Goal: Task Accomplishment & Management: Manage account settings

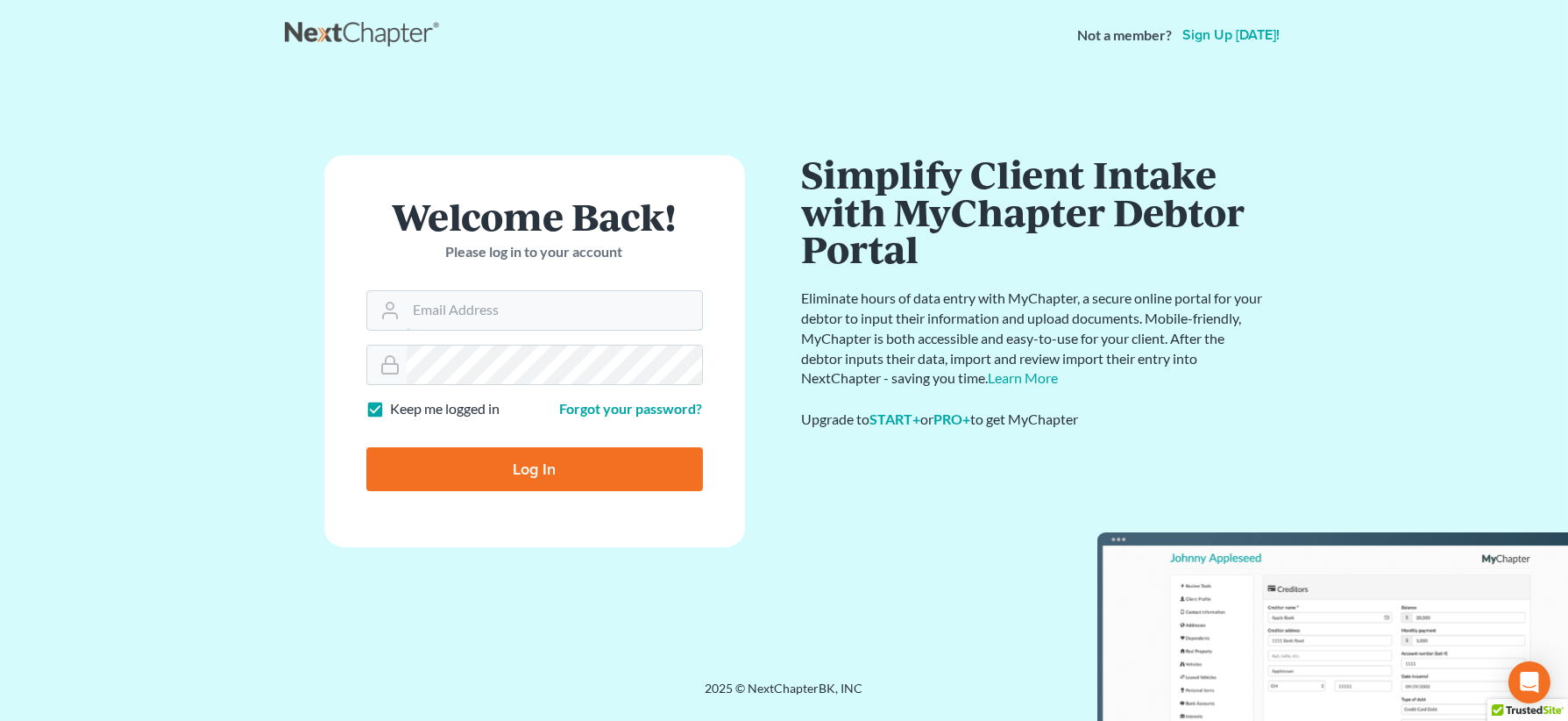
type input "[EMAIL_ADDRESS][PERSON_NAME][DOMAIN_NAME]"
click at [584, 465] on input "Log In" at bounding box center [535, 469] width 336 height 44
type input "Thinking..."
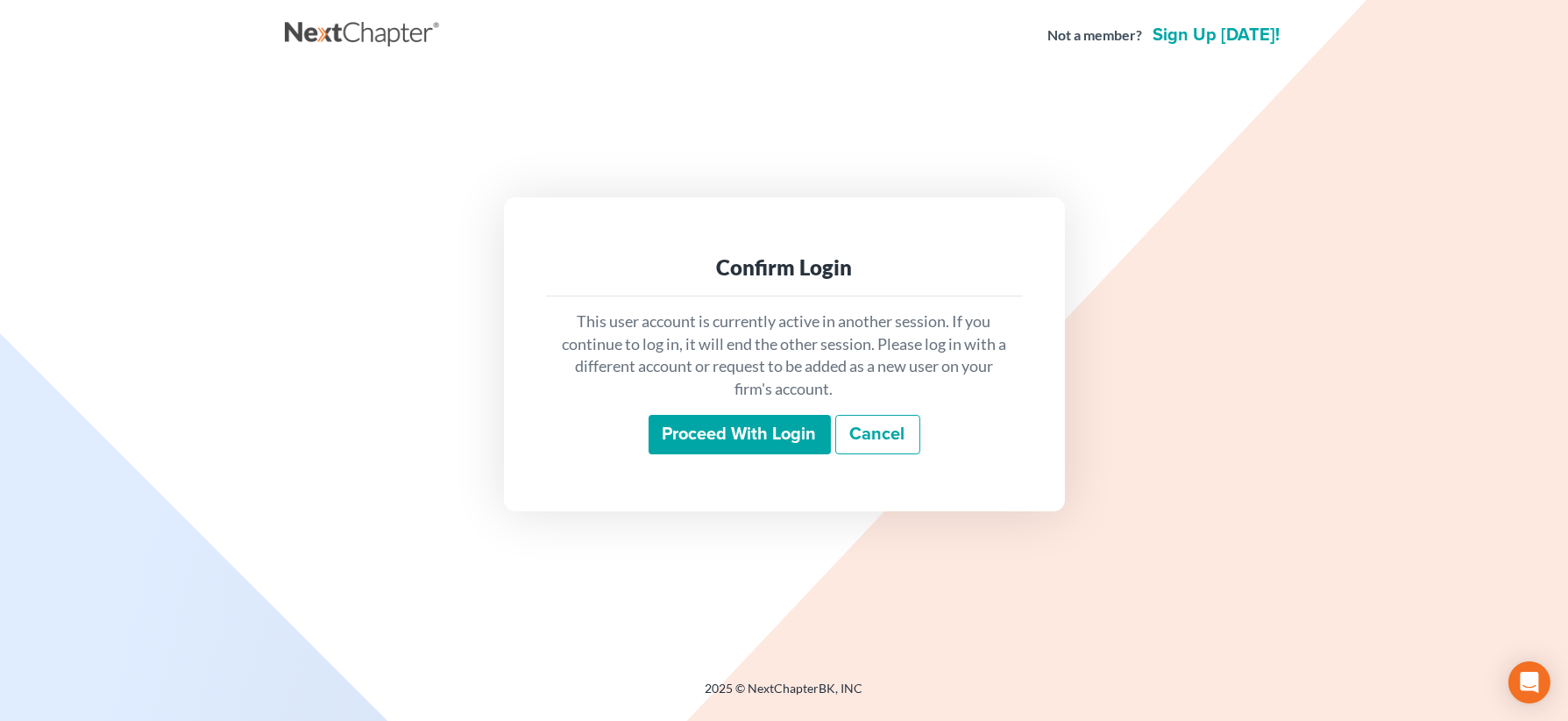
click at [772, 440] on input "Proceed with login" at bounding box center [740, 435] width 182 height 40
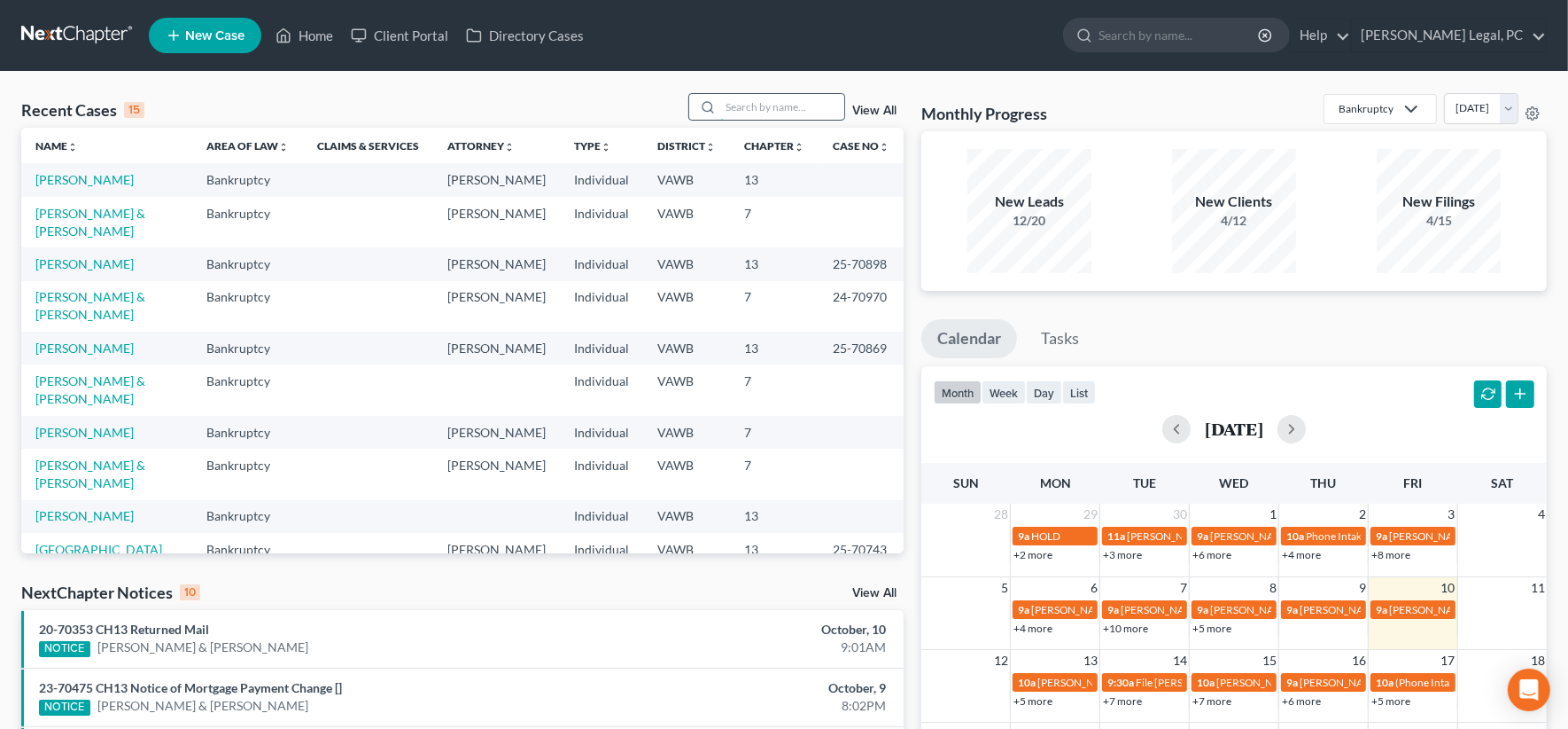
click at [737, 102] on input "search" at bounding box center [783, 106] width 124 height 26
type input "kincer"
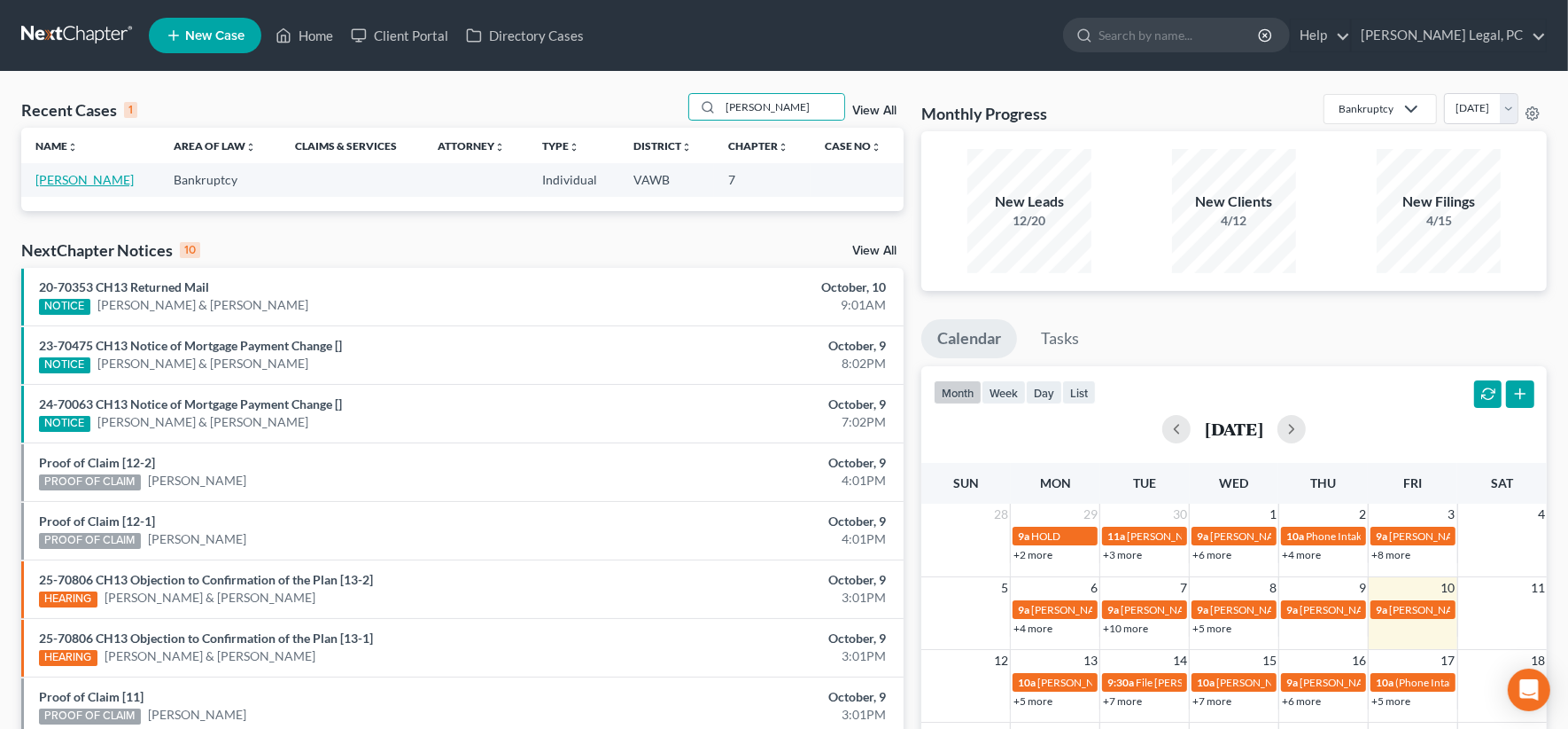
click at [88, 178] on link "[PERSON_NAME]" at bounding box center [85, 179] width 98 height 15
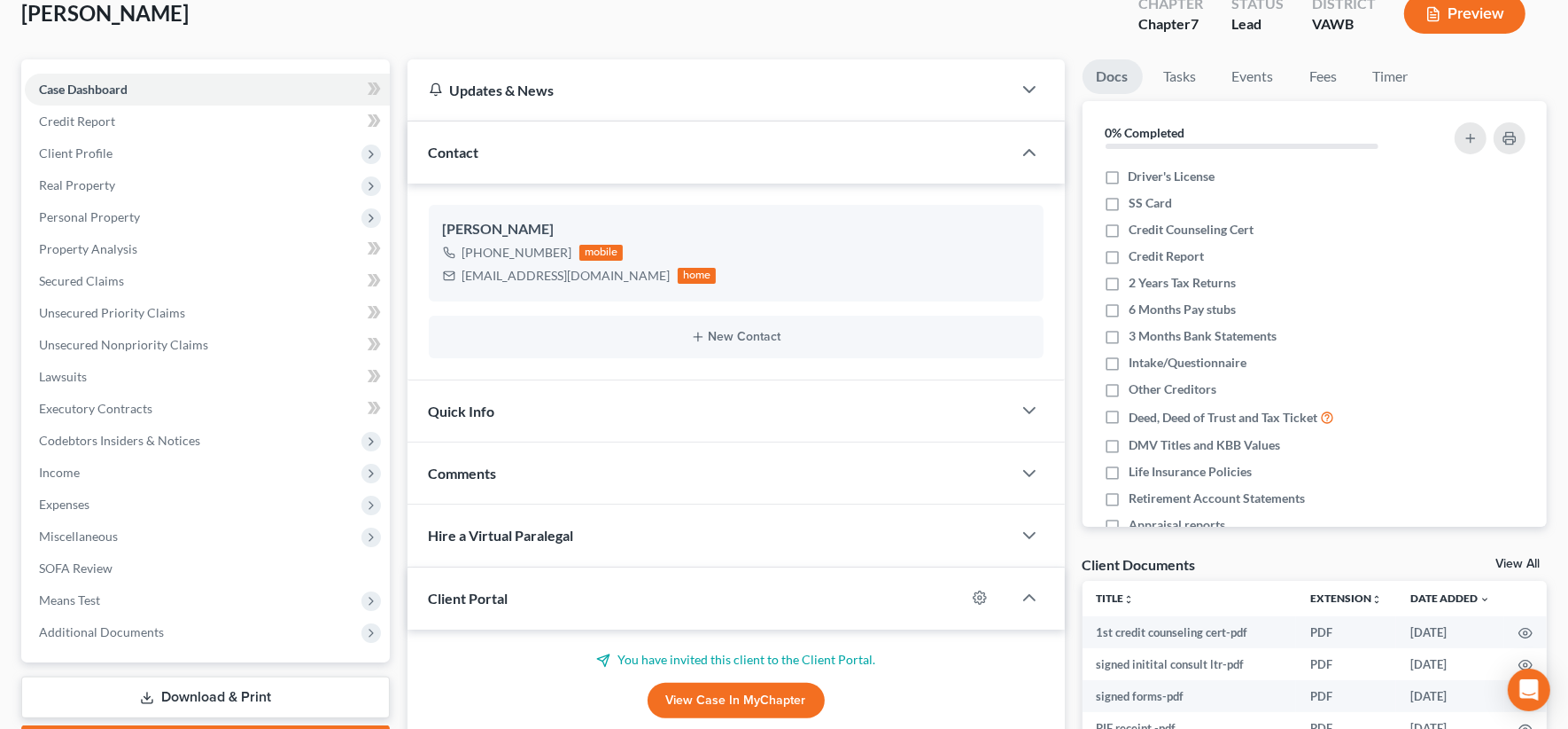
scroll to position [222, 0]
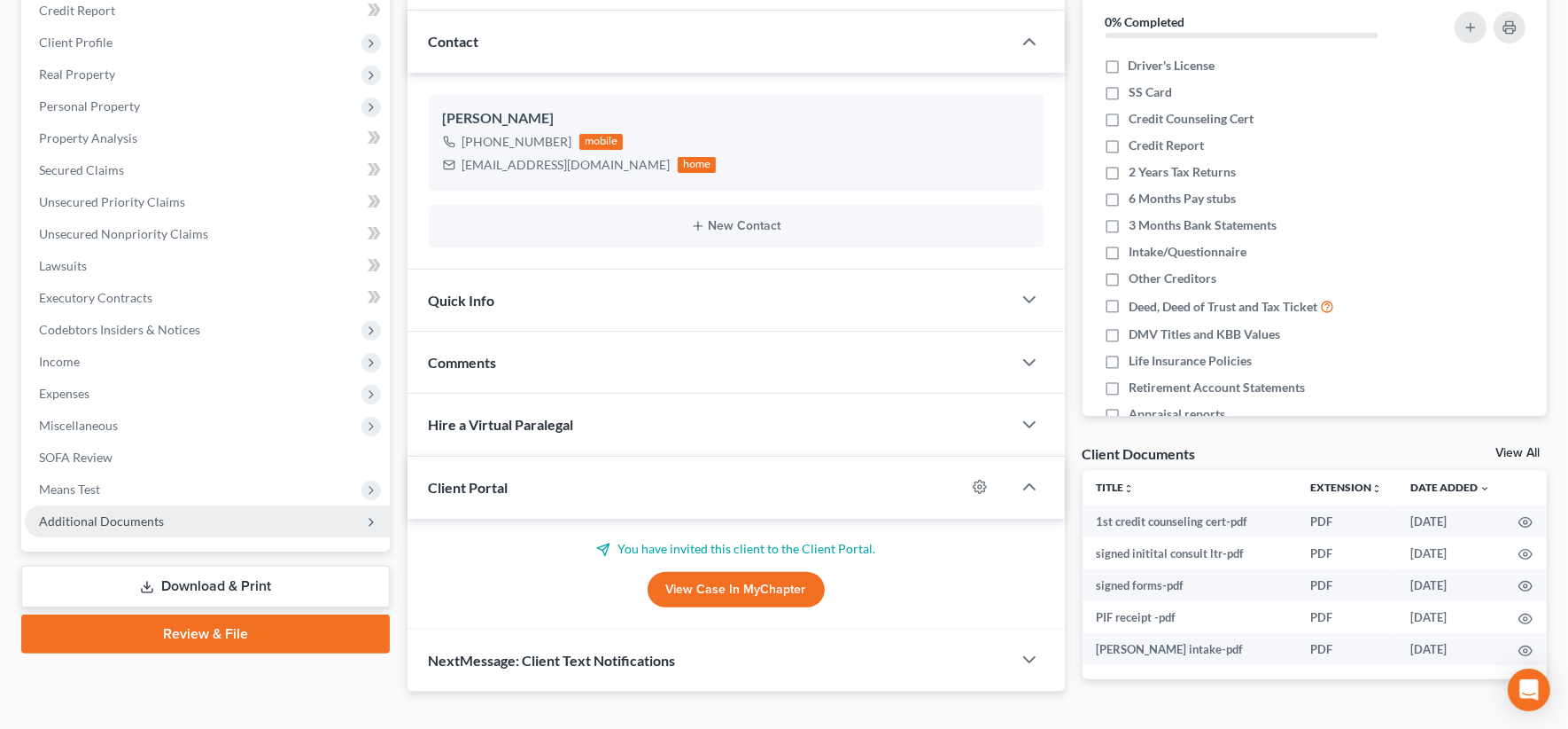
click at [147, 523] on span "Additional Documents" at bounding box center [101, 520] width 125 height 15
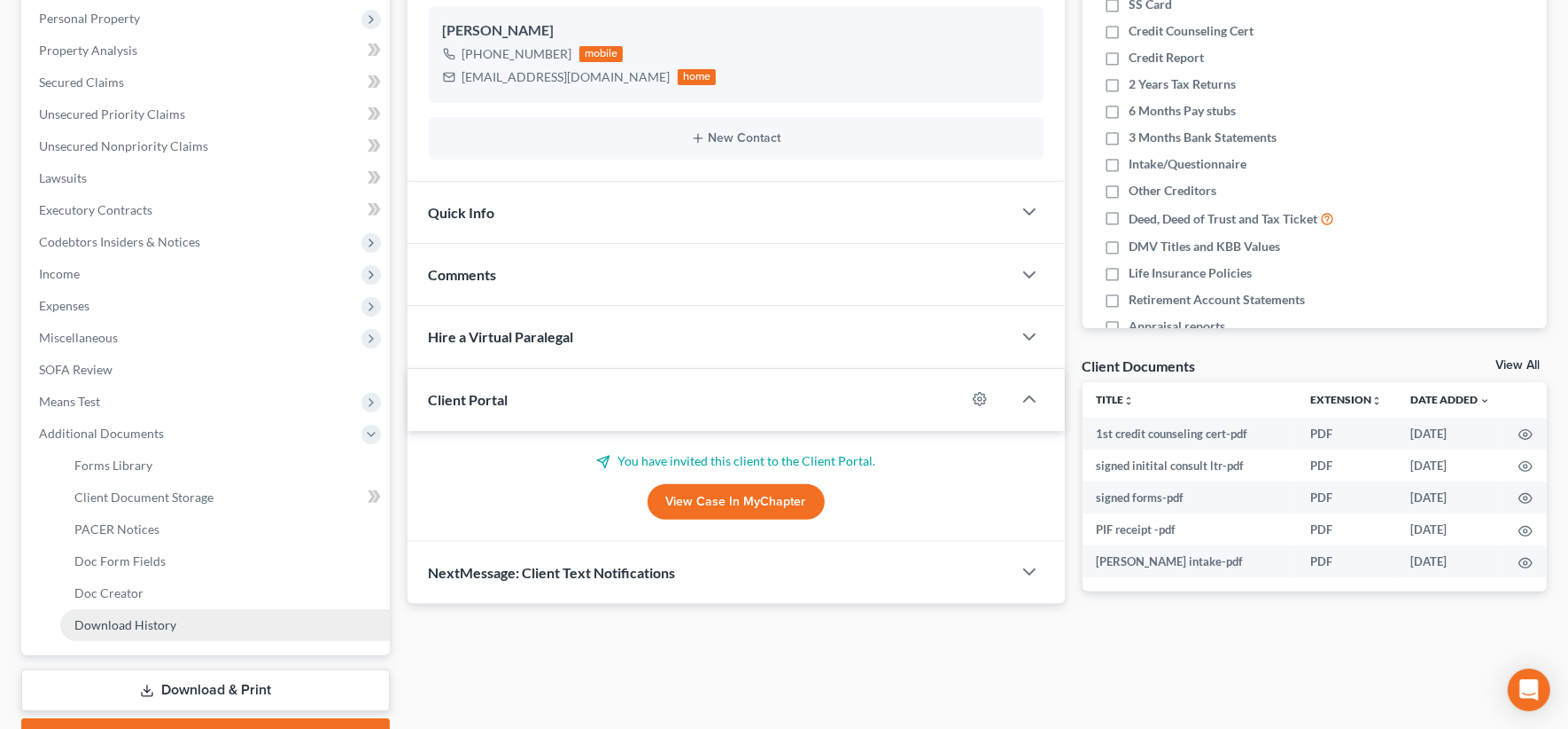
scroll to position [403, 0]
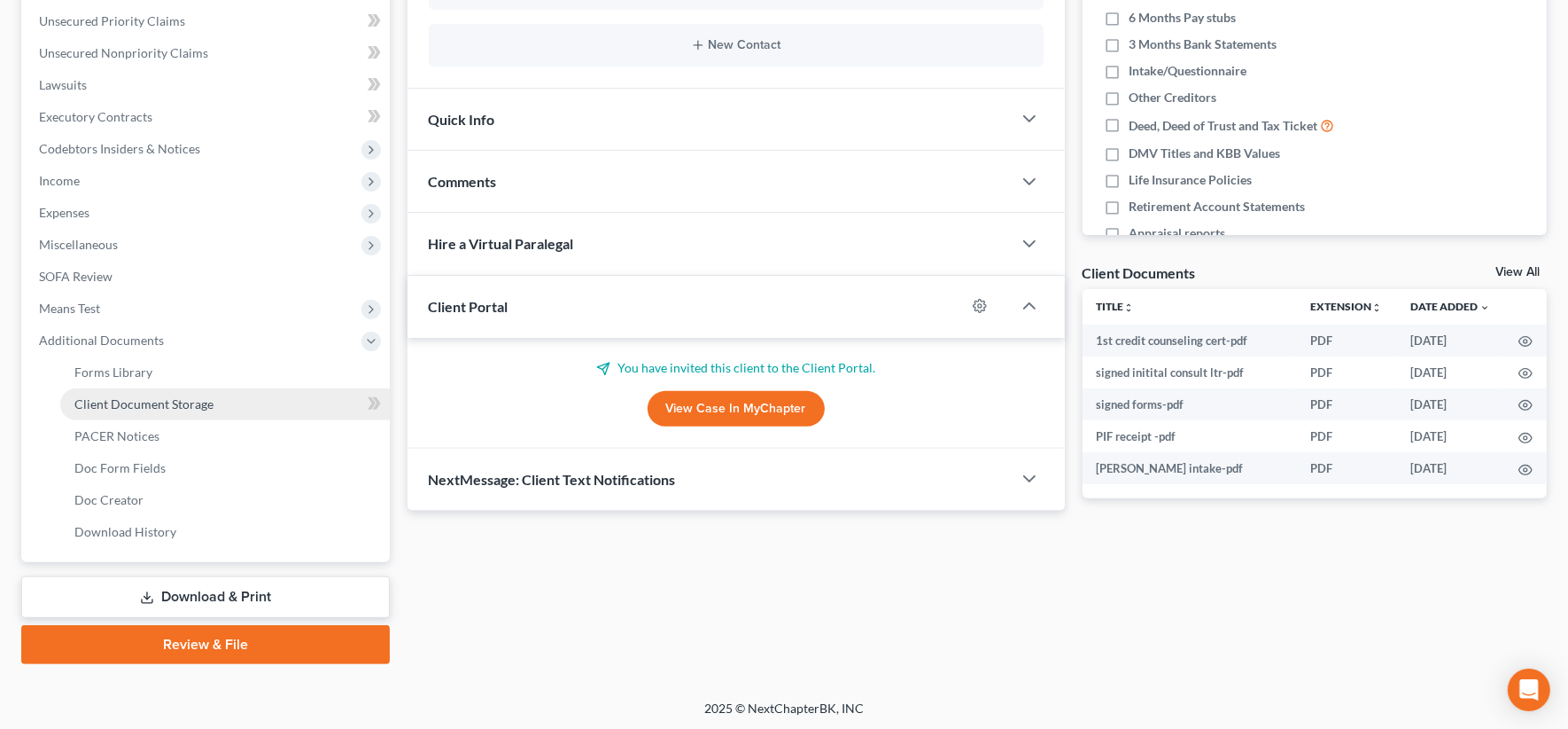
click at [200, 414] on link "Client Document Storage" at bounding box center [226, 404] width 330 height 32
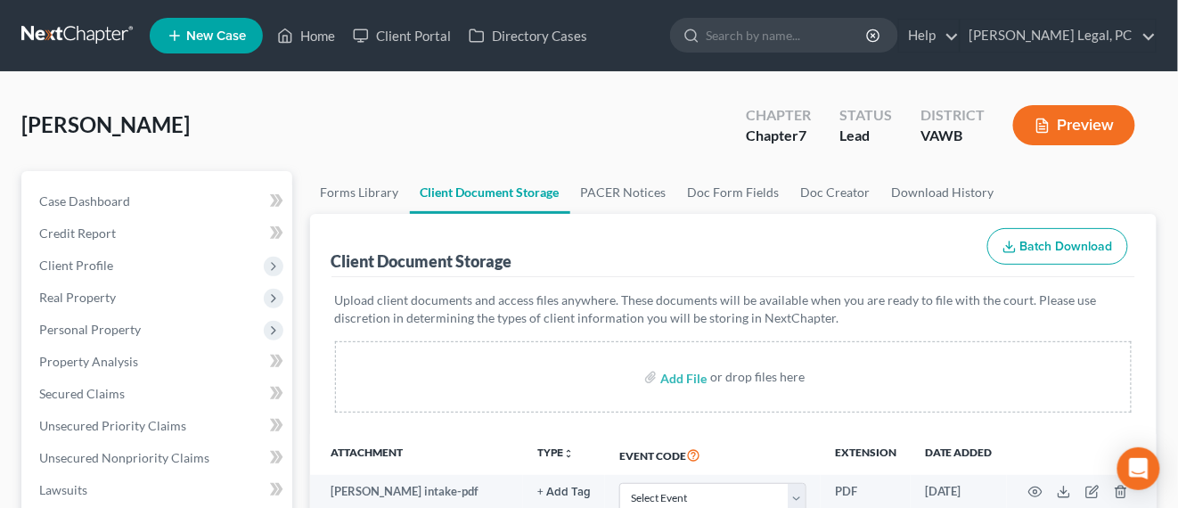
click at [96, 41] on link at bounding box center [78, 36] width 114 height 32
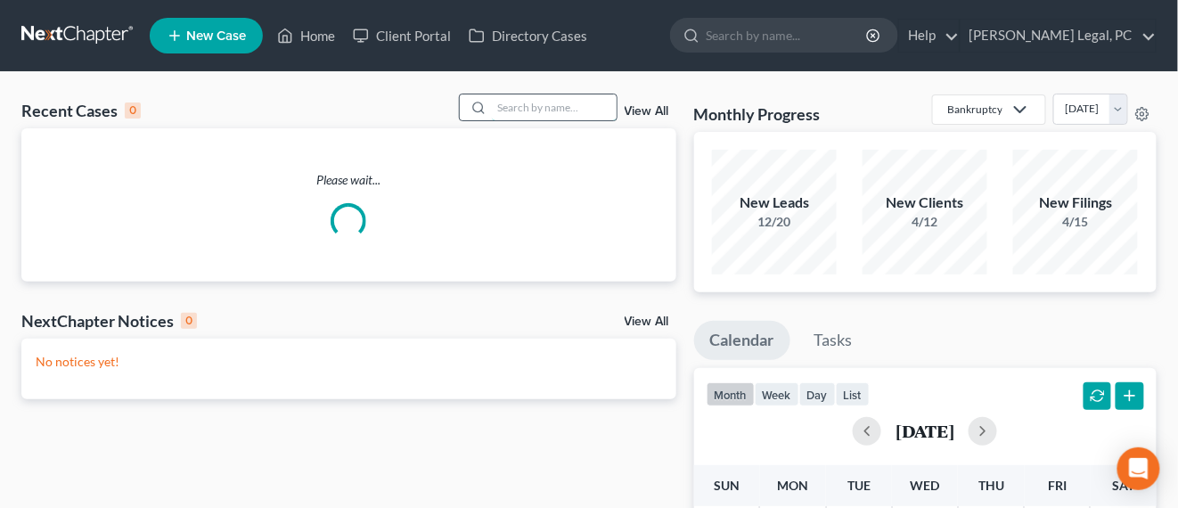
click at [540, 109] on input "search" at bounding box center [554, 107] width 125 height 26
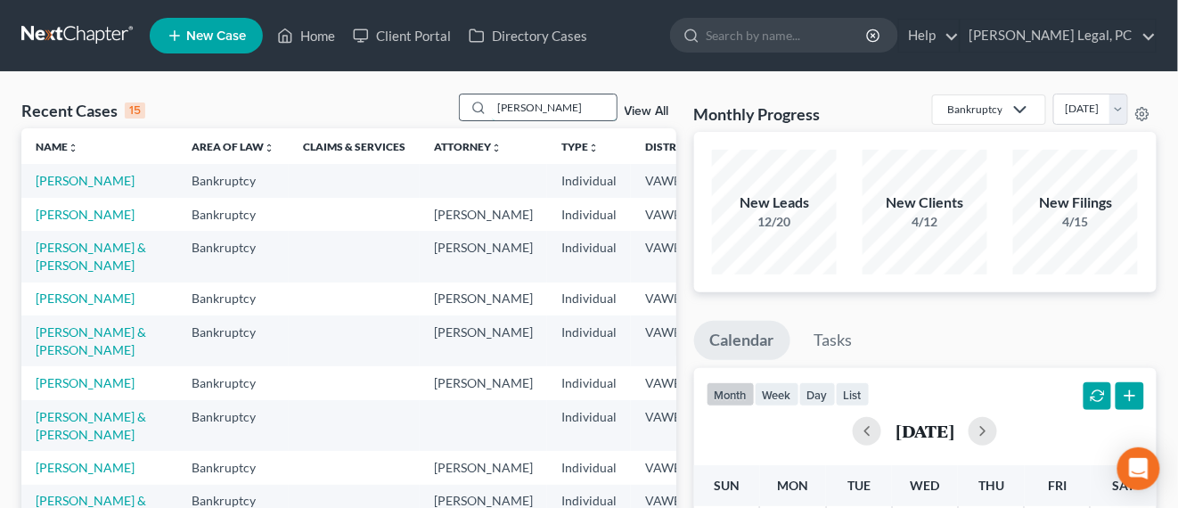
type input "[PERSON_NAME]"
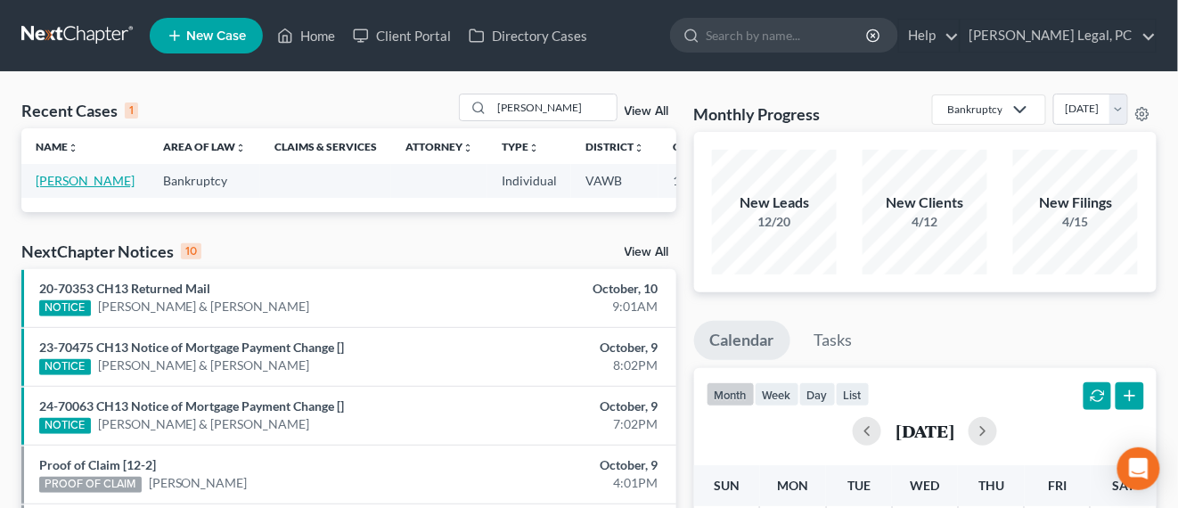
click at [38, 176] on link "[PERSON_NAME]" at bounding box center [85, 180] width 99 height 15
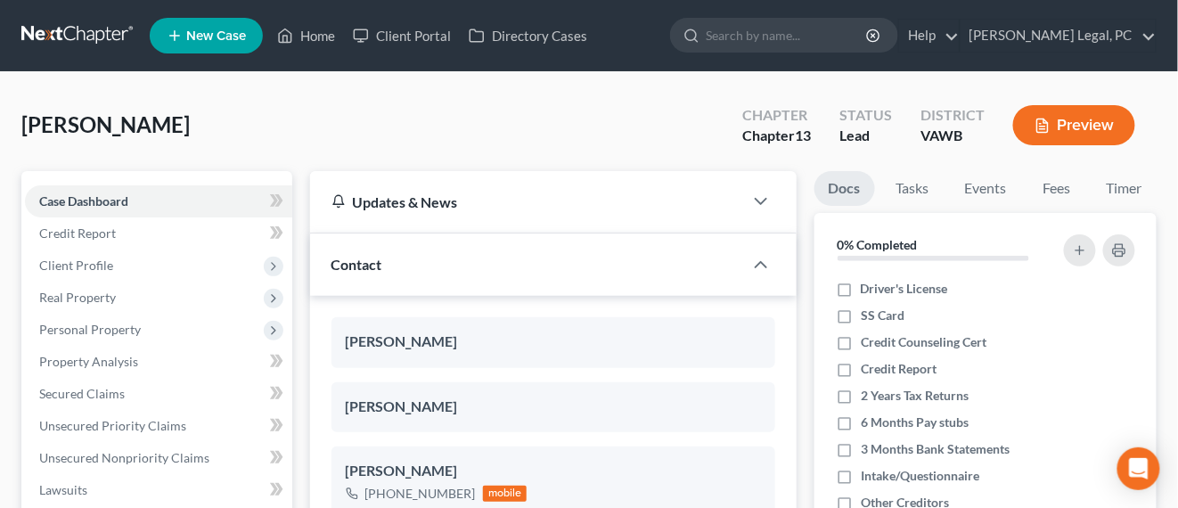
scroll to position [2572, 0]
click at [102, 23] on link at bounding box center [78, 36] width 114 height 32
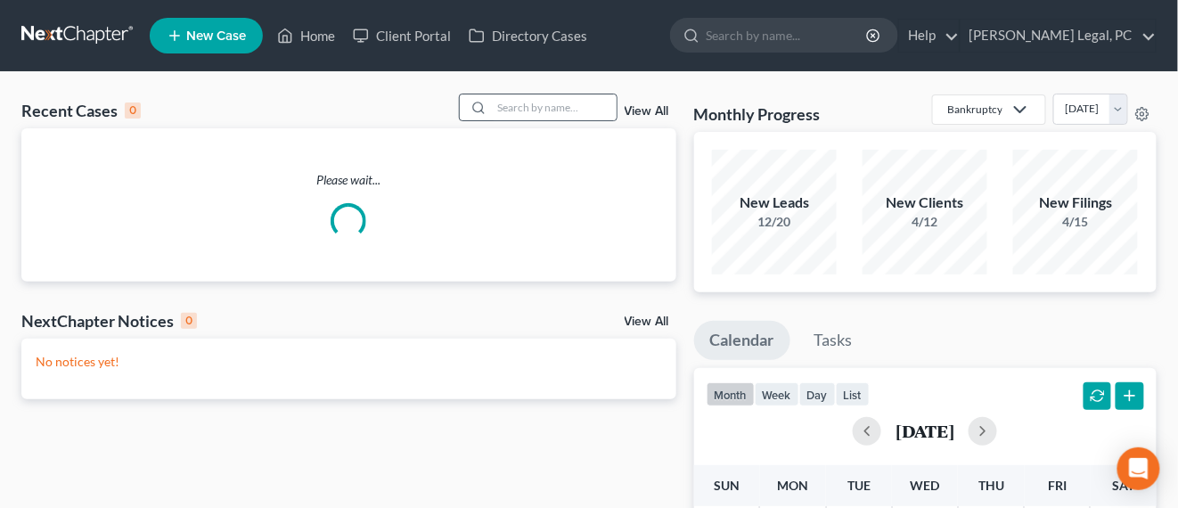
click at [489, 107] on div at bounding box center [476, 107] width 32 height 26
click at [501, 108] on input "search" at bounding box center [554, 107] width 125 height 26
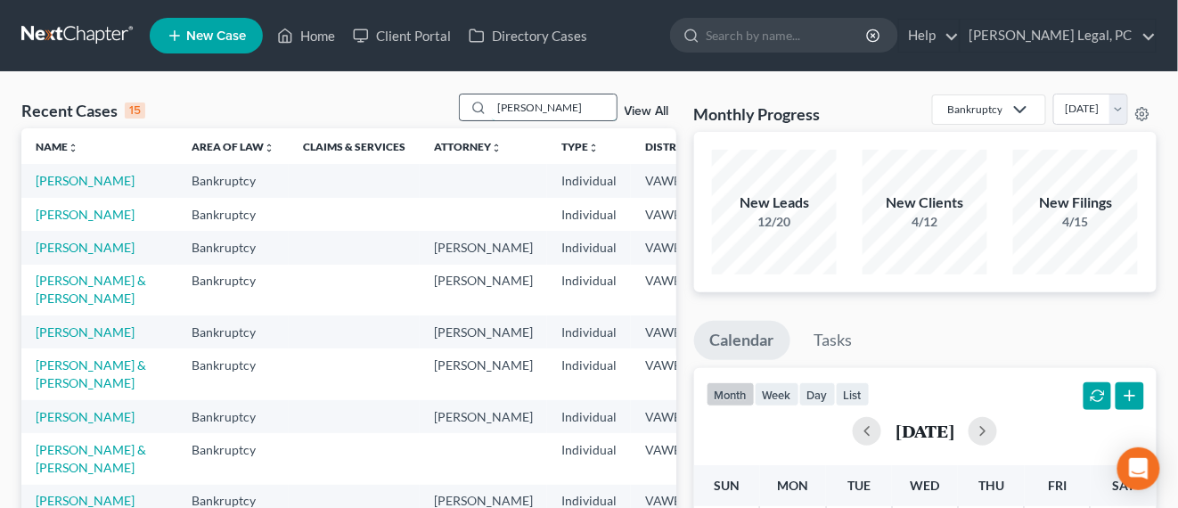
type input "prator"
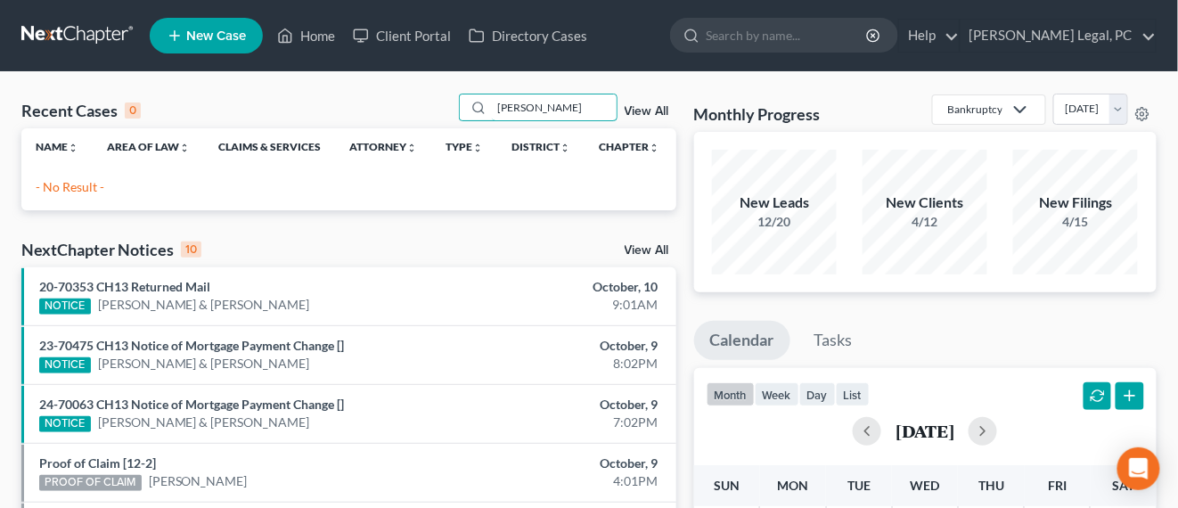
drag, startPoint x: 536, startPoint y: 108, endPoint x: 437, endPoint y: 120, distance: 99.7
click at [437, 120] on div "Recent Cases 0 prator View All" at bounding box center [348, 111] width 655 height 35
type input "\"
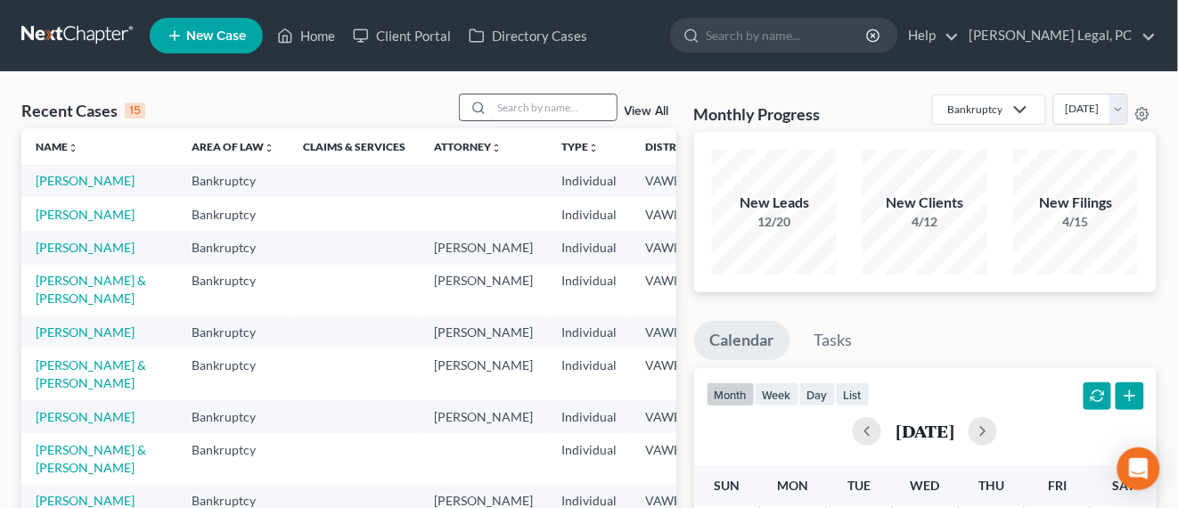
click at [551, 101] on input "search" at bounding box center [554, 107] width 125 height 26
type input "worrell"
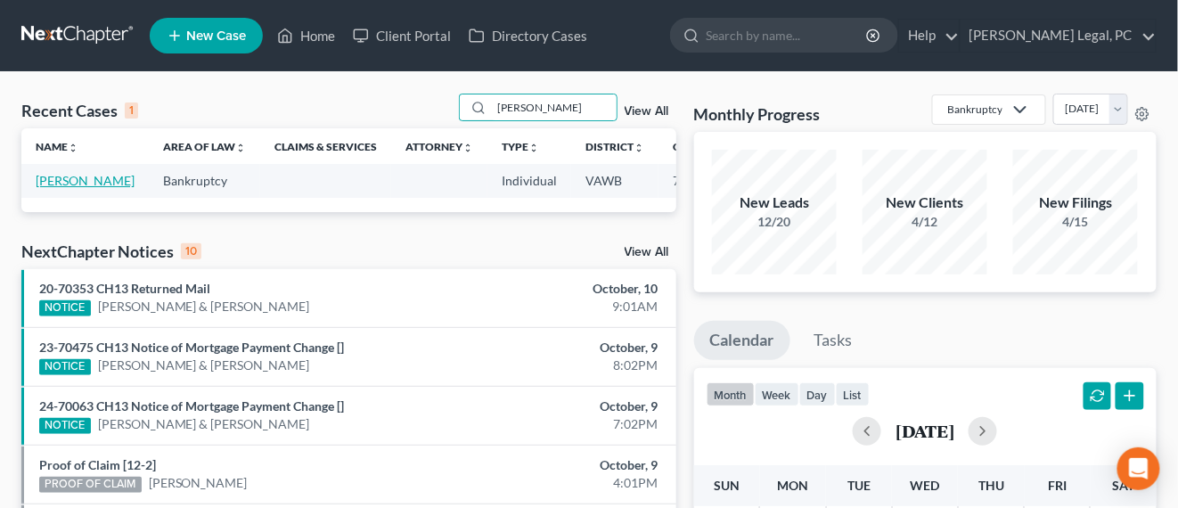
click at [70, 184] on link "[PERSON_NAME]" at bounding box center [85, 180] width 99 height 15
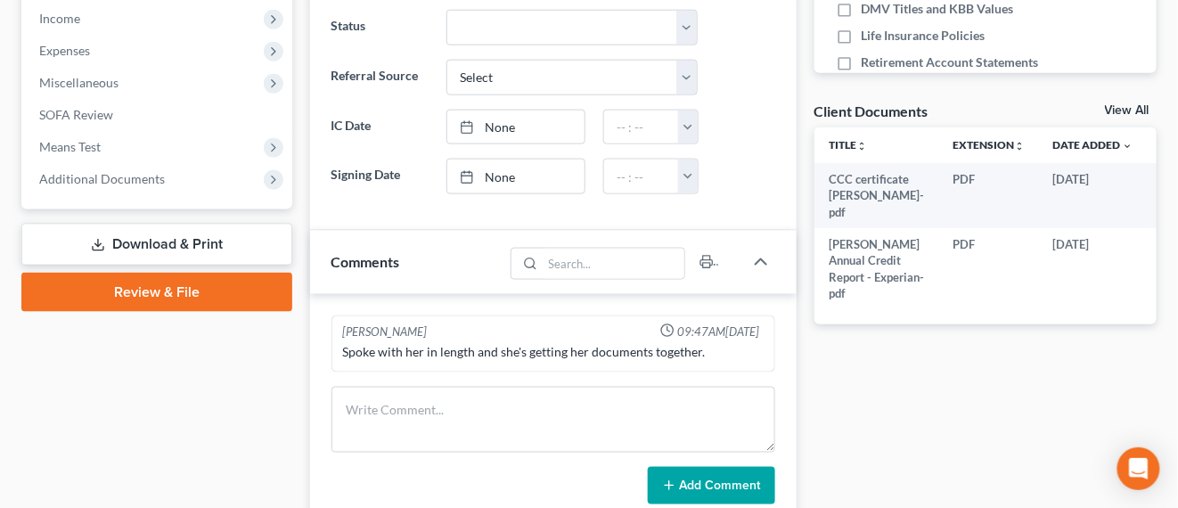
scroll to position [668, 0]
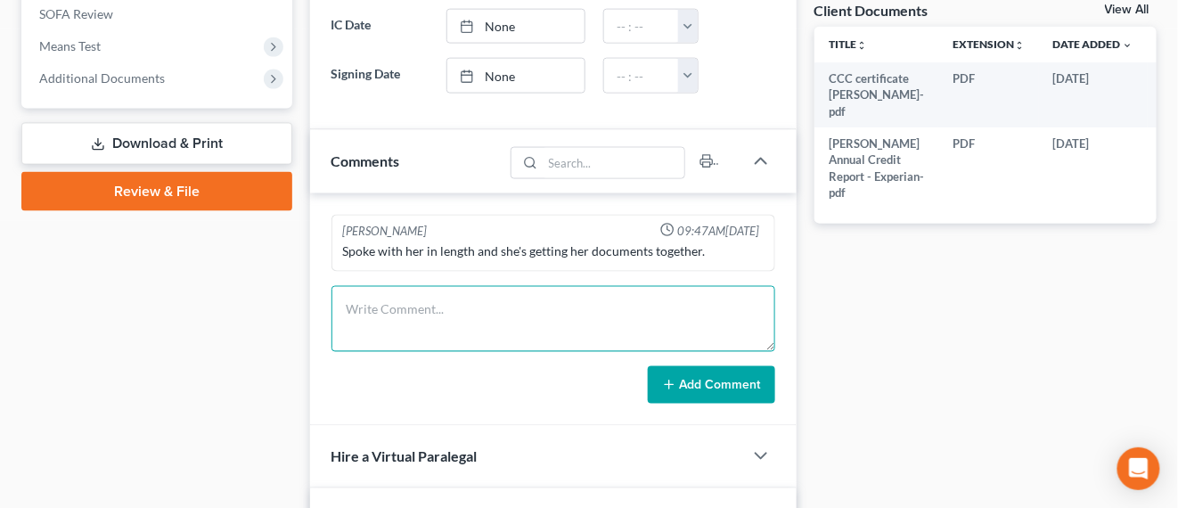
click at [447, 316] on textarea at bounding box center [554, 319] width 444 height 66
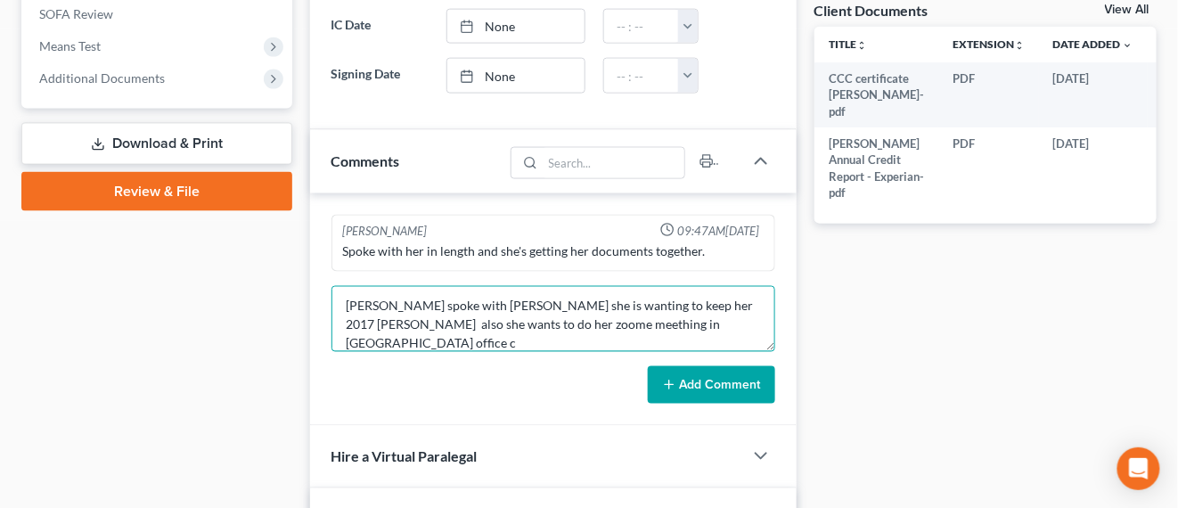
scroll to position [0, 0]
type textarea "Hope spoke with Lesa Worrell she is wanting to keep her 2017 Chevy Tahoe also s…"
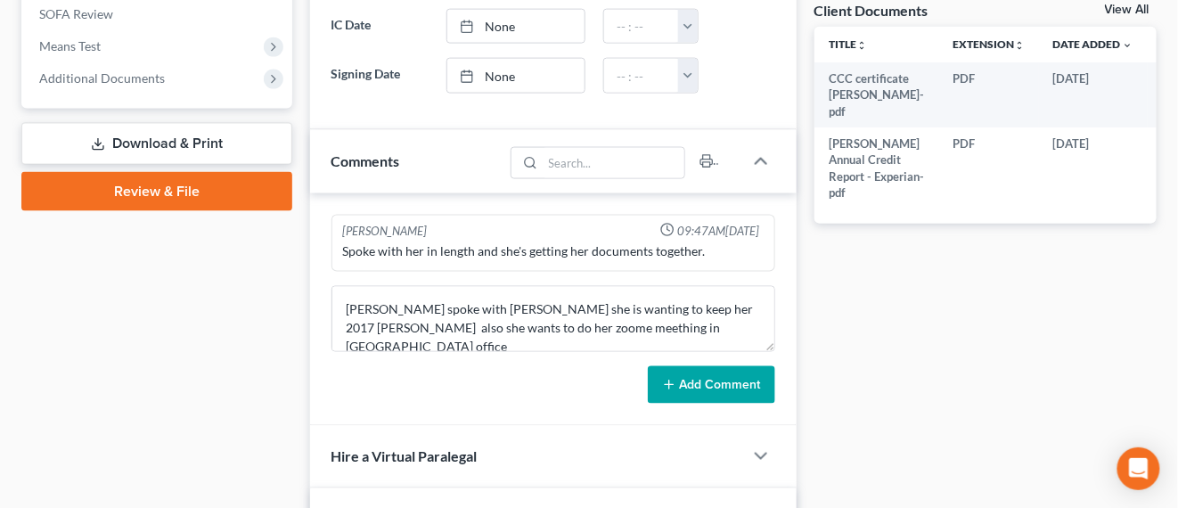
click at [670, 378] on icon at bounding box center [669, 385] width 14 height 14
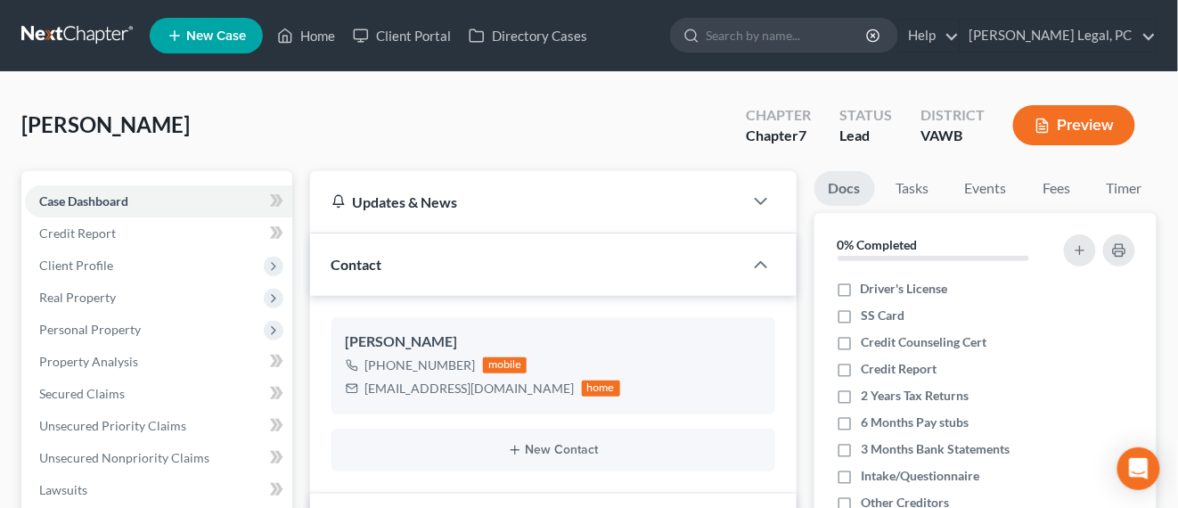
click at [83, 37] on link at bounding box center [78, 36] width 114 height 32
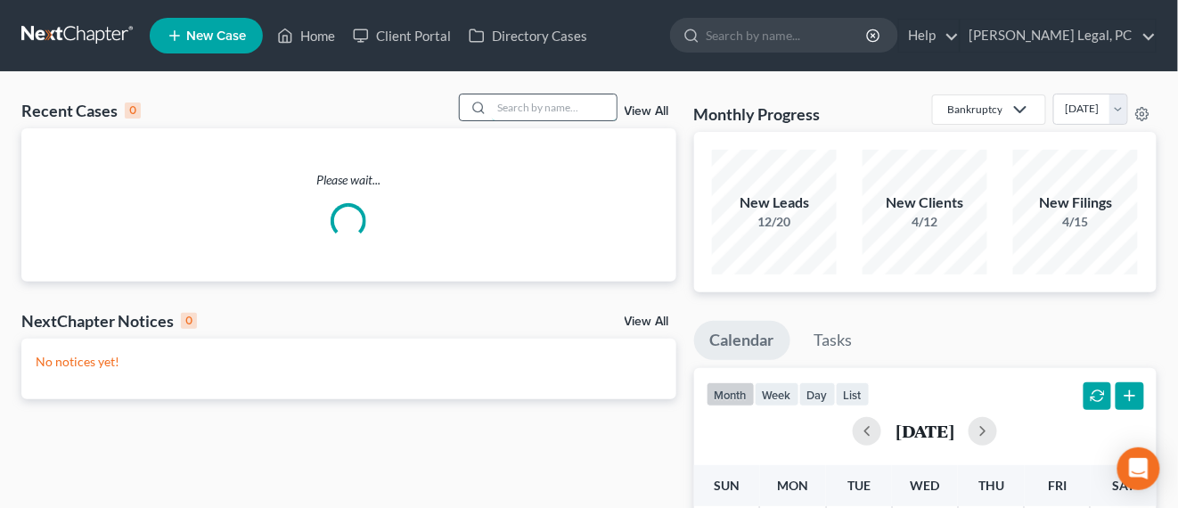
click at [561, 112] on input "search" at bounding box center [554, 107] width 125 height 26
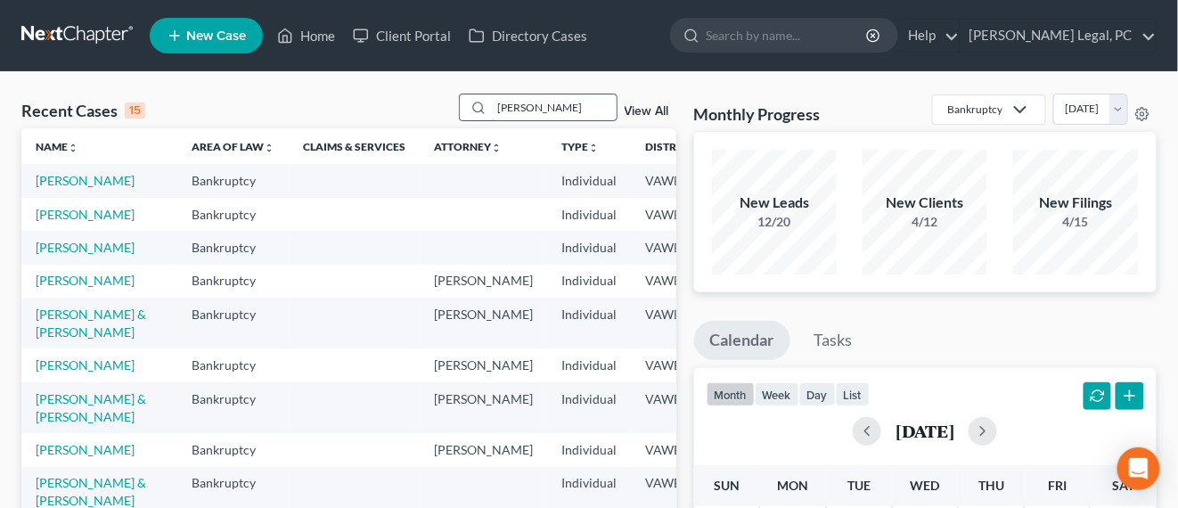
type input "[PERSON_NAME]"
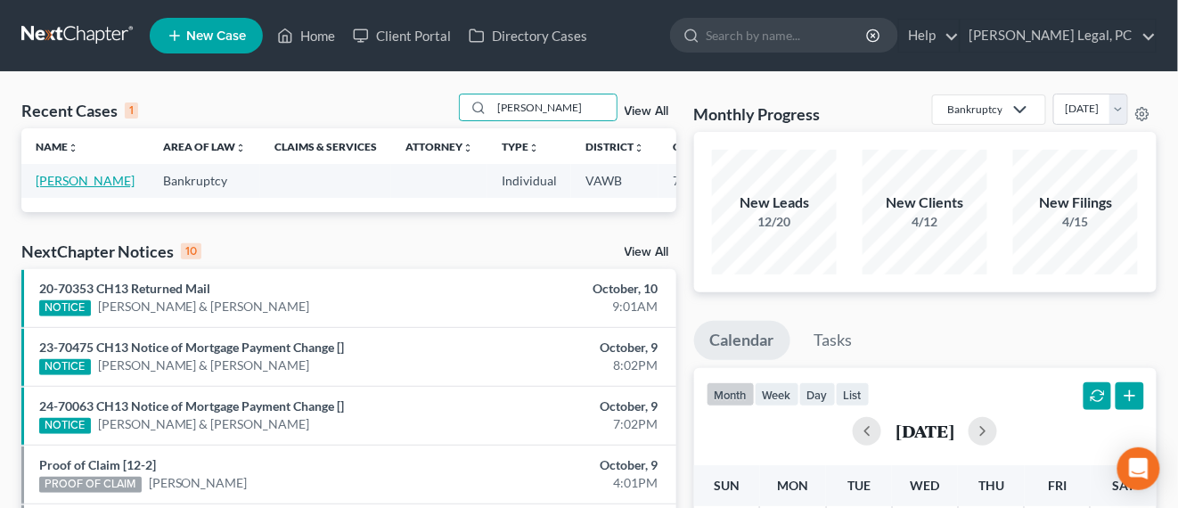
click at [57, 184] on link "[PERSON_NAME]" at bounding box center [85, 180] width 99 height 15
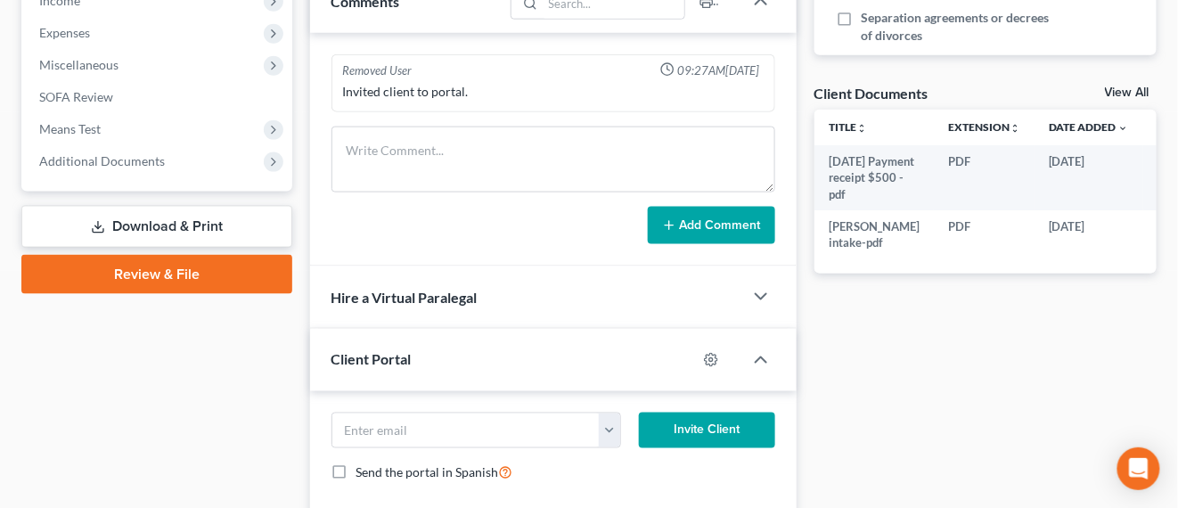
scroll to position [668, 0]
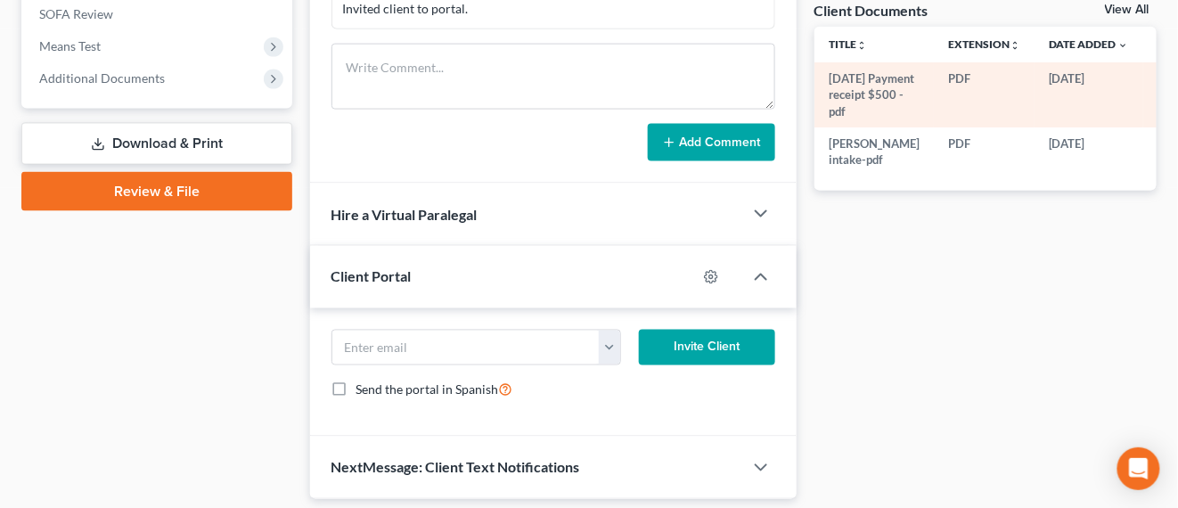
click at [1163, 81] on circle "button" at bounding box center [1165, 80] width 4 height 4
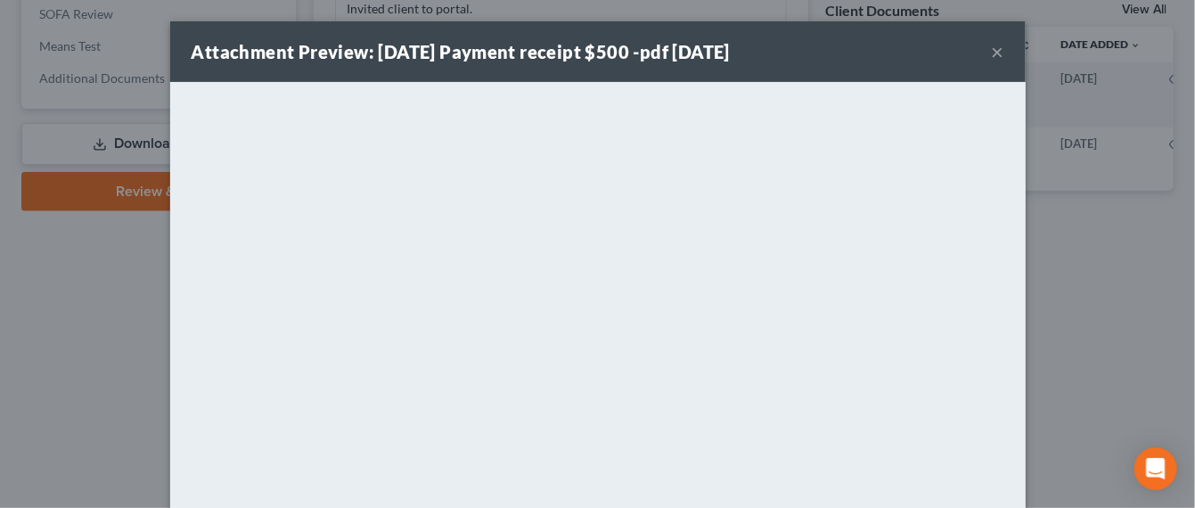
click at [992, 53] on button "×" at bounding box center [998, 51] width 12 height 21
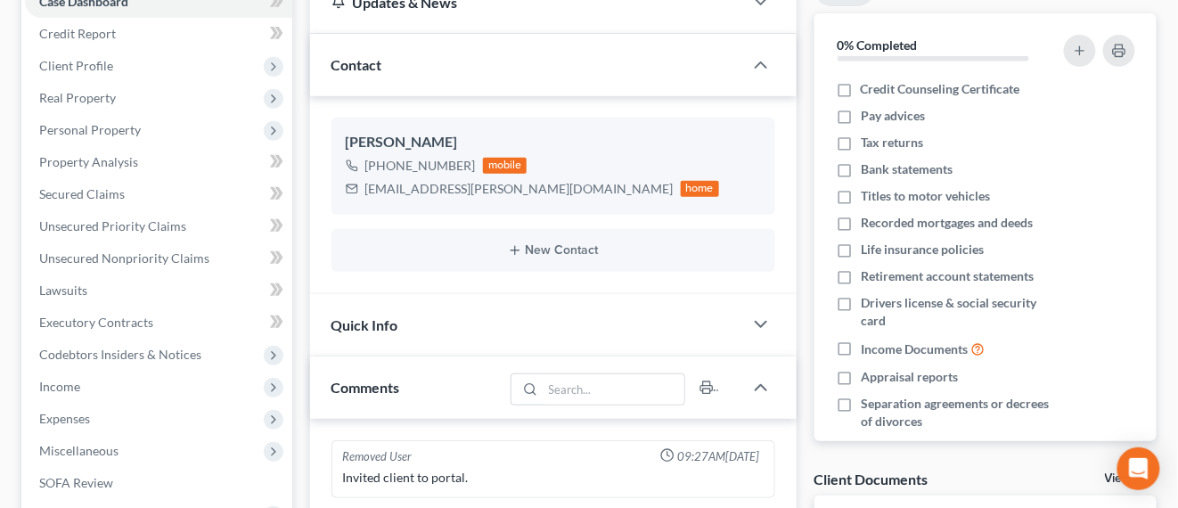
scroll to position [0, 0]
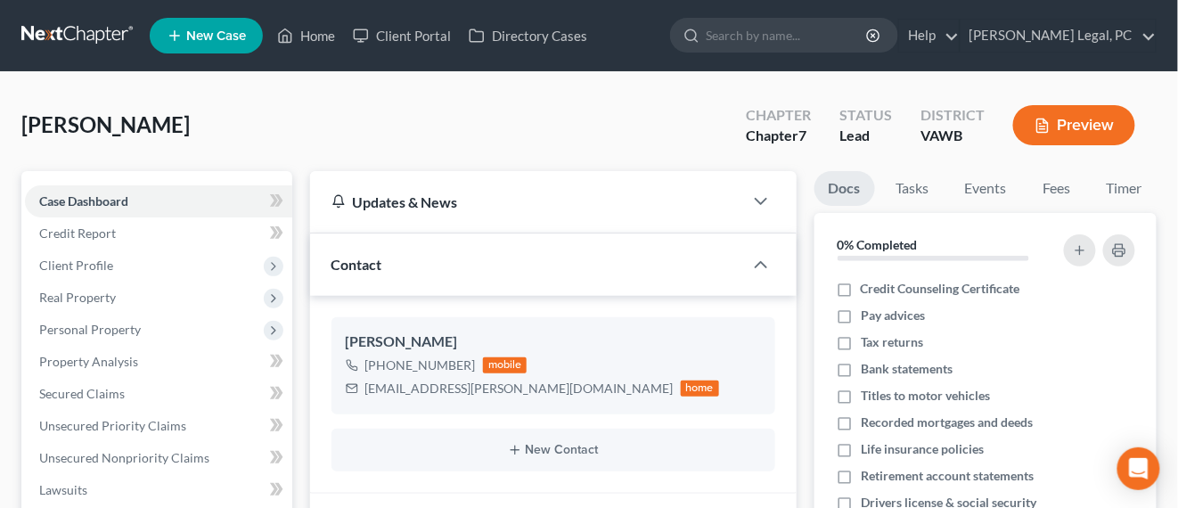
click at [81, 35] on link at bounding box center [78, 36] width 114 height 32
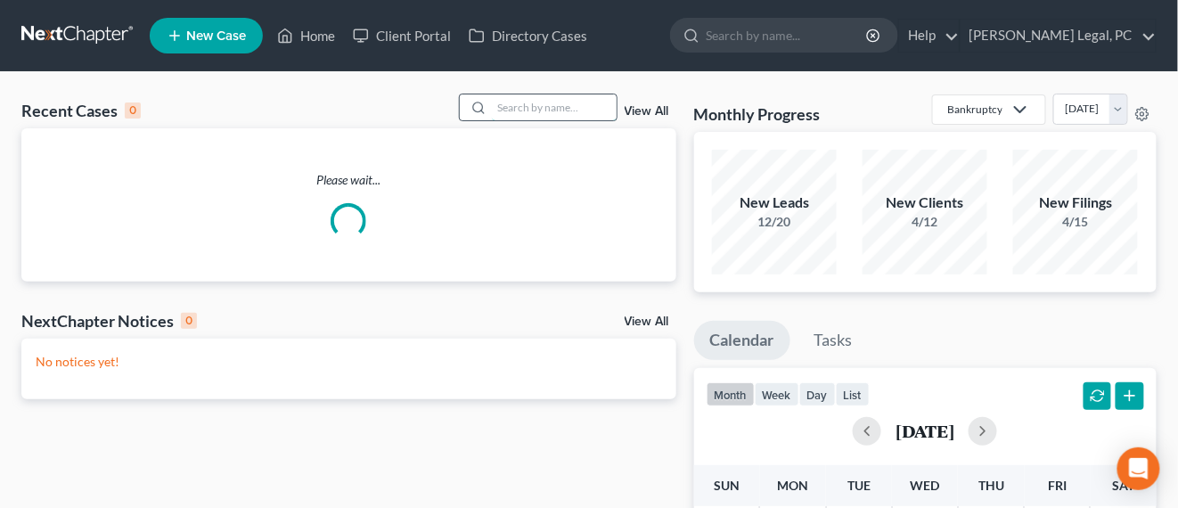
click at [499, 111] on input "search" at bounding box center [554, 107] width 125 height 26
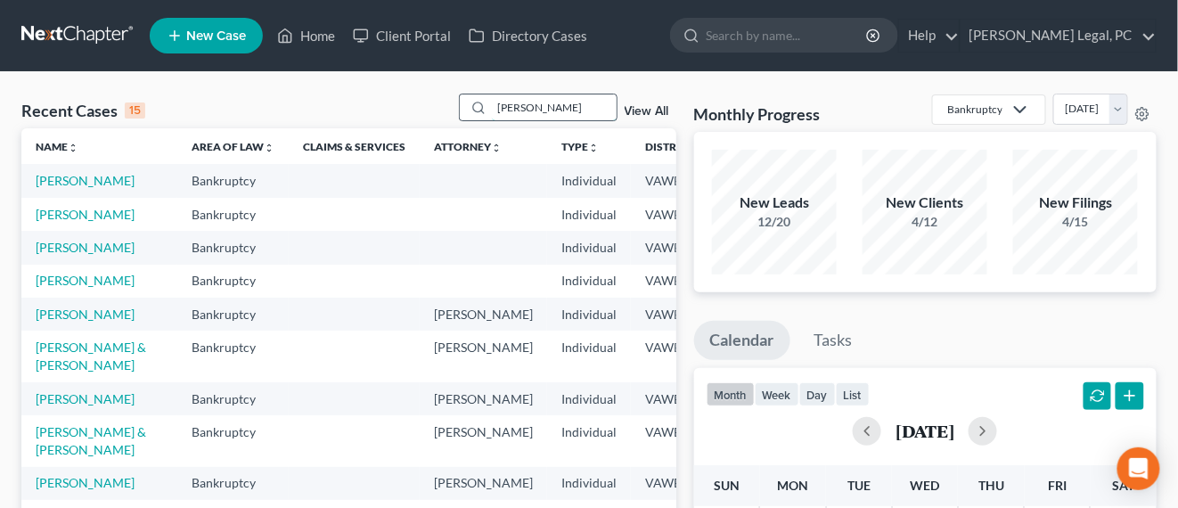
type input "[PERSON_NAME]"
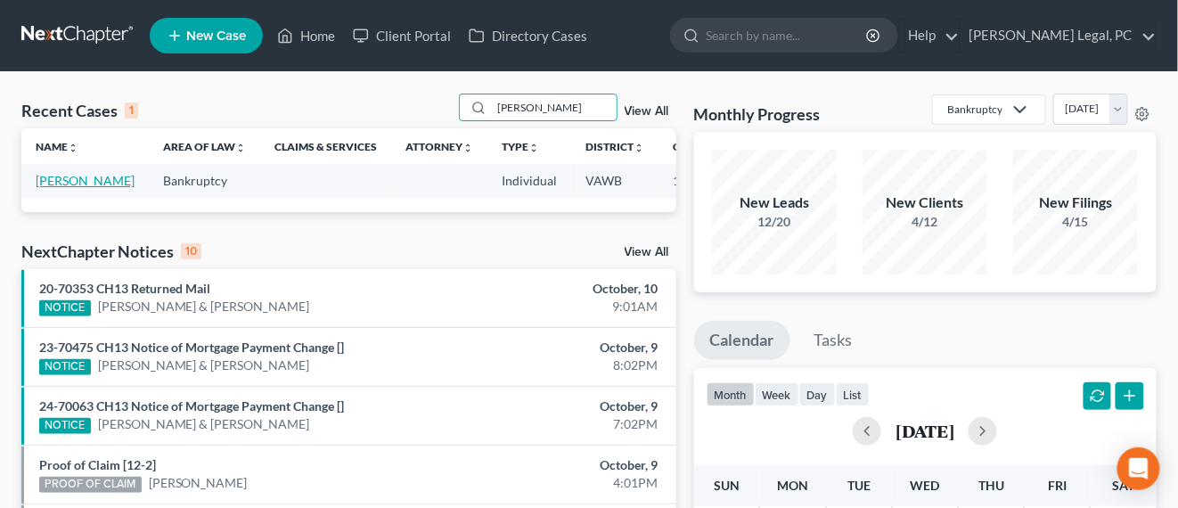
click at [61, 188] on link "[PERSON_NAME]" at bounding box center [85, 180] width 99 height 15
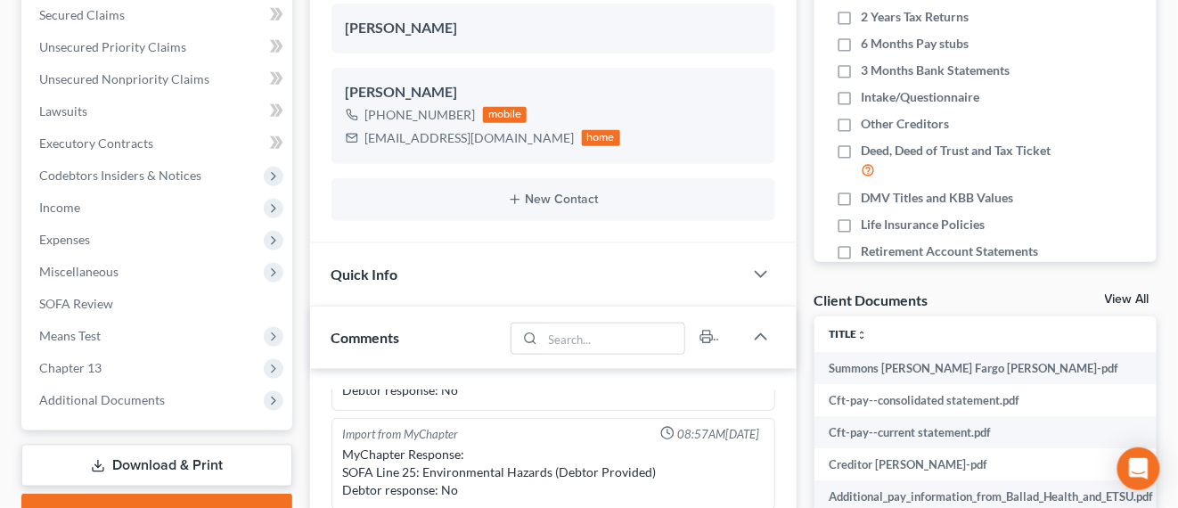
scroll to position [557, 0]
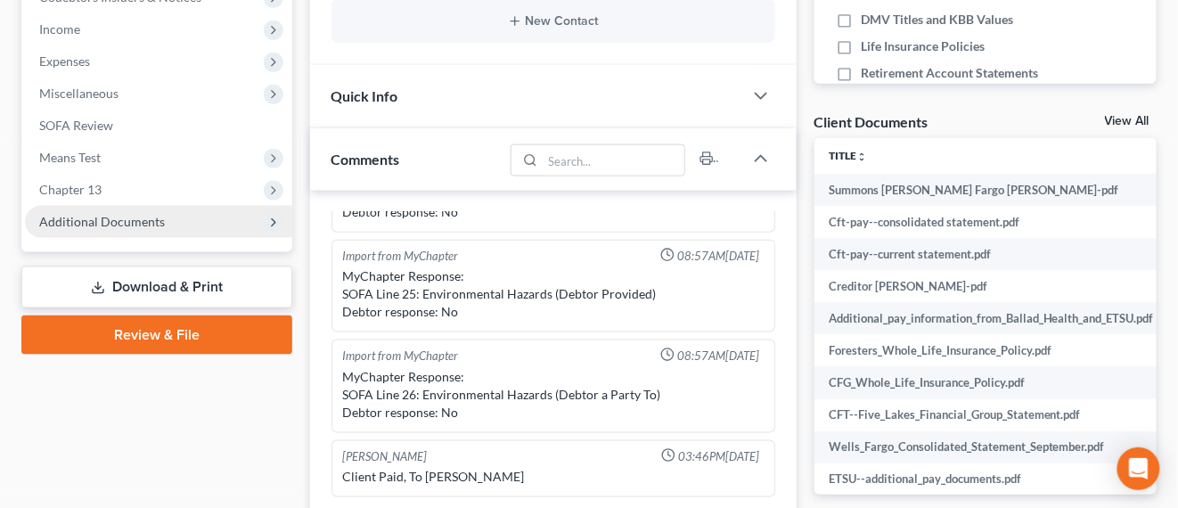
drag, startPoint x: 144, startPoint y: 225, endPoint x: 209, endPoint y: 218, distance: 65.5
click at [143, 225] on span "Additional Documents" at bounding box center [102, 221] width 126 height 15
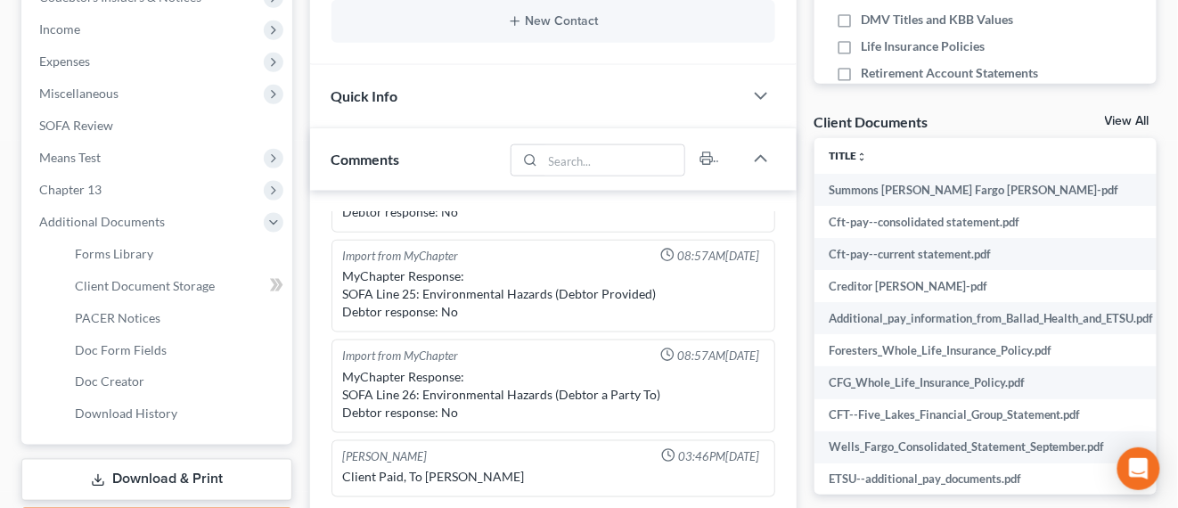
scroll to position [2571, 0]
click at [217, 279] on link "Client Document Storage" at bounding box center [177, 286] width 232 height 32
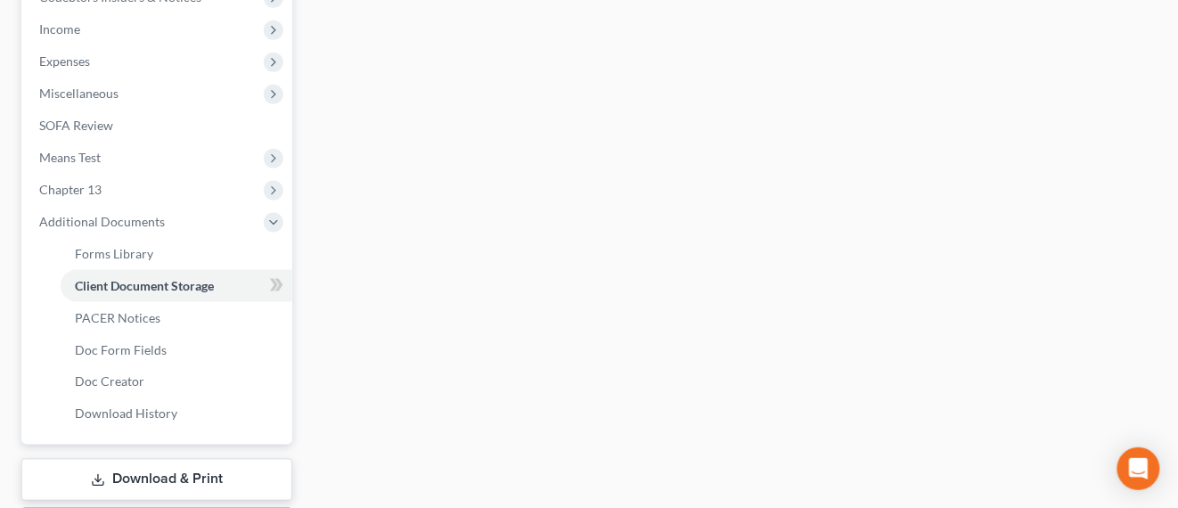
select select "0"
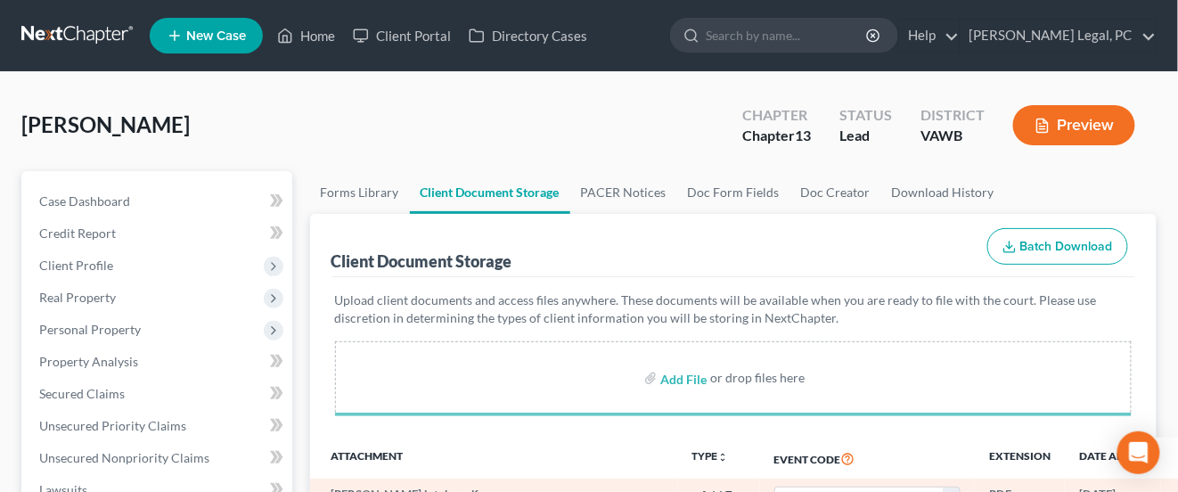
select select "0"
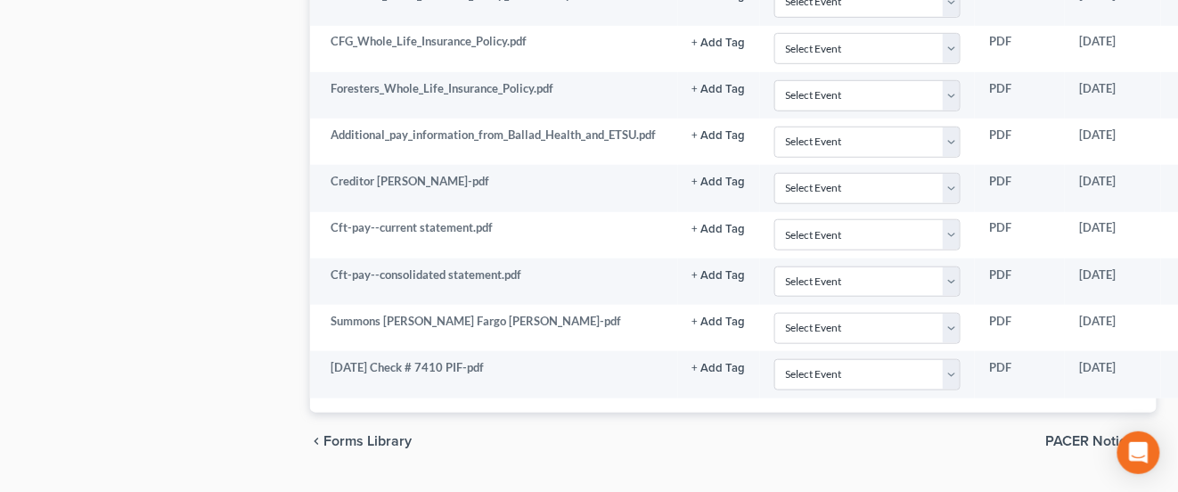
scroll to position [2192, 0]
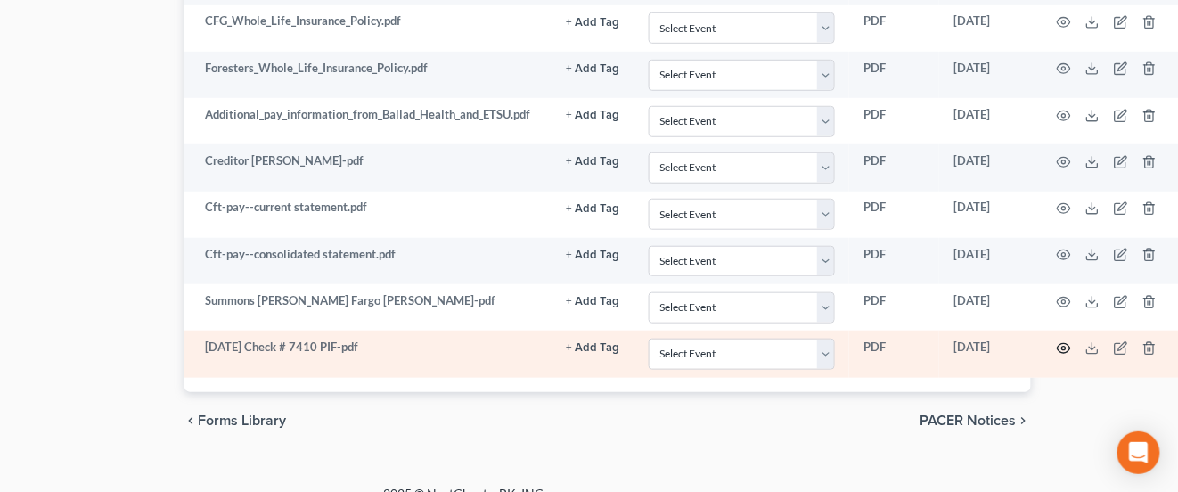
click at [1064, 347] on circle "button" at bounding box center [1064, 349] width 4 height 4
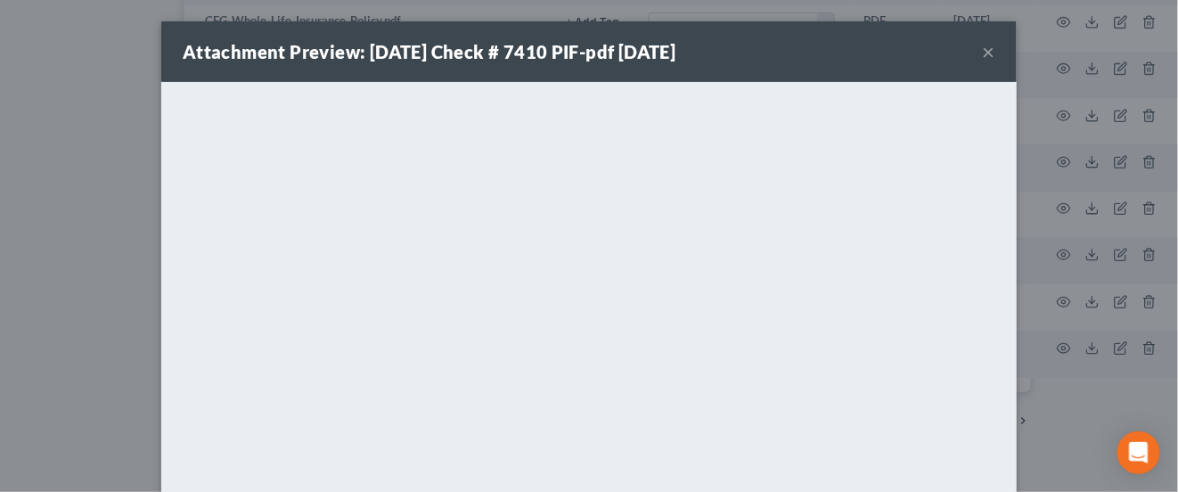
scroll to position [2176, 119]
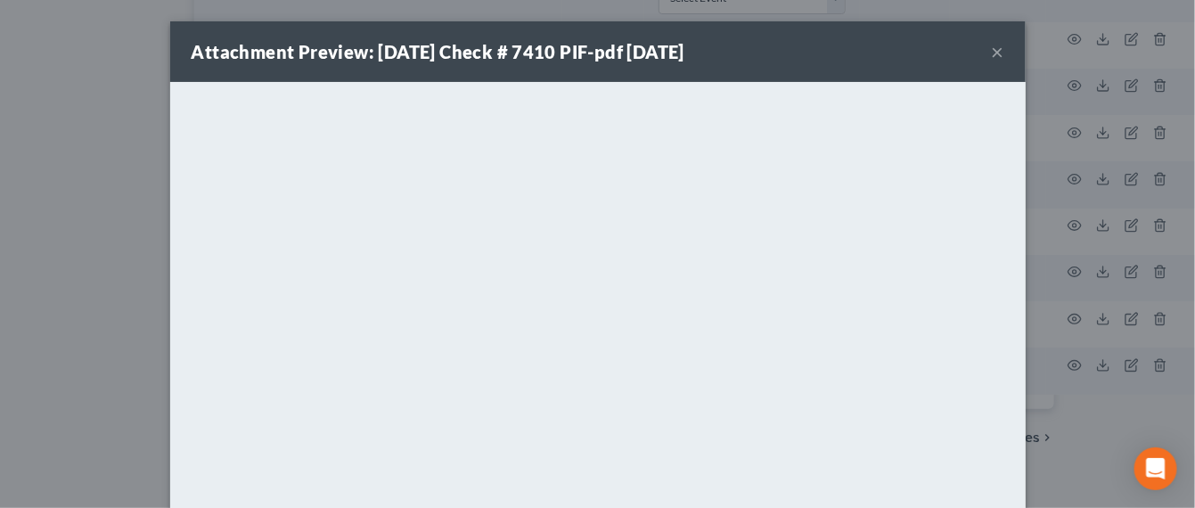
click at [996, 50] on div "Attachment Preview: 09-25-25 Check # 7410 PIF-pdf 10/10/2025 ×" at bounding box center [598, 51] width 856 height 61
click at [992, 52] on button "×" at bounding box center [998, 51] width 12 height 21
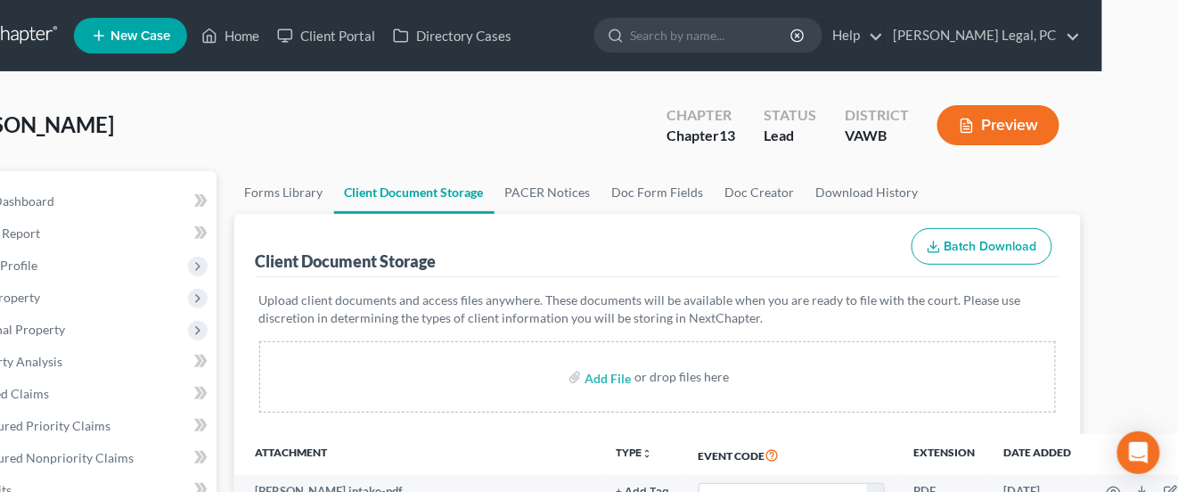
scroll to position [0, 0]
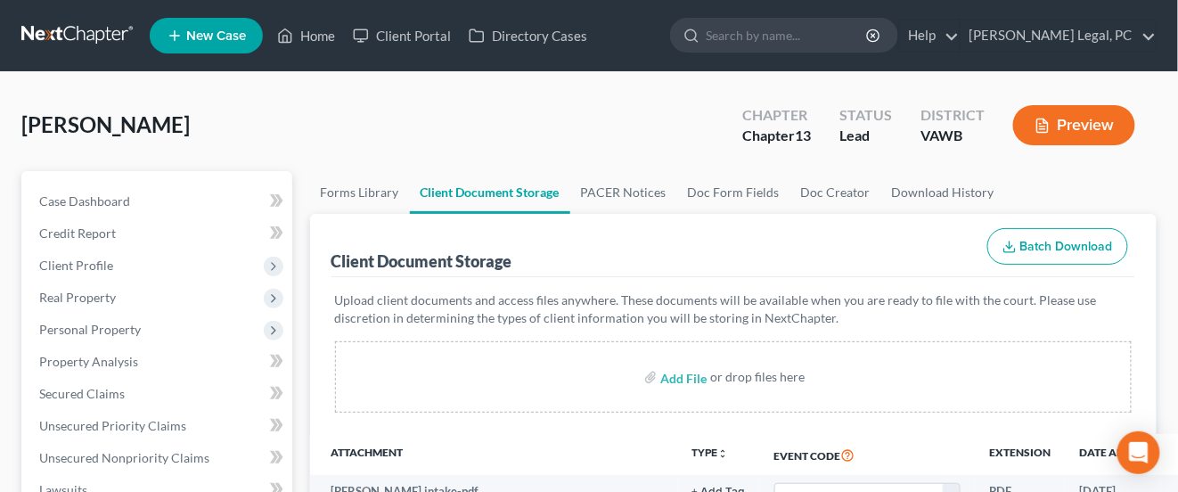
click at [88, 27] on link at bounding box center [78, 36] width 114 height 32
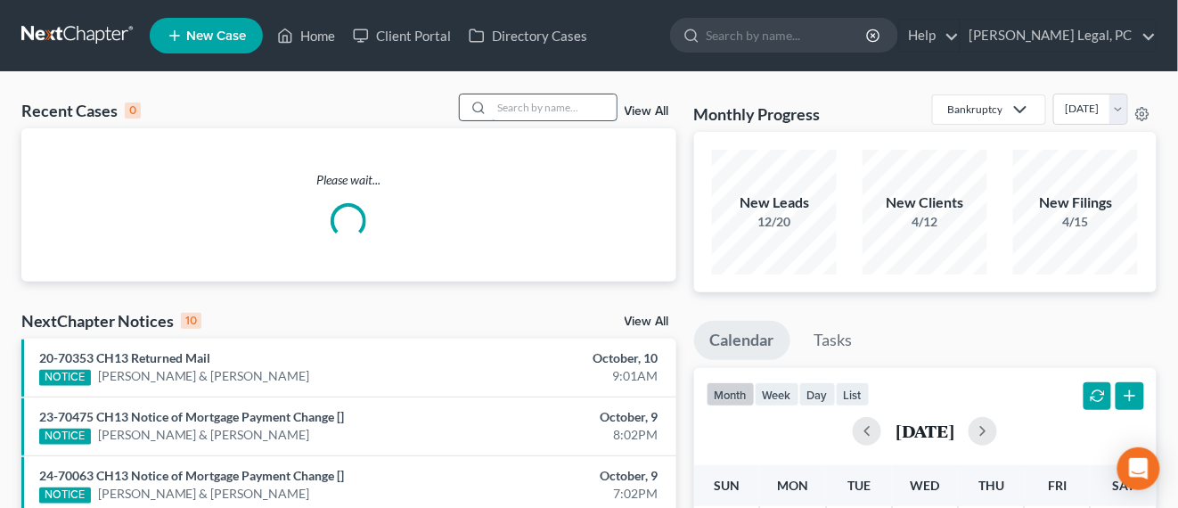
click at [570, 111] on input "search" at bounding box center [554, 107] width 125 height 26
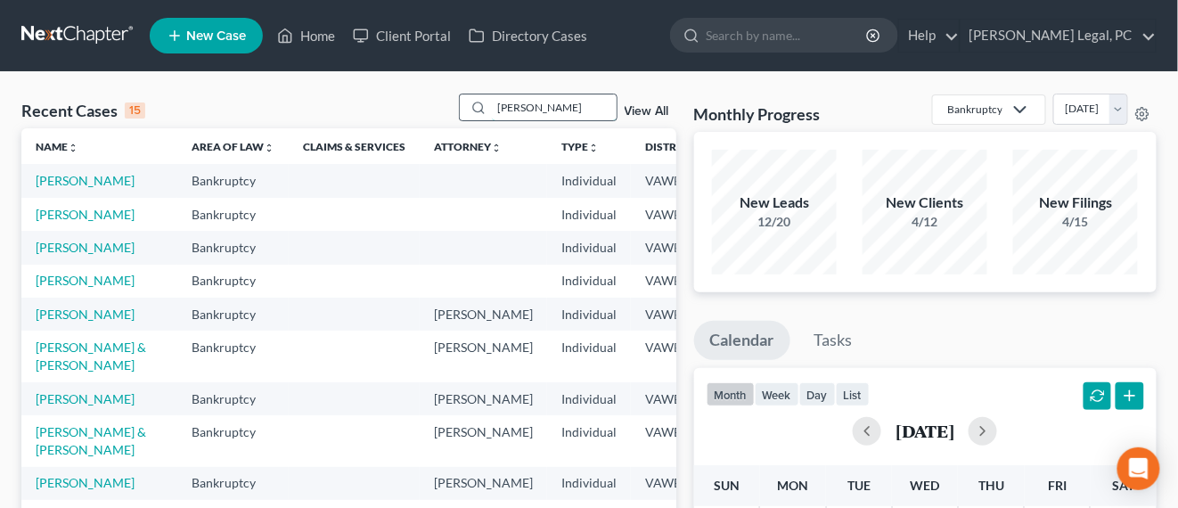
type input "akers"
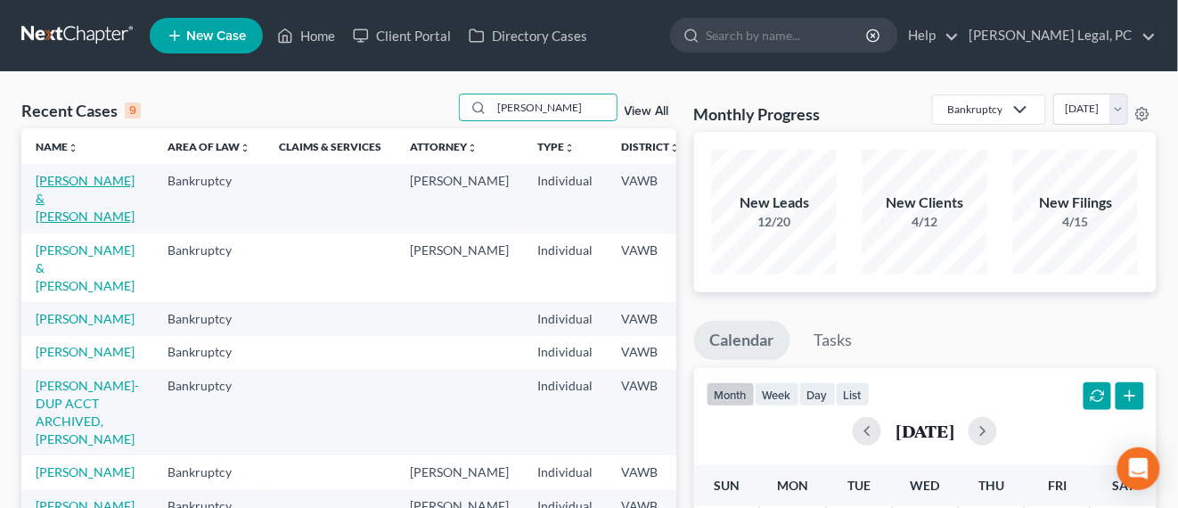
click at [55, 180] on link "[PERSON_NAME] & [PERSON_NAME]" at bounding box center [85, 198] width 99 height 51
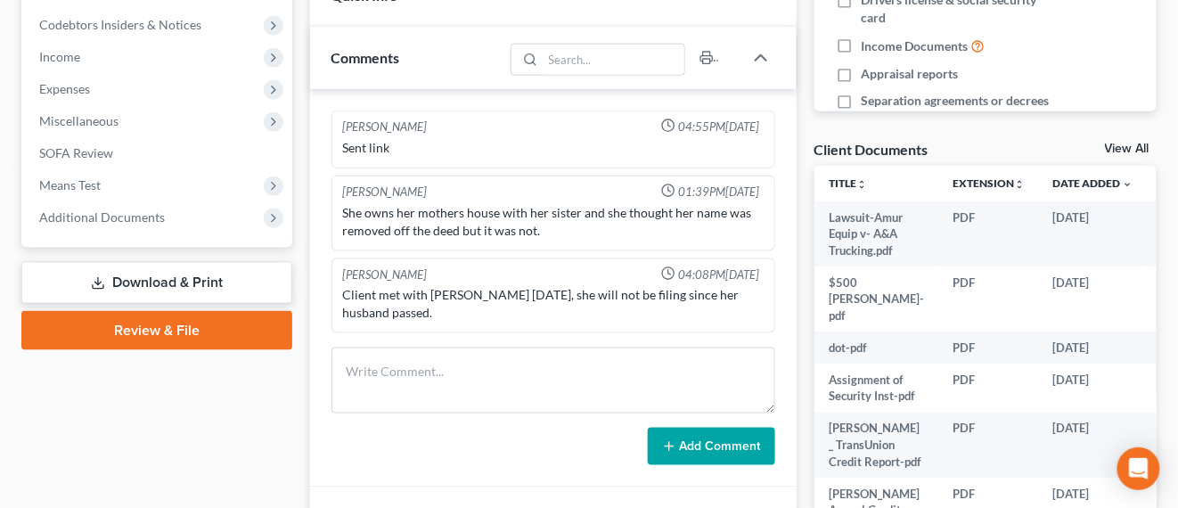
scroll to position [557, 0]
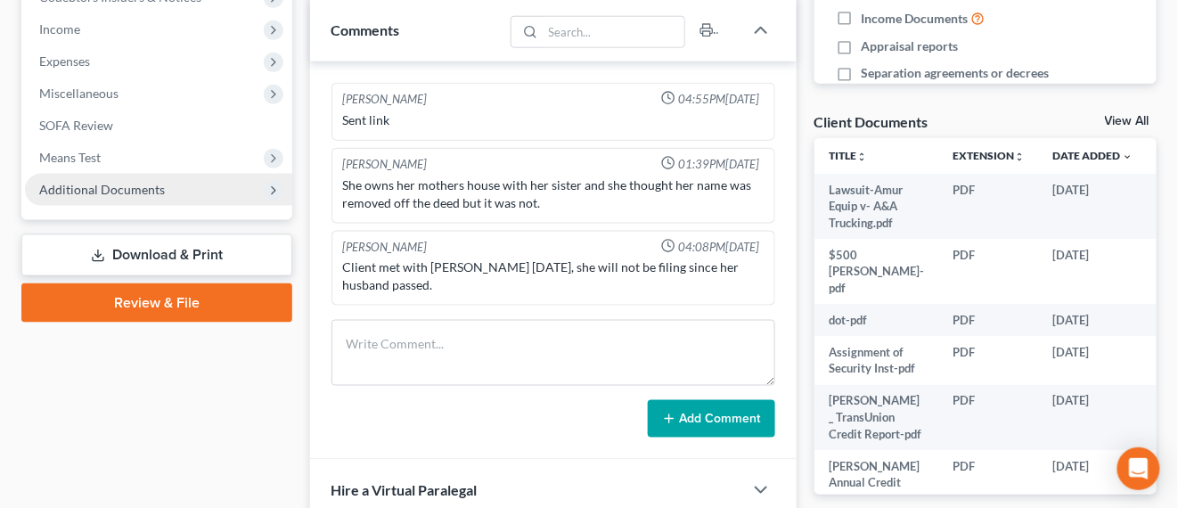
click at [129, 187] on span "Additional Documents" at bounding box center [102, 189] width 126 height 15
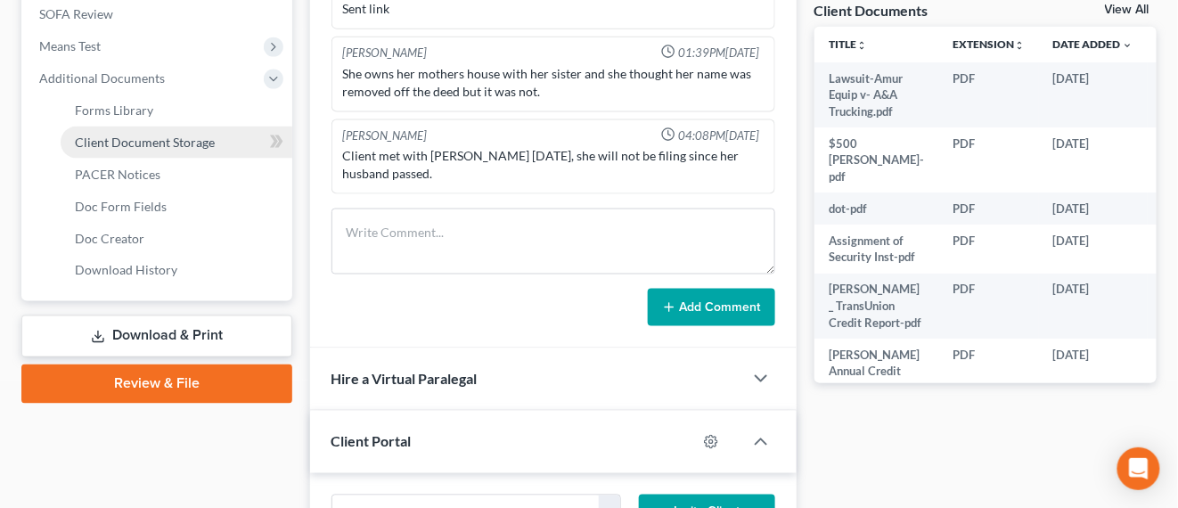
click at [176, 143] on span "Client Document Storage" at bounding box center [145, 142] width 140 height 15
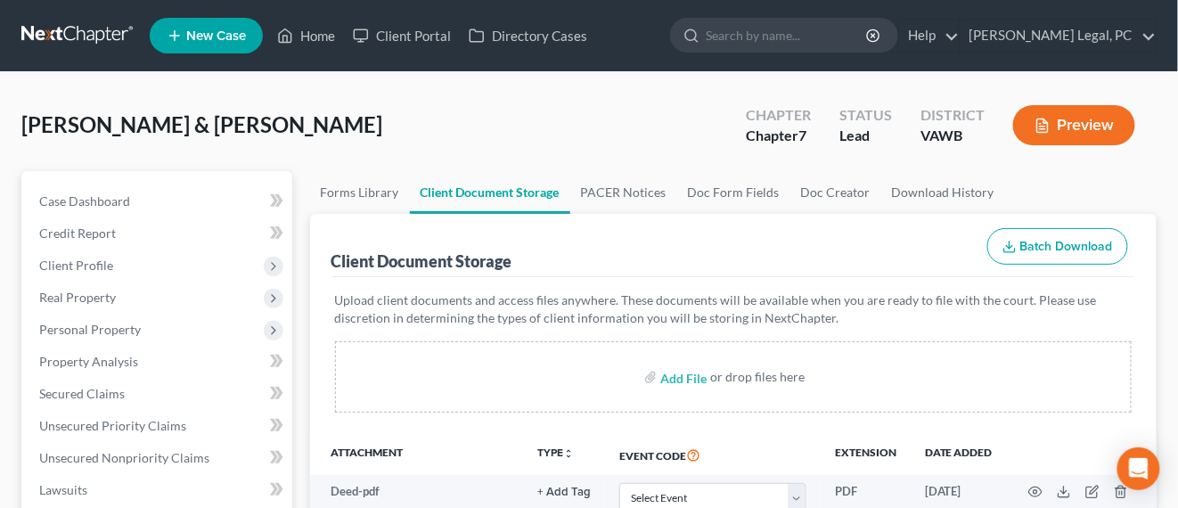
click at [78, 24] on link at bounding box center [78, 36] width 114 height 32
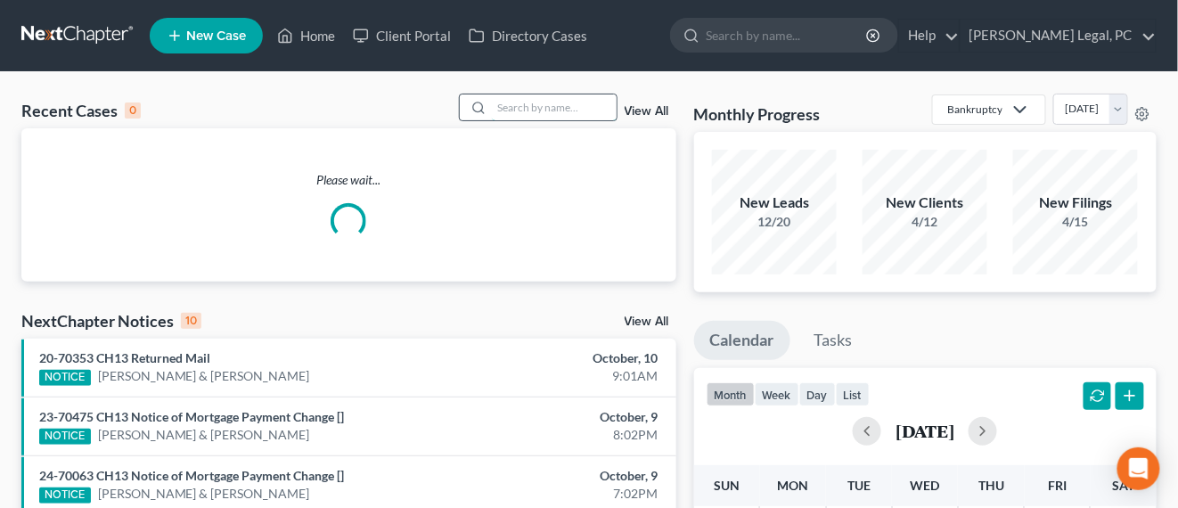
click at [531, 102] on input "search" at bounding box center [554, 107] width 125 height 26
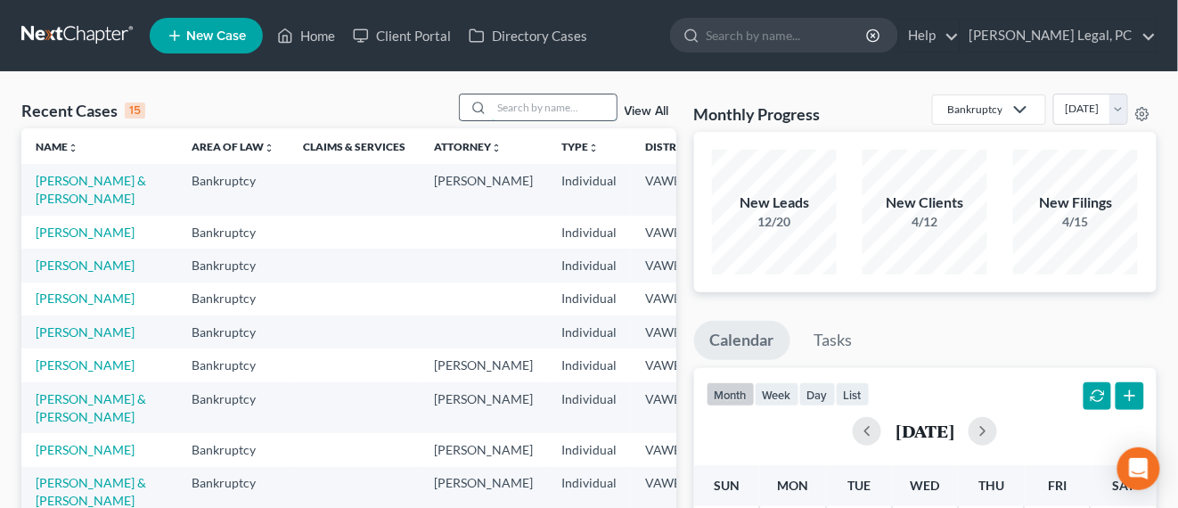
type input "A"
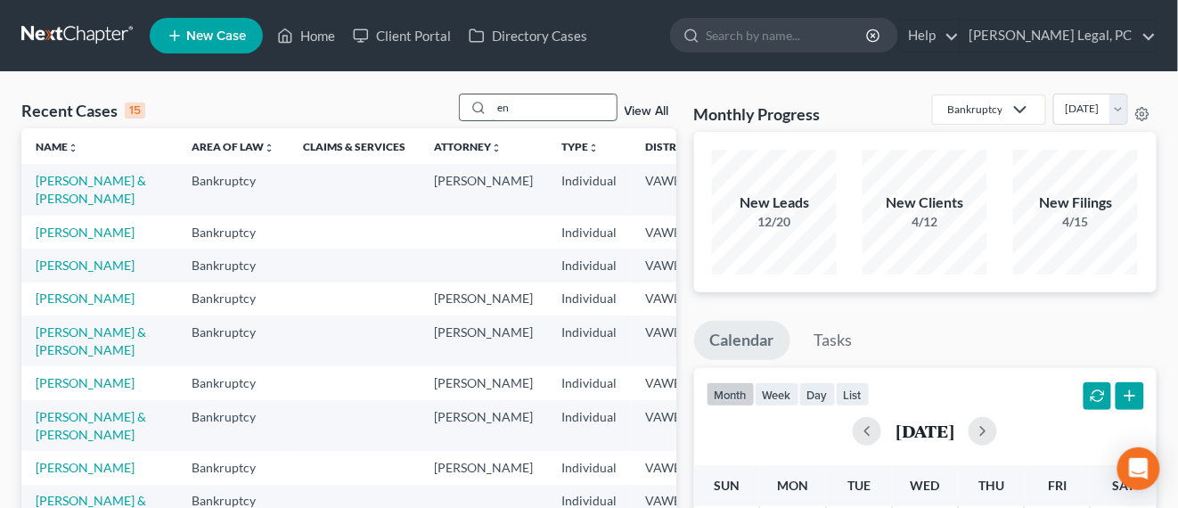
type input "e"
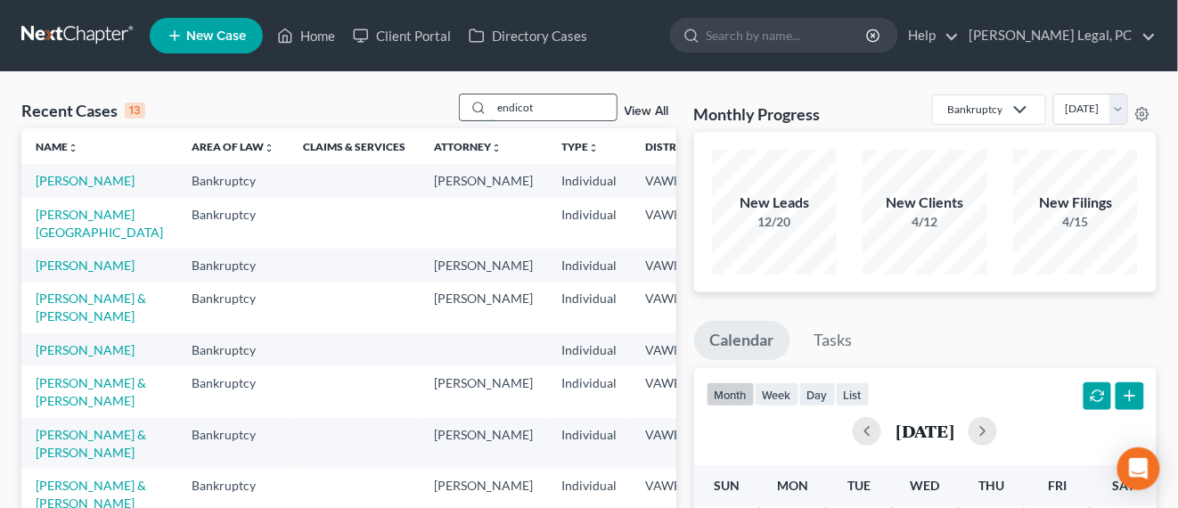
type input "endicot"
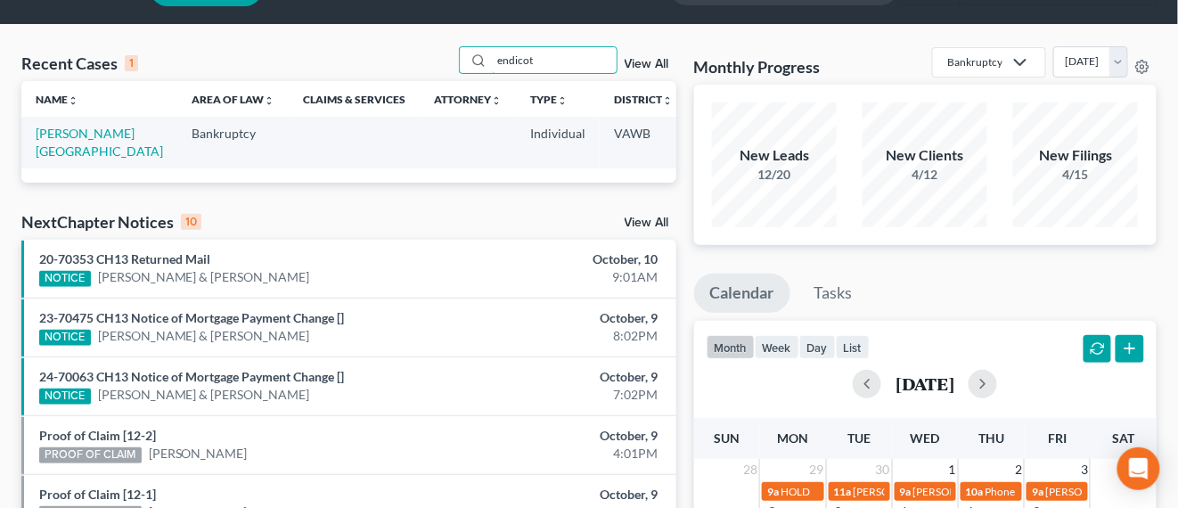
scroll to position [111, 0]
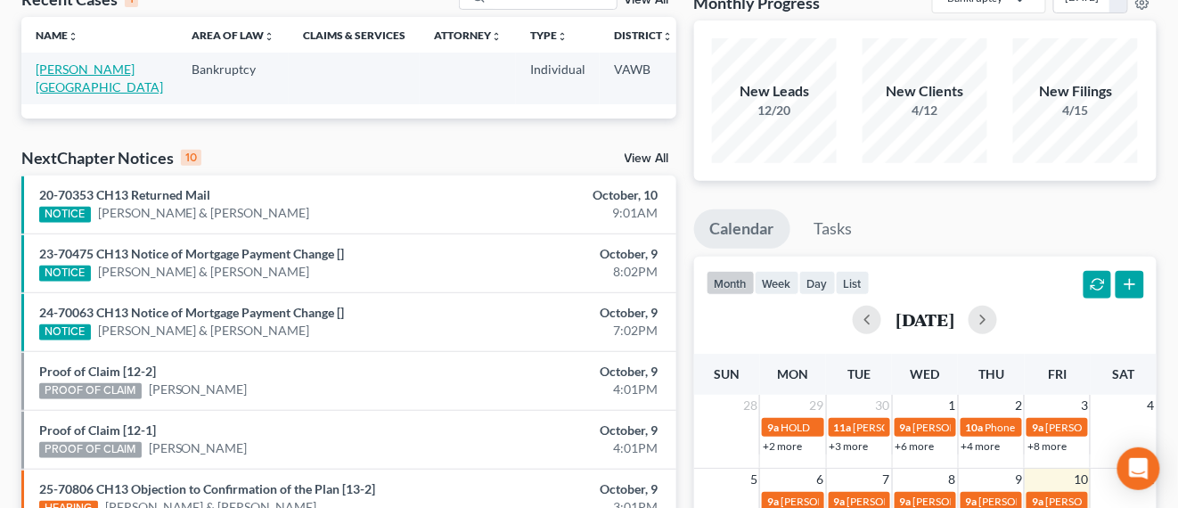
click at [70, 67] on link "[PERSON_NAME][GEOGRAPHIC_DATA]" at bounding box center [99, 77] width 127 height 33
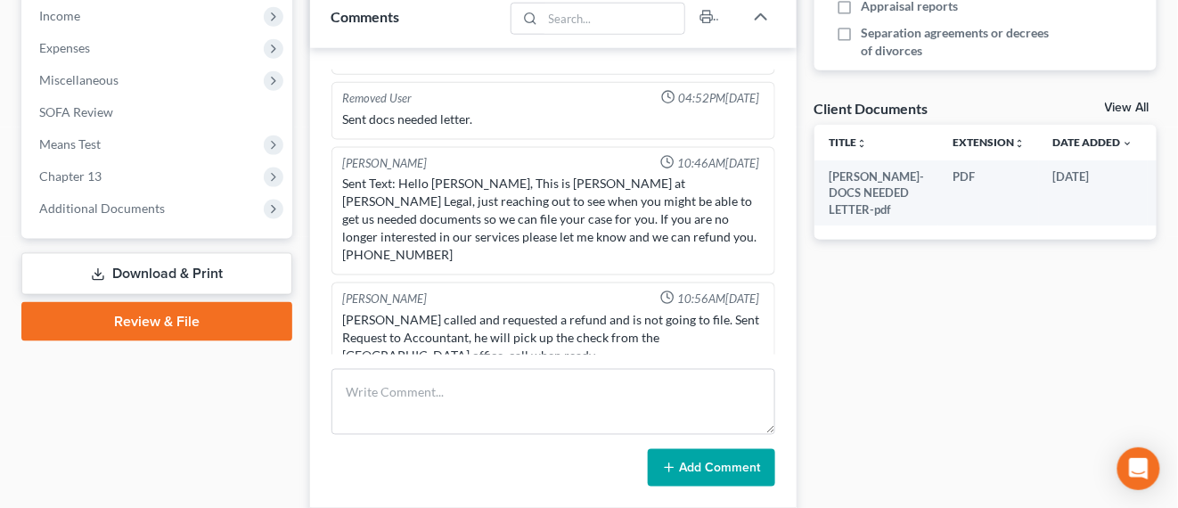
scroll to position [671, 0]
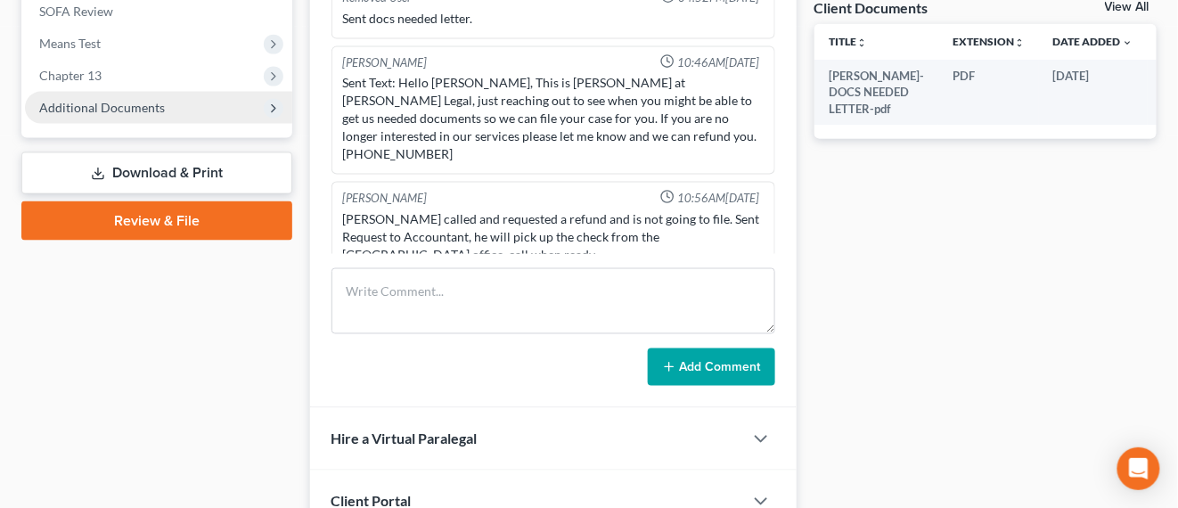
click at [126, 111] on span "Additional Documents" at bounding box center [102, 107] width 126 height 15
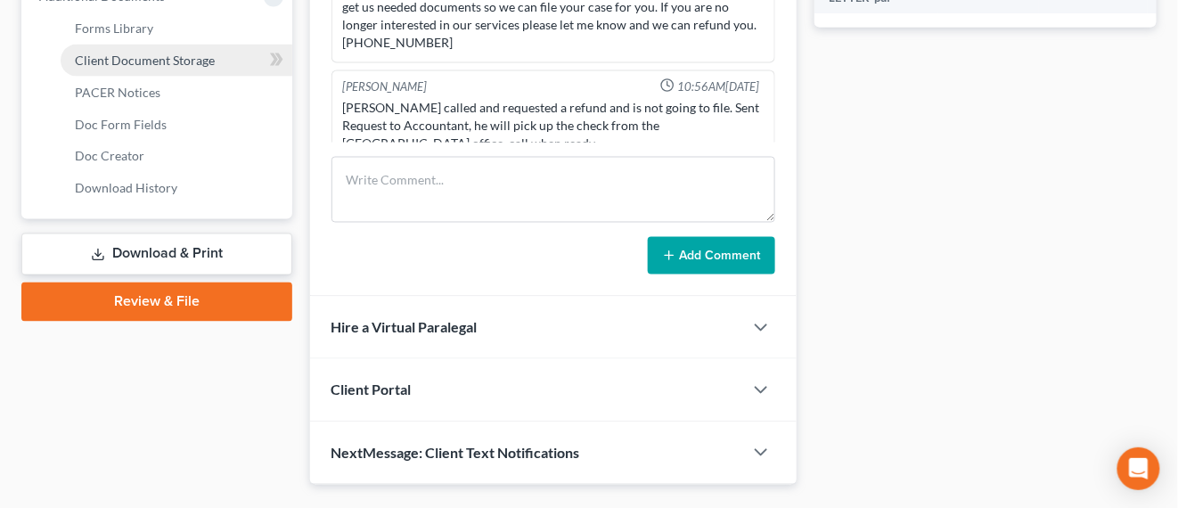
click at [158, 59] on span "Client Document Storage" at bounding box center [145, 60] width 140 height 15
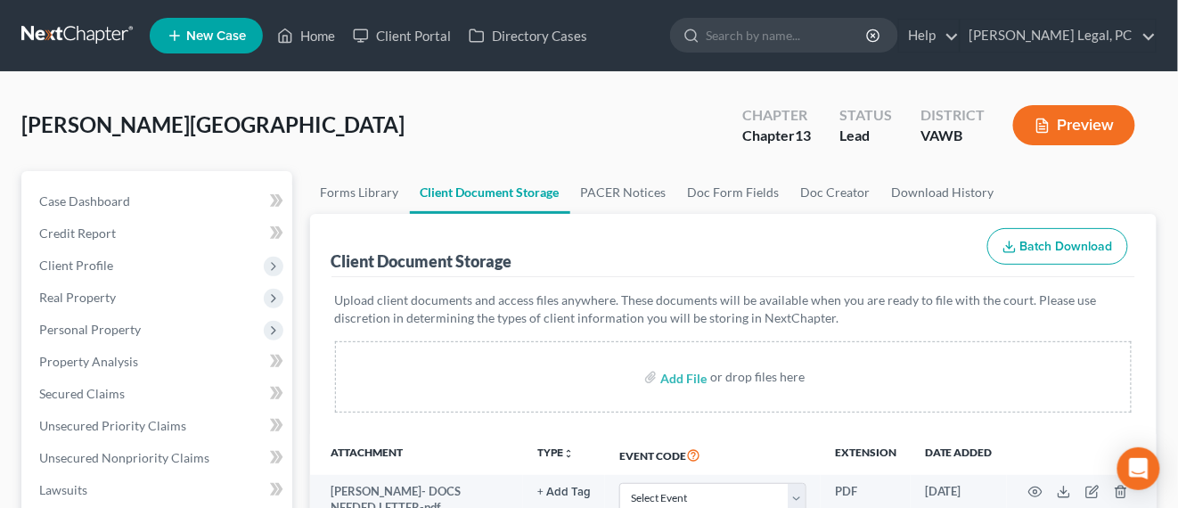
click at [86, 35] on link at bounding box center [78, 36] width 114 height 32
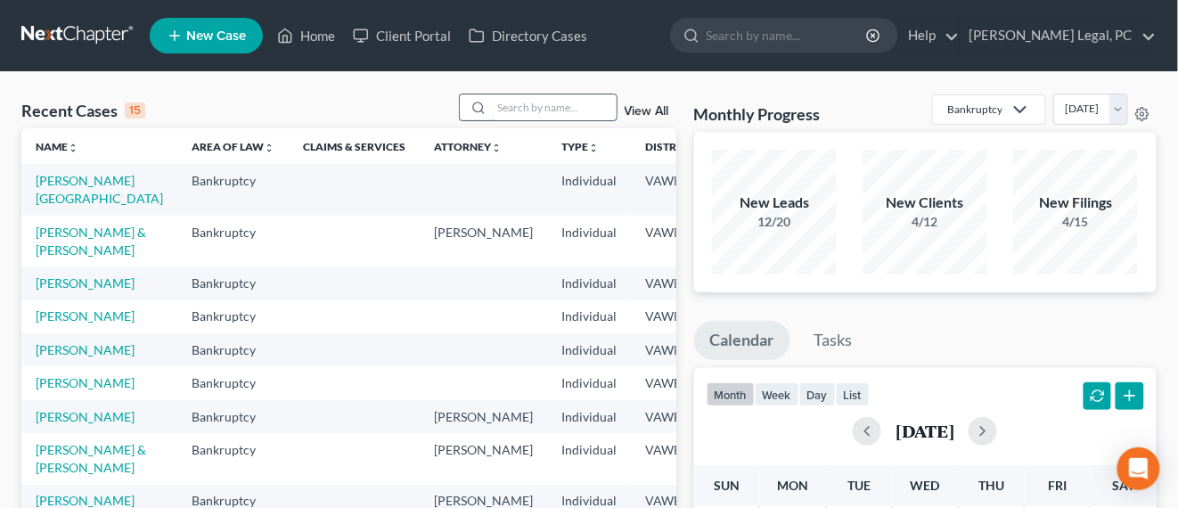
click at [567, 103] on input "search" at bounding box center [554, 107] width 125 height 26
type input "[PERSON_NAME]"
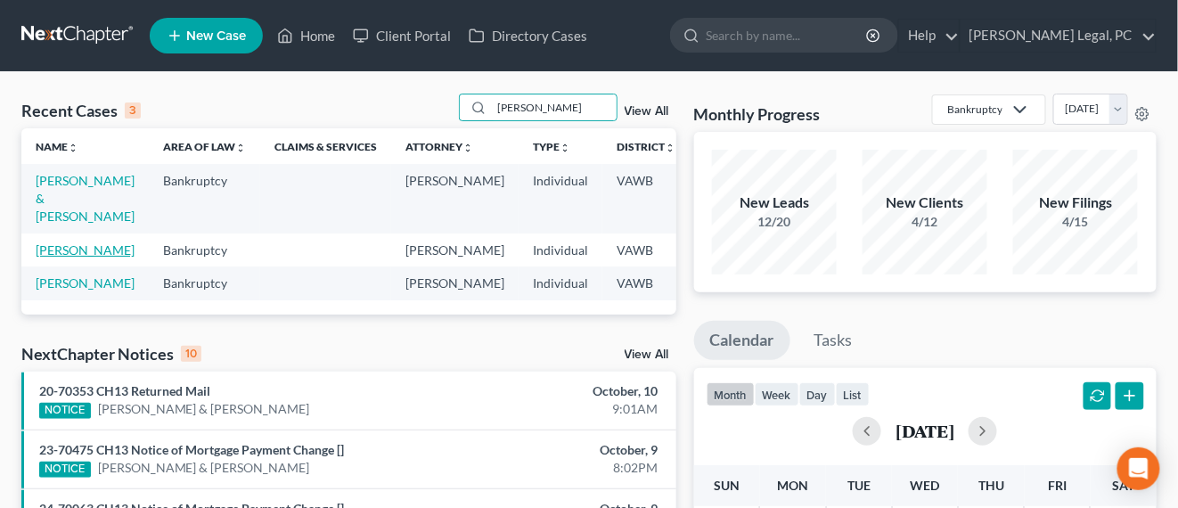
click at [49, 250] on link "[PERSON_NAME]" at bounding box center [85, 249] width 99 height 15
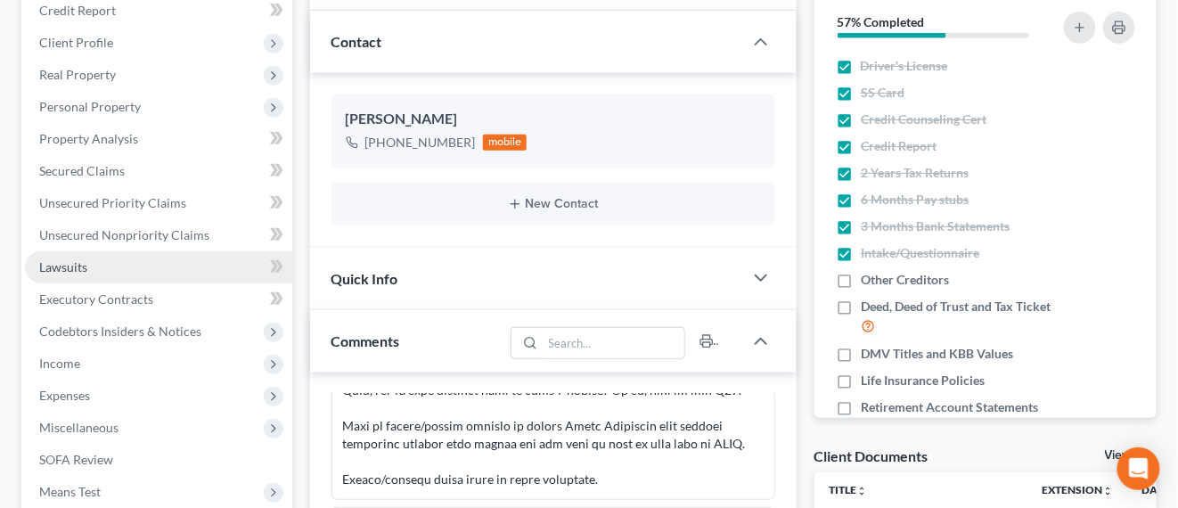
scroll to position [446, 0]
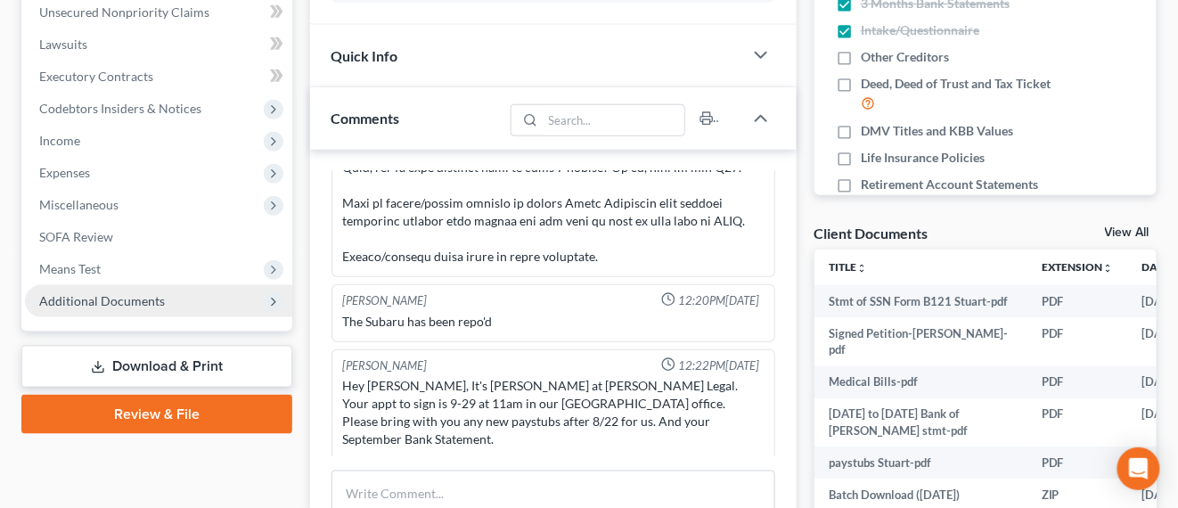
click at [166, 307] on span "Additional Documents" at bounding box center [158, 301] width 267 height 32
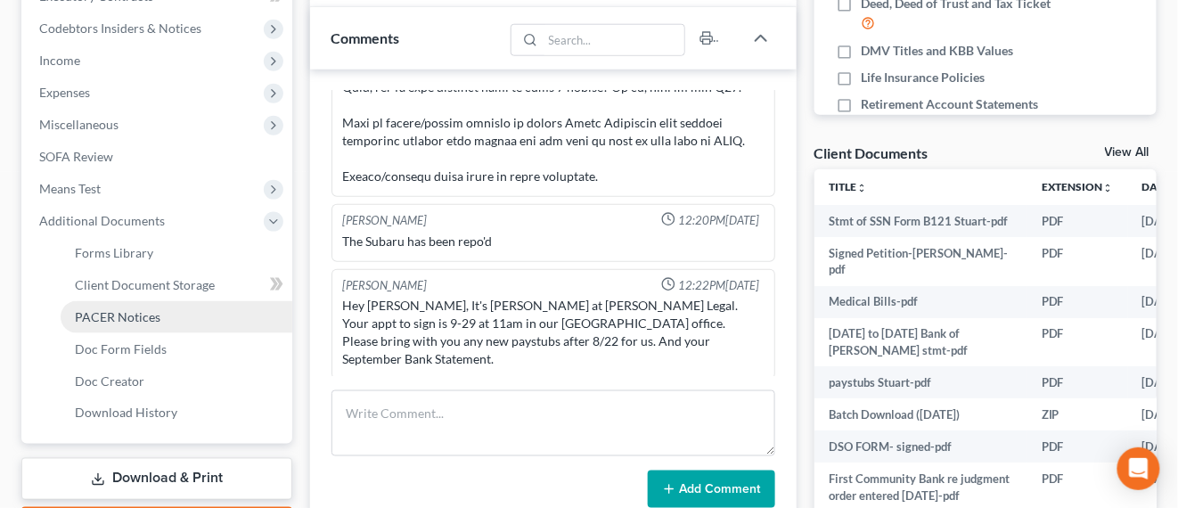
scroll to position [557, 0]
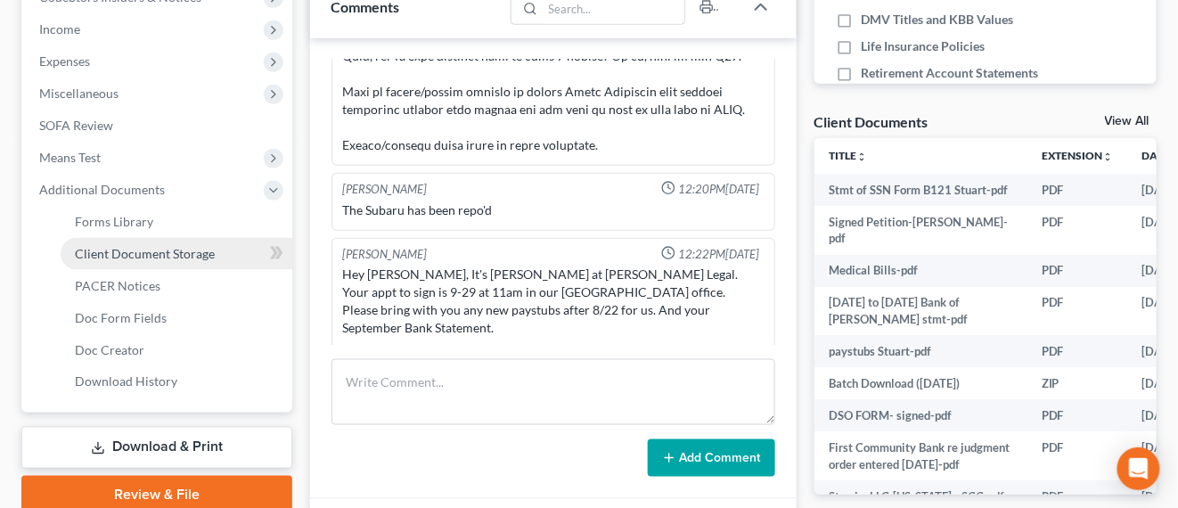
click at [206, 252] on span "Client Document Storage" at bounding box center [145, 253] width 140 height 15
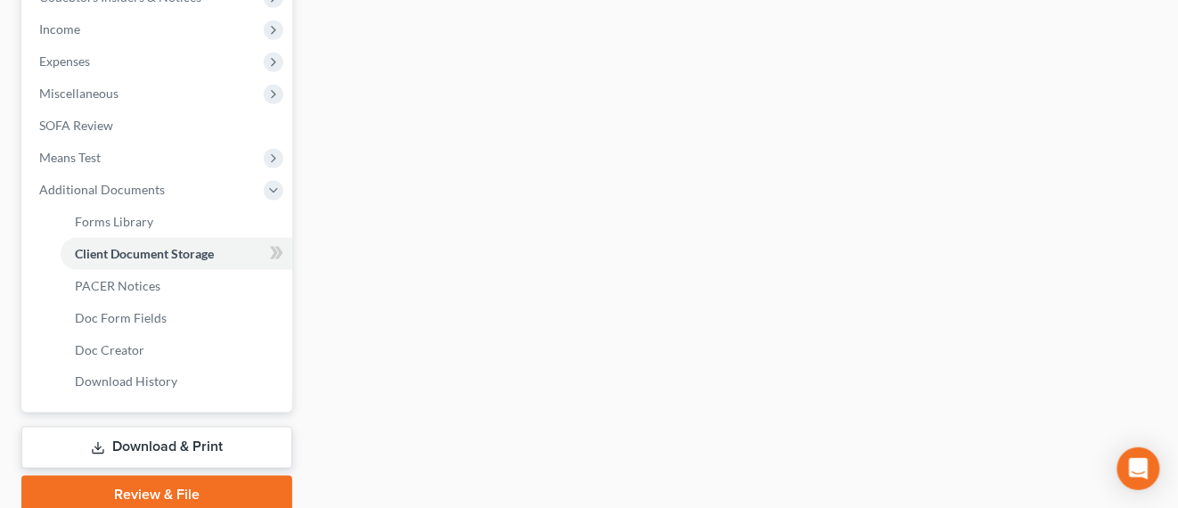
select select "0"
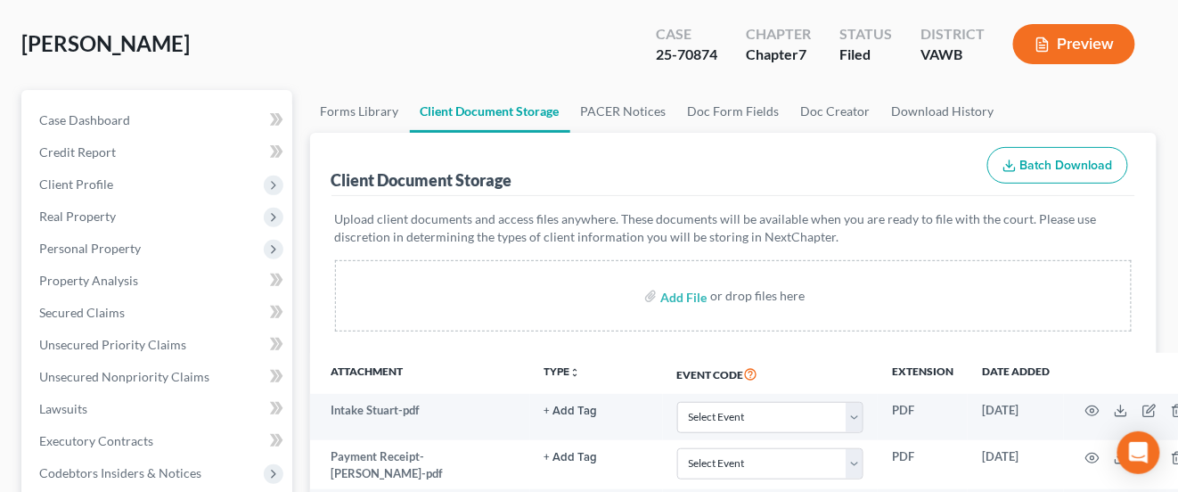
scroll to position [223, 0]
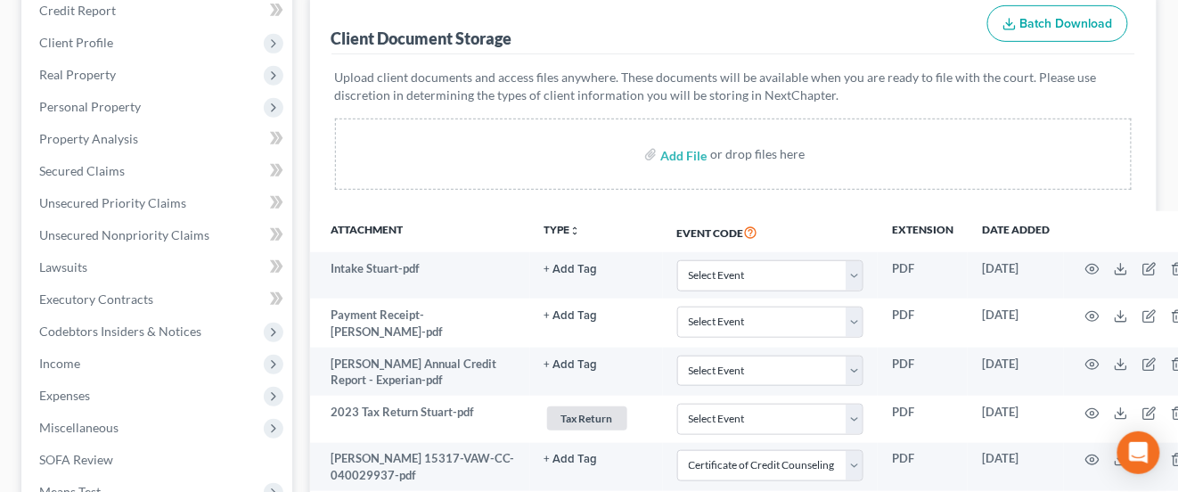
select select "0"
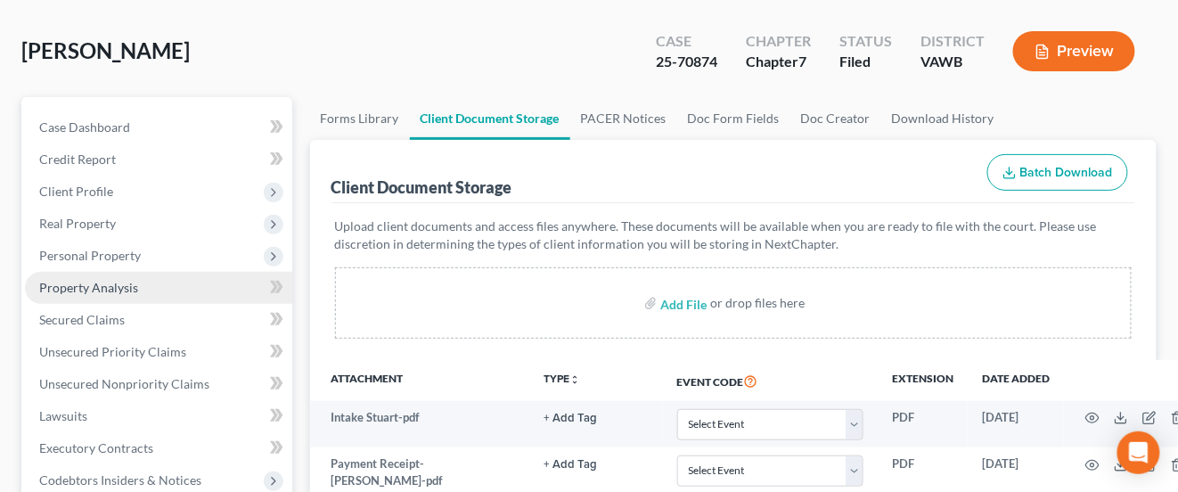
scroll to position [0, 0]
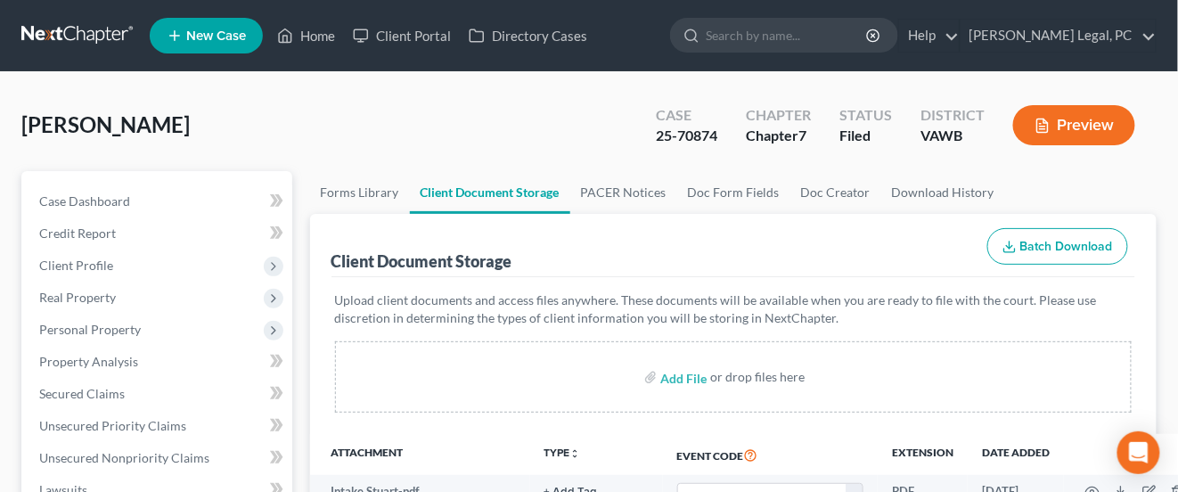
click at [70, 41] on link at bounding box center [78, 36] width 114 height 32
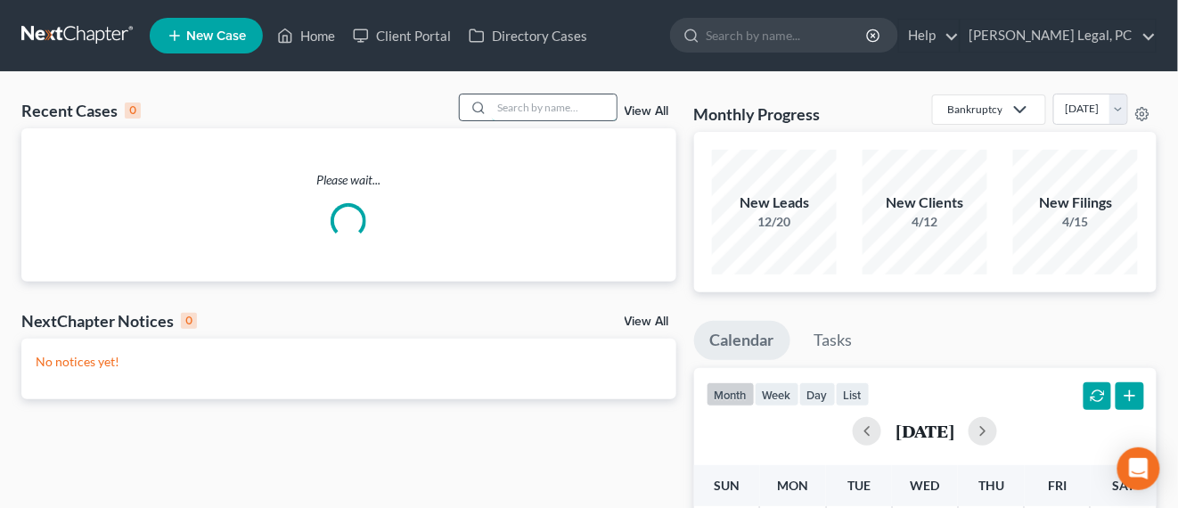
click at [519, 110] on input "search" at bounding box center [554, 107] width 125 height 26
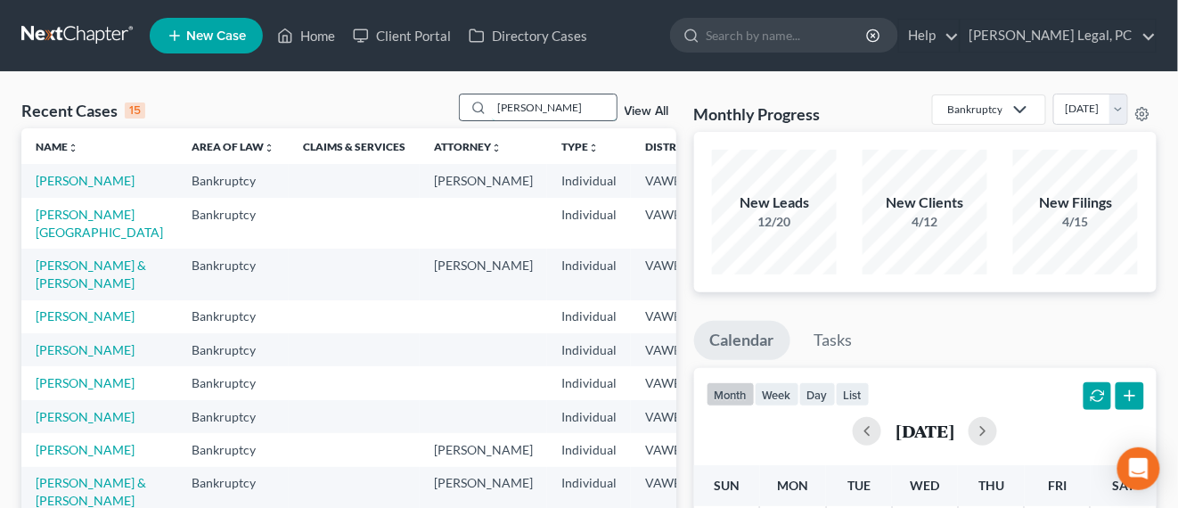
type input "koger"
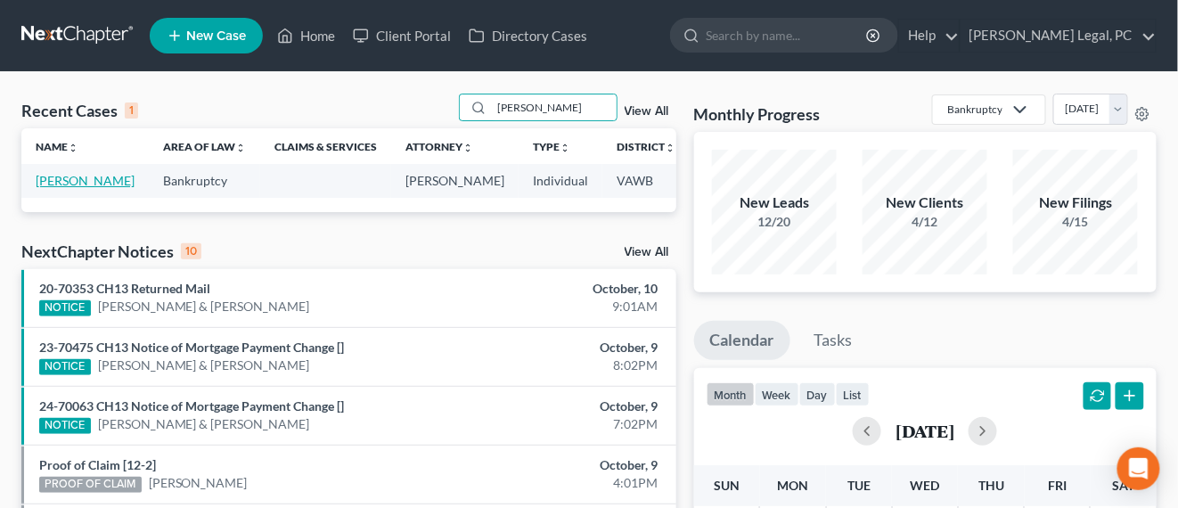
click at [50, 186] on link "Koger, Lisa" at bounding box center [85, 180] width 99 height 15
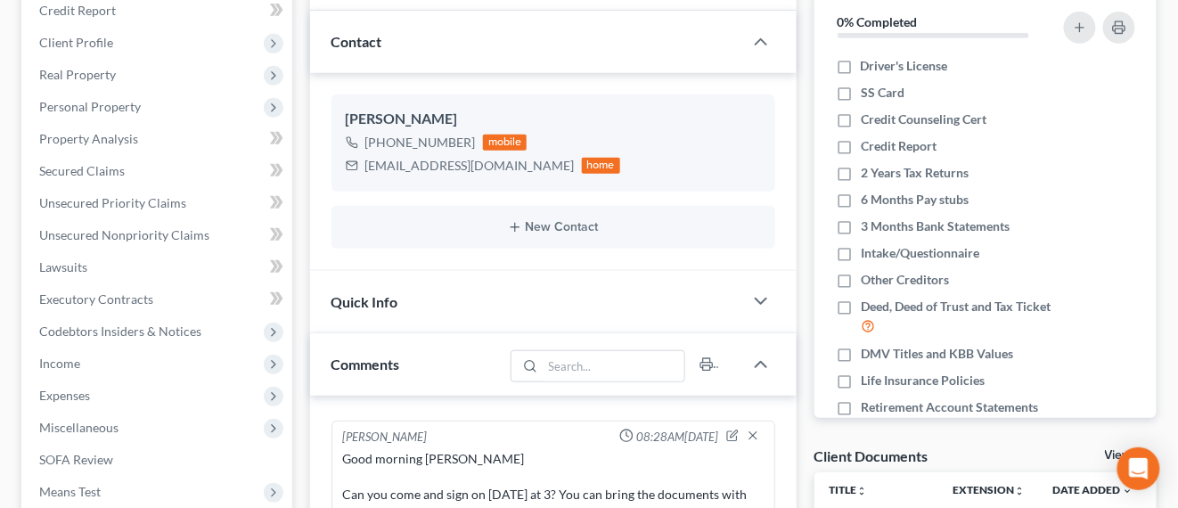
scroll to position [446, 0]
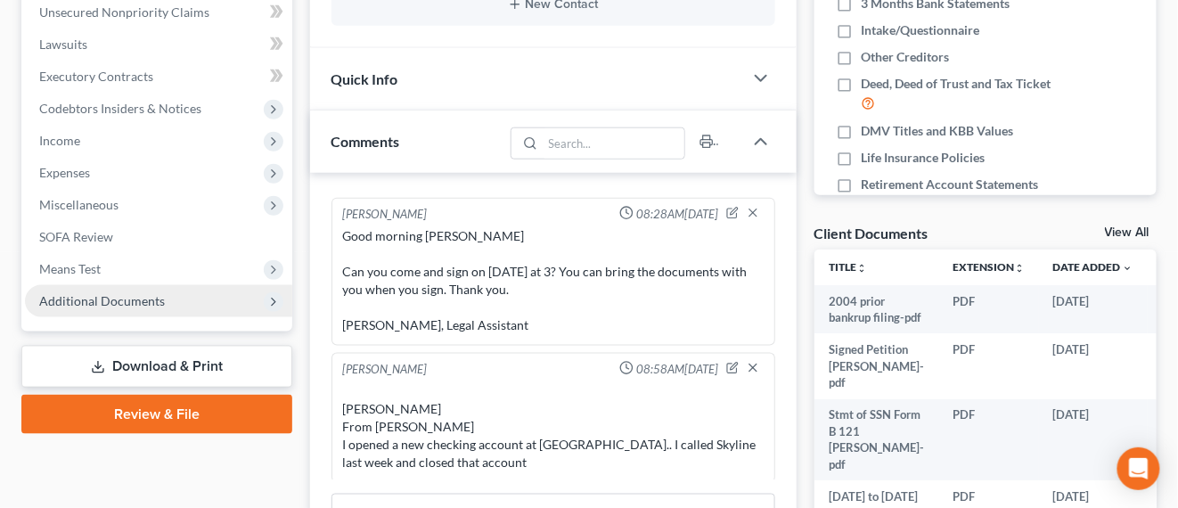
click at [149, 293] on span "Additional Documents" at bounding box center [102, 300] width 126 height 15
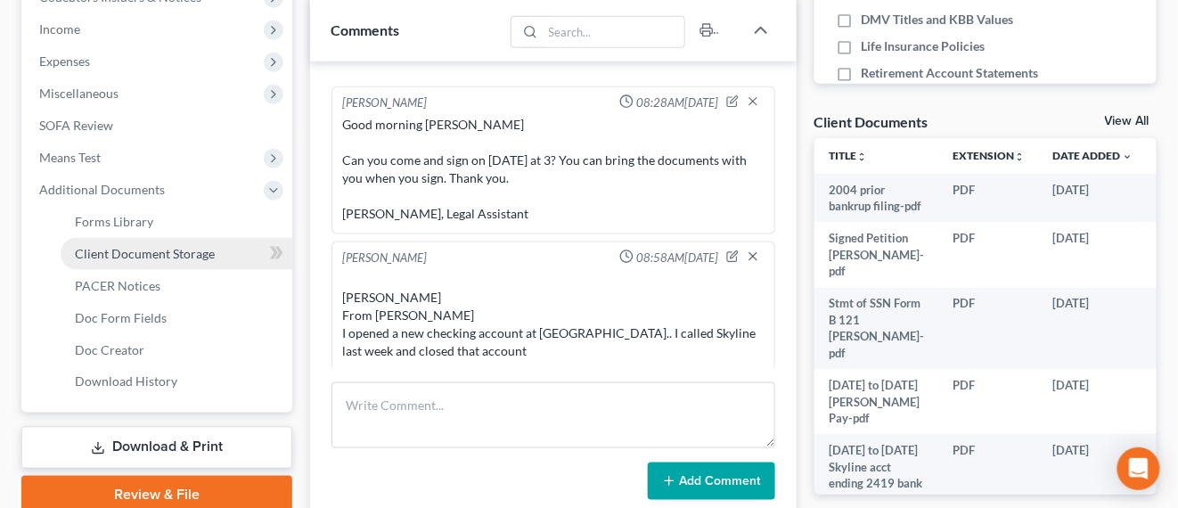
click at [207, 250] on span "Client Document Storage" at bounding box center [145, 253] width 140 height 15
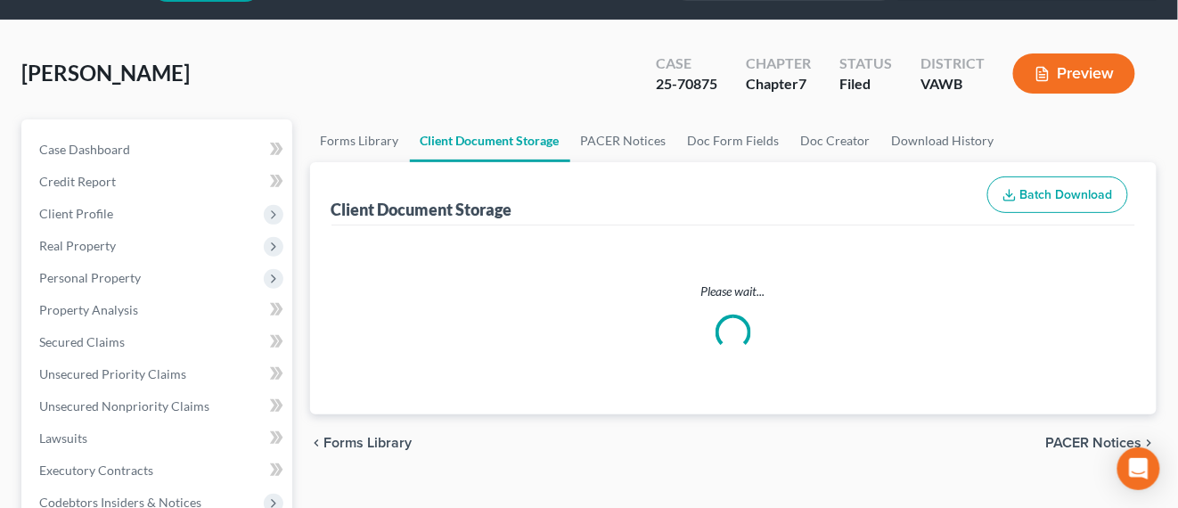
select select "0"
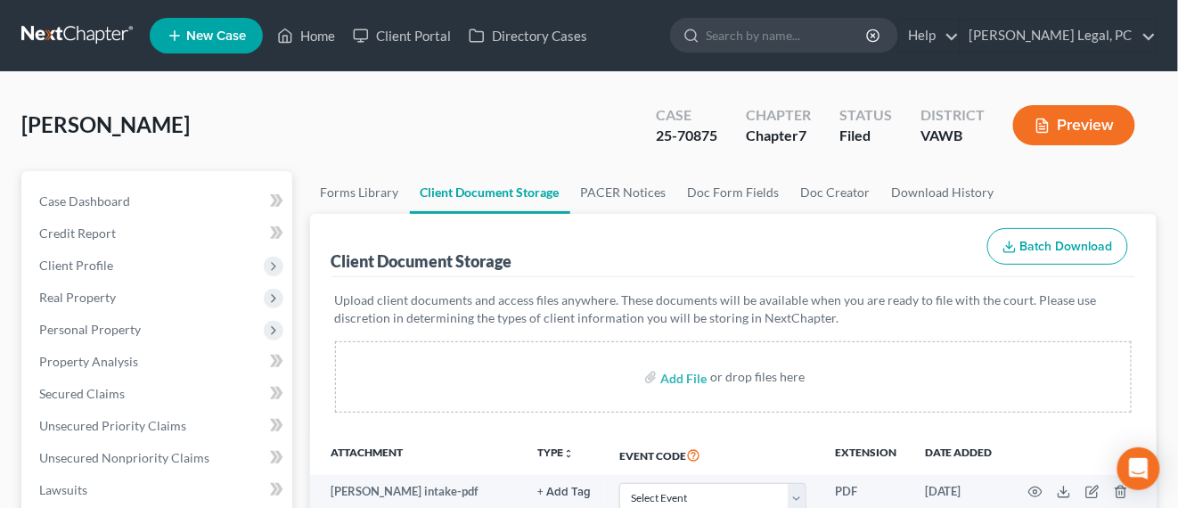
scroll to position [223, 0]
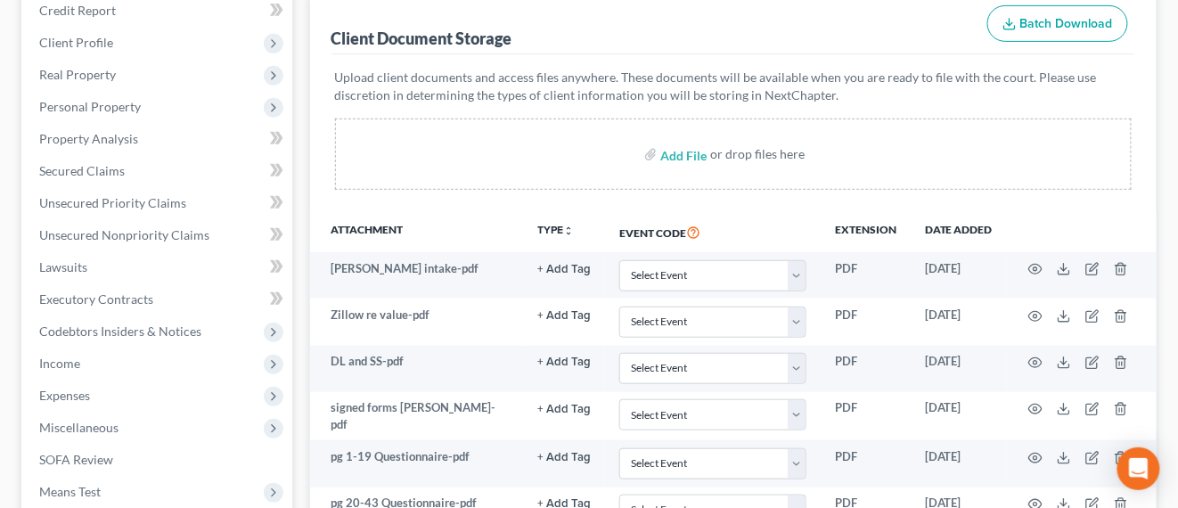
select select "0"
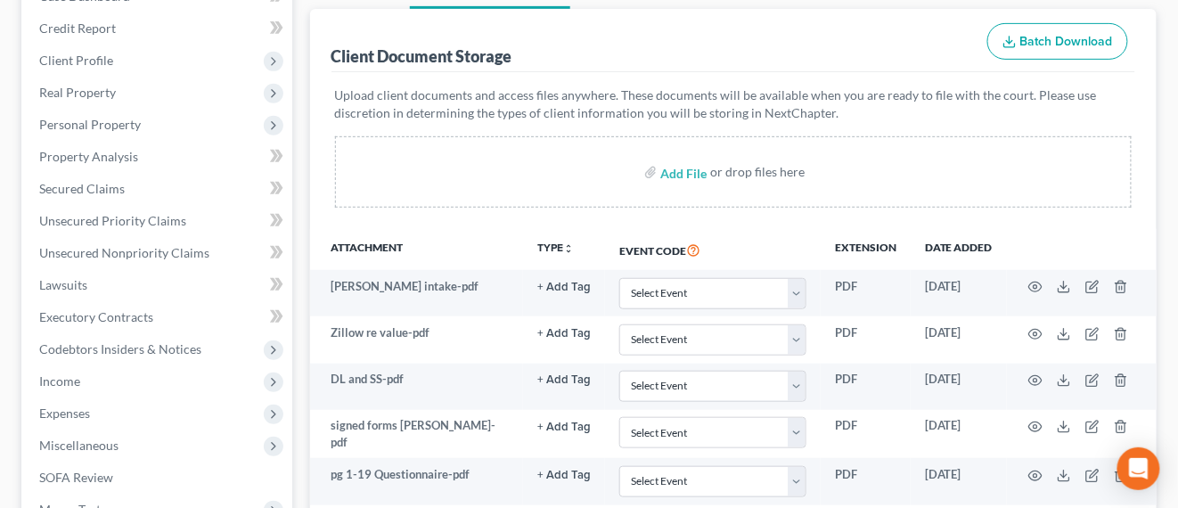
scroll to position [0, 0]
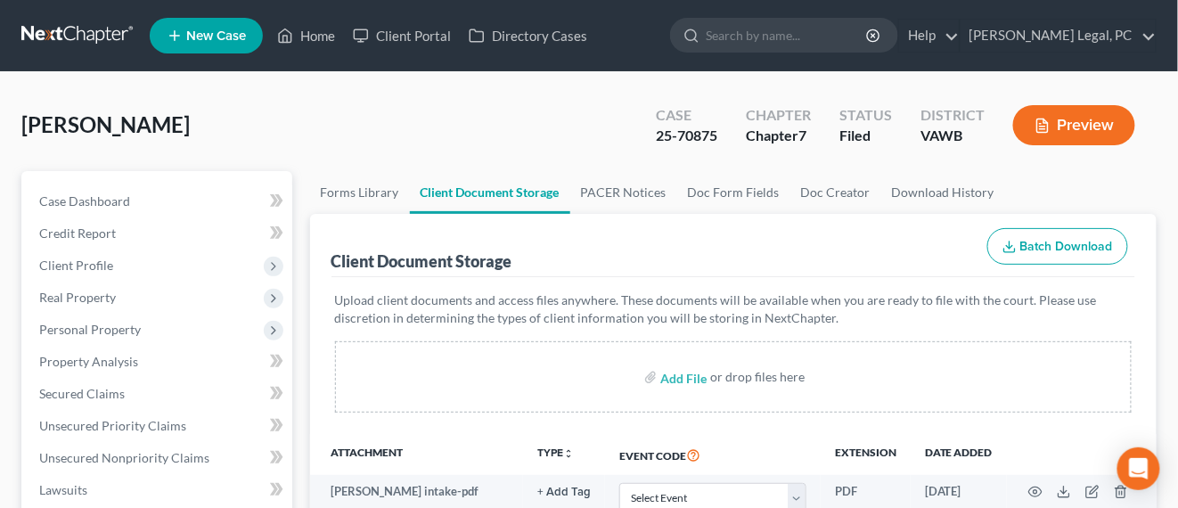
click at [93, 45] on link at bounding box center [78, 36] width 114 height 32
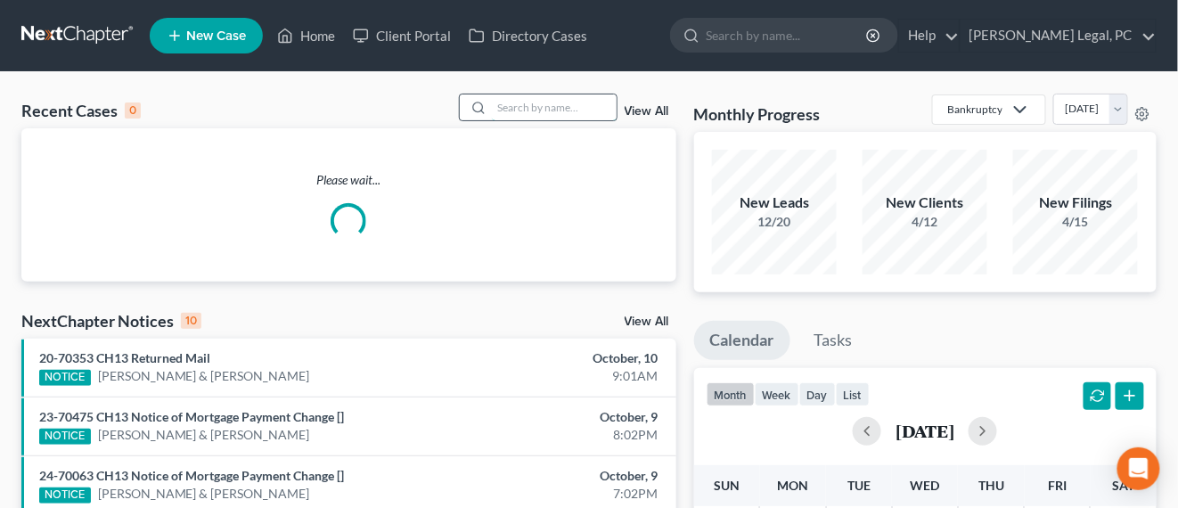
click at [550, 106] on input "search" at bounding box center [554, 107] width 125 height 26
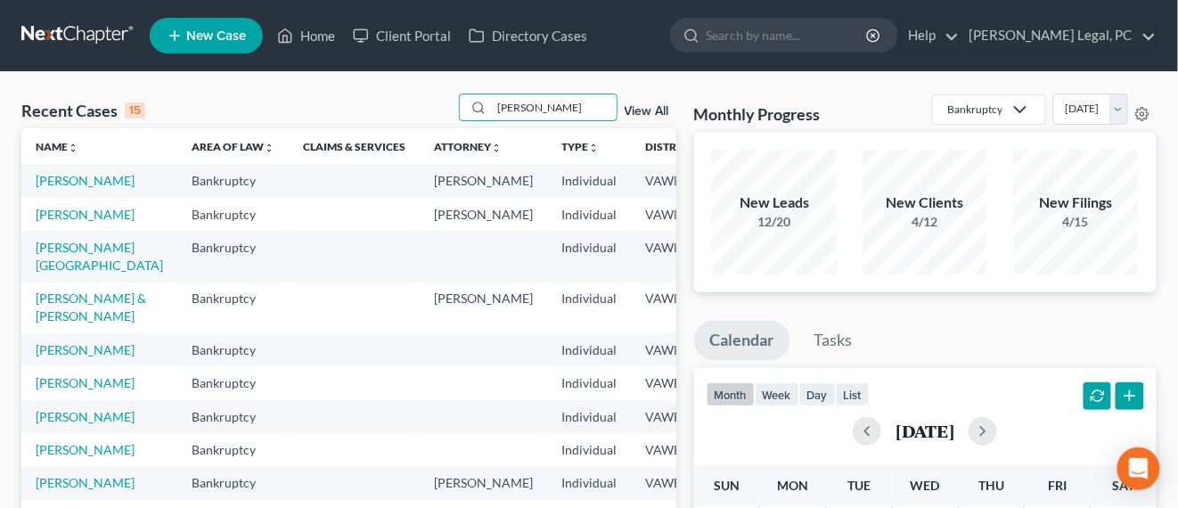
type input "[PERSON_NAME]"
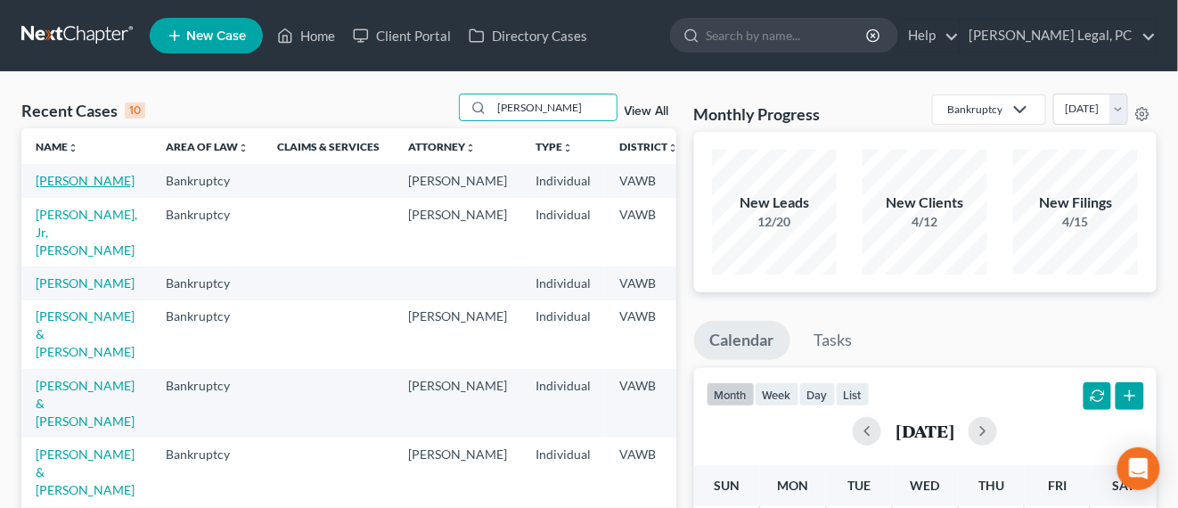
click at [58, 186] on link "[PERSON_NAME]" at bounding box center [85, 180] width 99 height 15
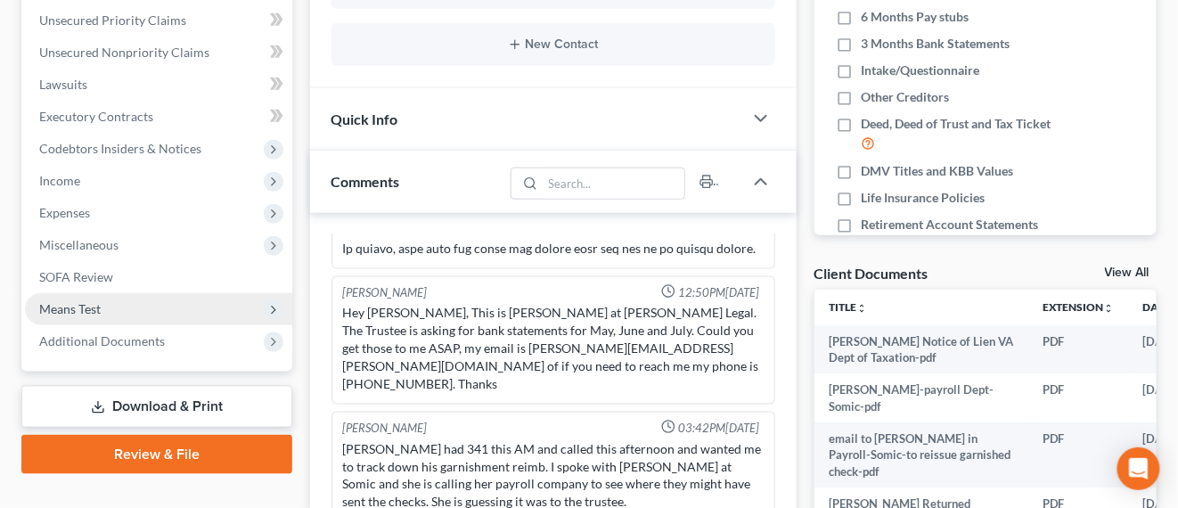
scroll to position [446, 0]
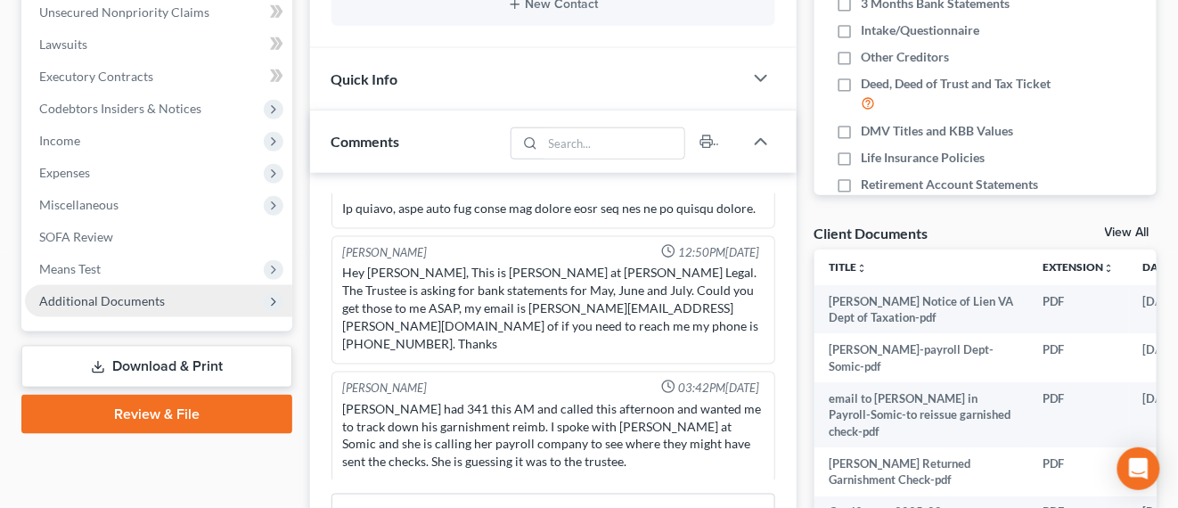
click at [135, 299] on span "Additional Documents" at bounding box center [102, 300] width 126 height 15
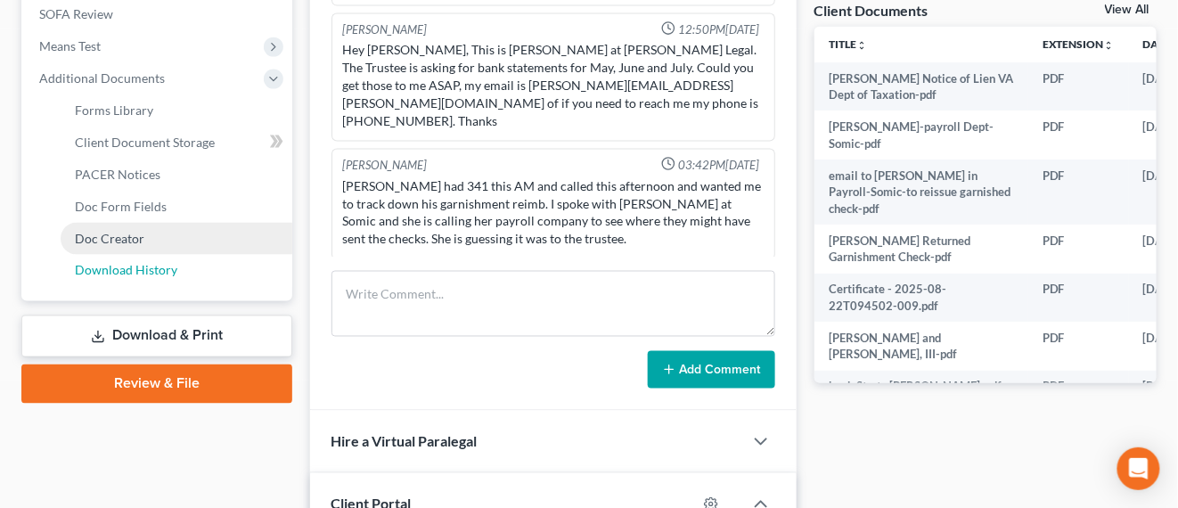
click at [192, 266] on link "Download History" at bounding box center [177, 271] width 232 height 32
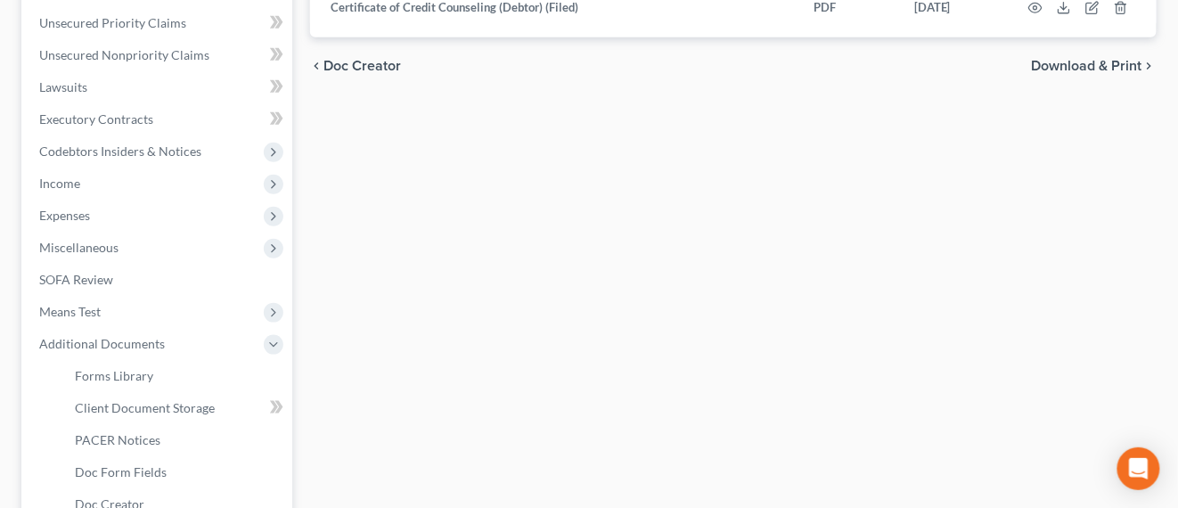
scroll to position [557, 0]
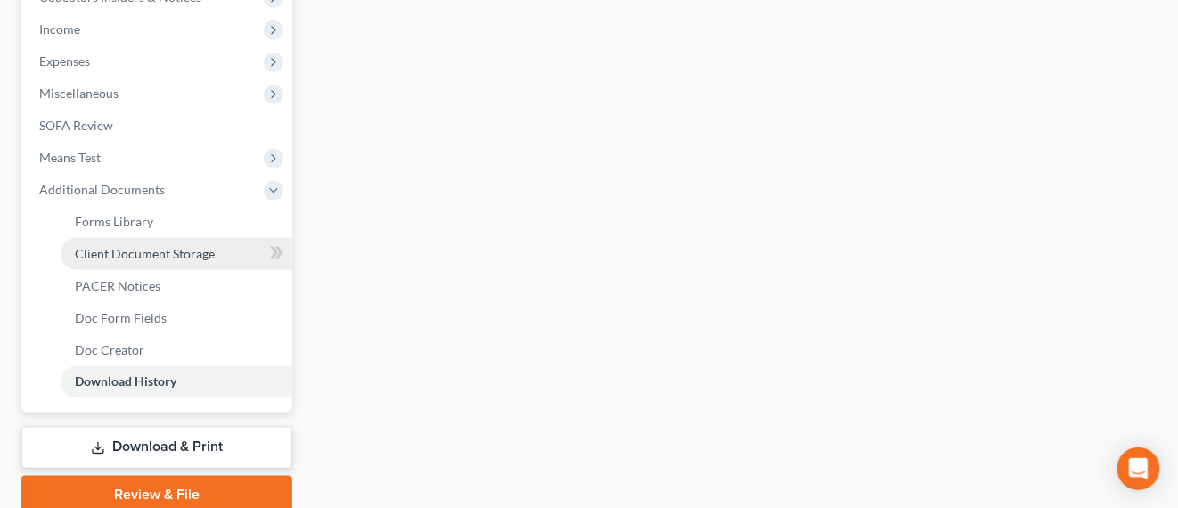
click at [196, 256] on span "Client Document Storage" at bounding box center [145, 253] width 140 height 15
select select "0"
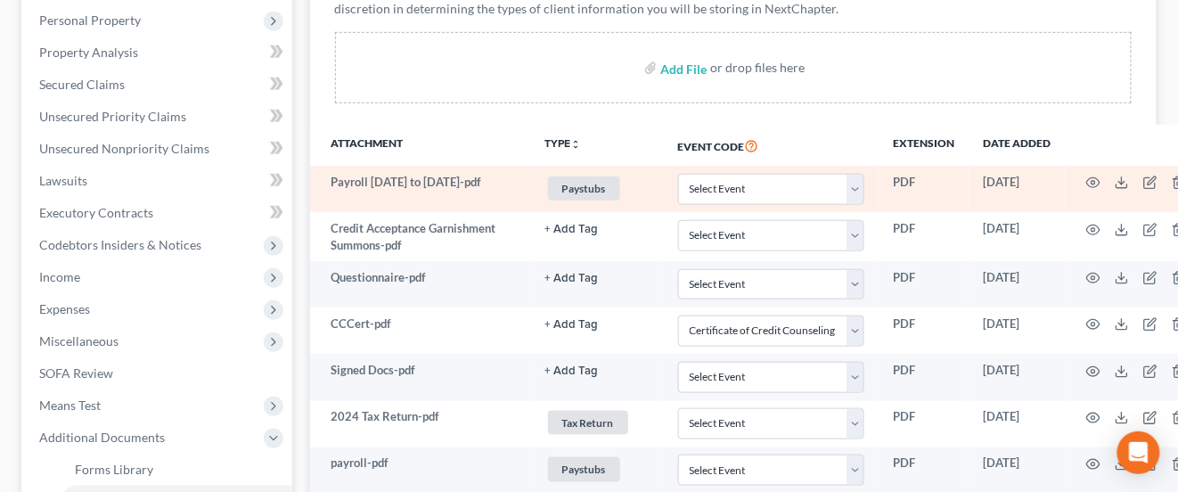
scroll to position [334, 0]
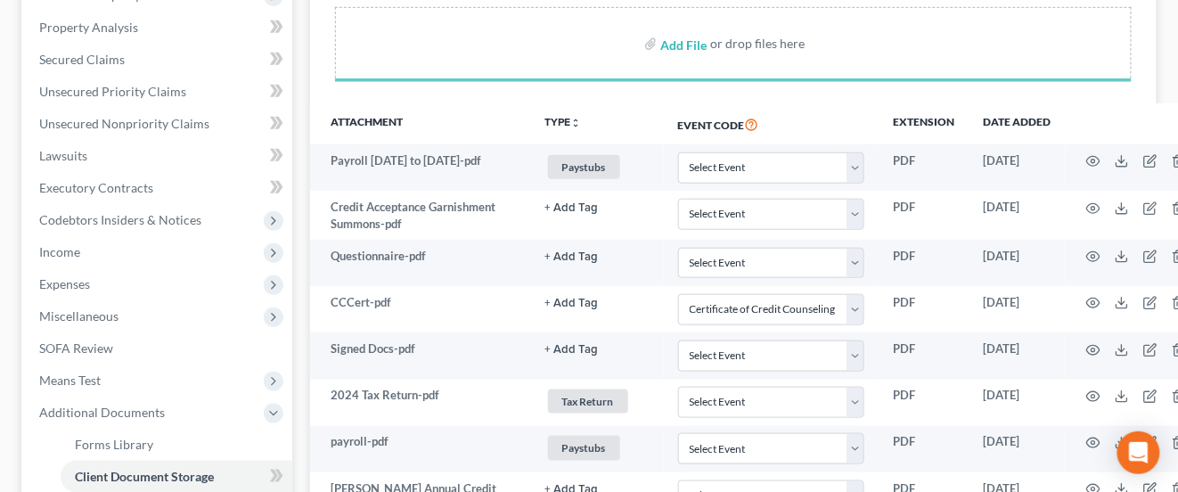
select select "0"
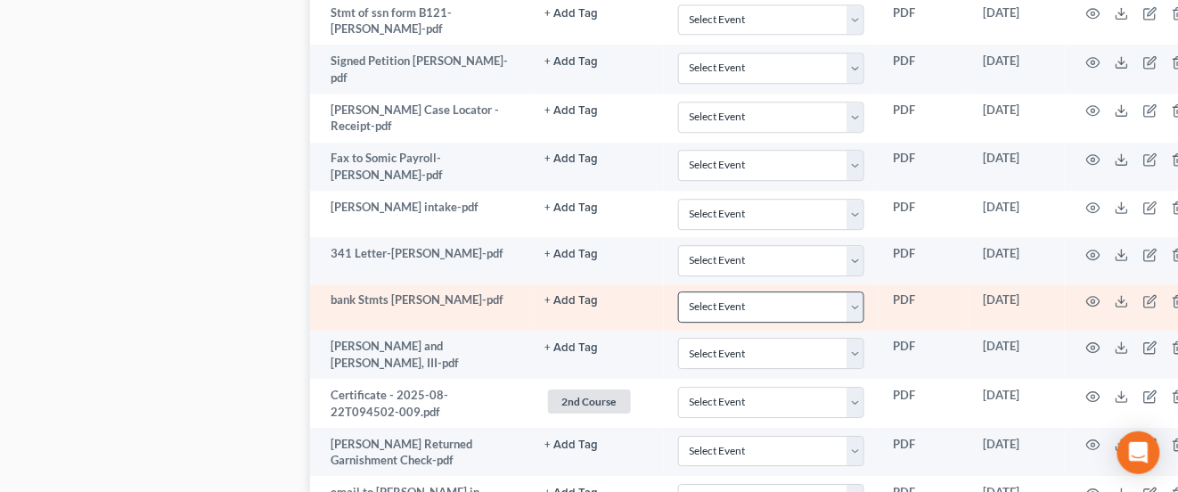
scroll to position [1619, 0]
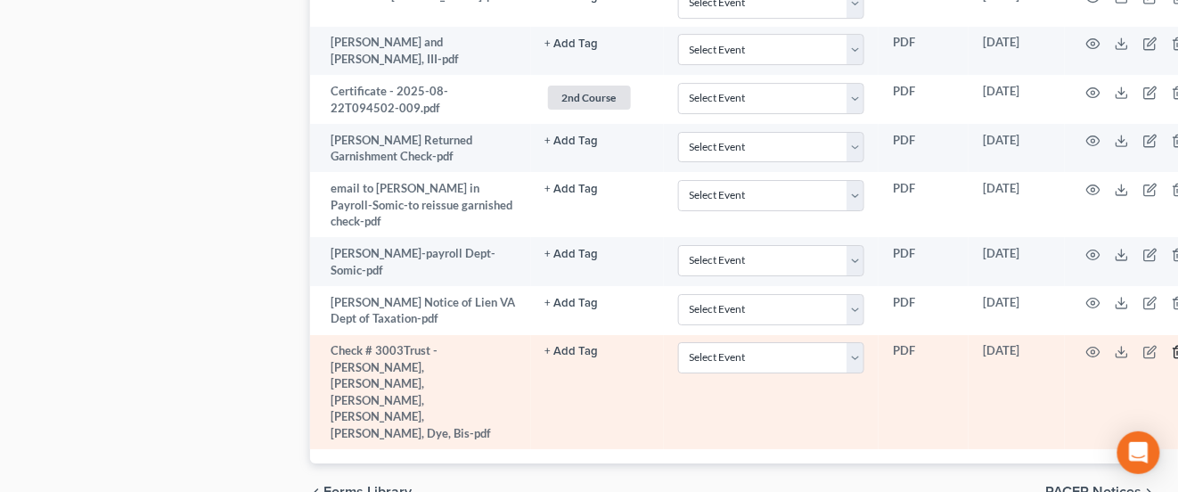
click at [1176, 346] on icon "button" at bounding box center [1180, 352] width 8 height 12
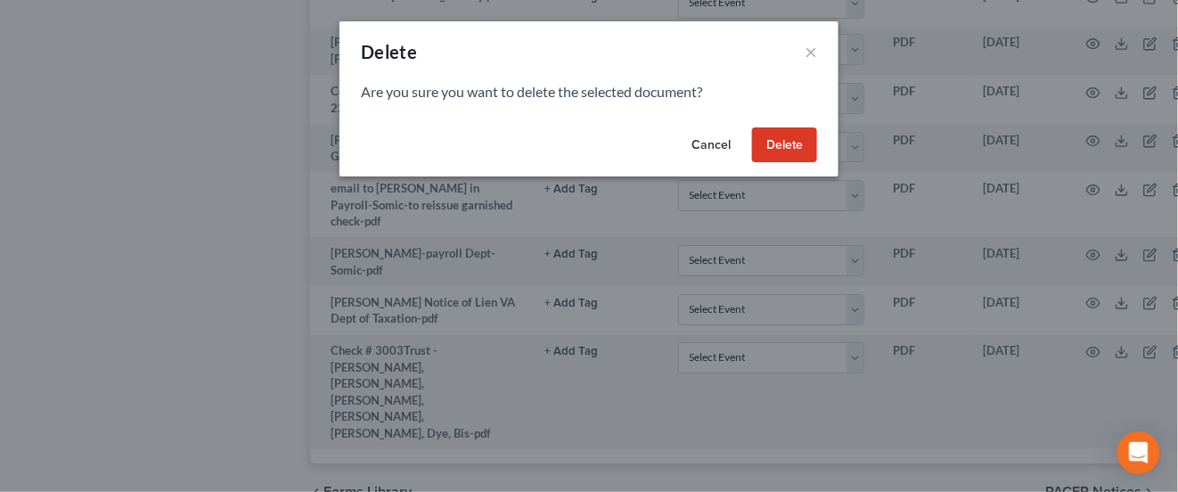
scroll to position [1602, 0]
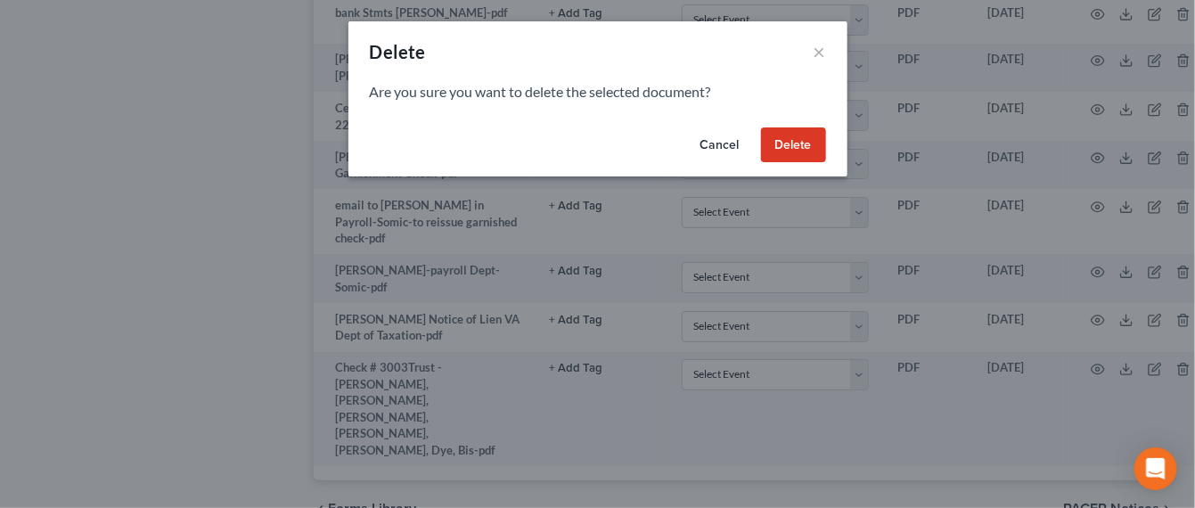
click at [808, 150] on button "Delete" at bounding box center [793, 145] width 65 height 36
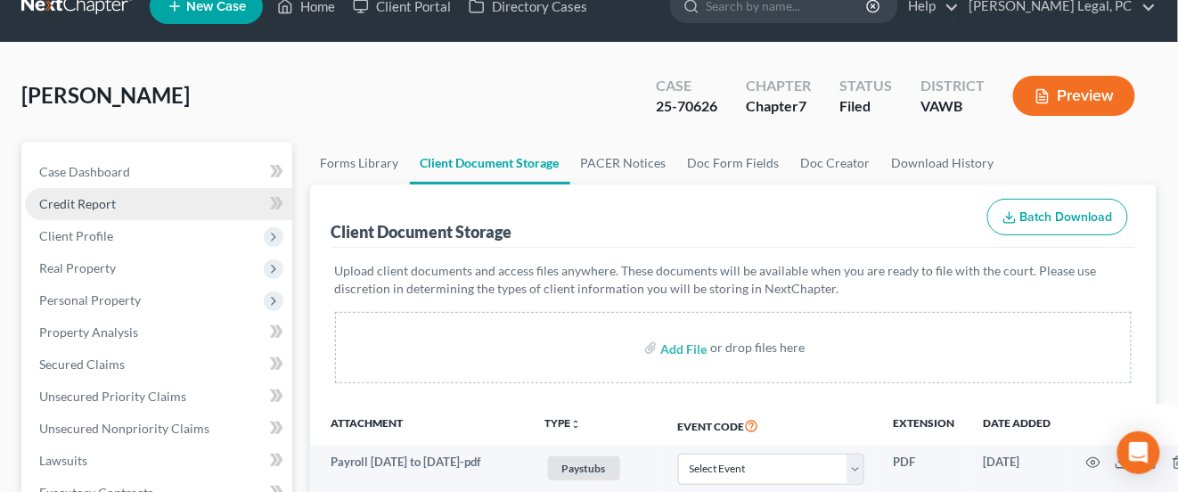
scroll to position [0, 0]
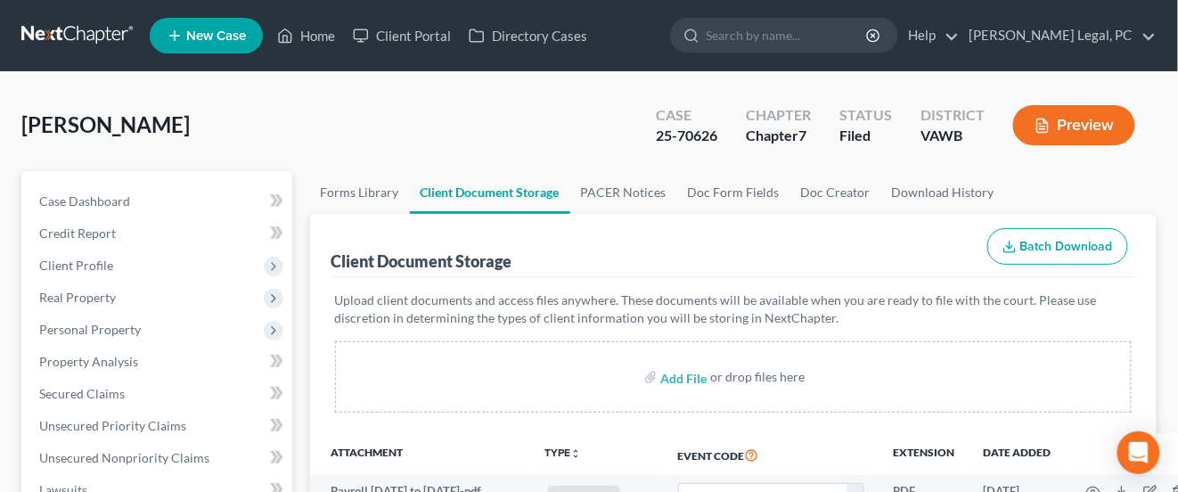
drag, startPoint x: 79, startPoint y: 28, endPoint x: 104, endPoint y: 37, distance: 26.8
click at [80, 27] on link at bounding box center [78, 36] width 114 height 32
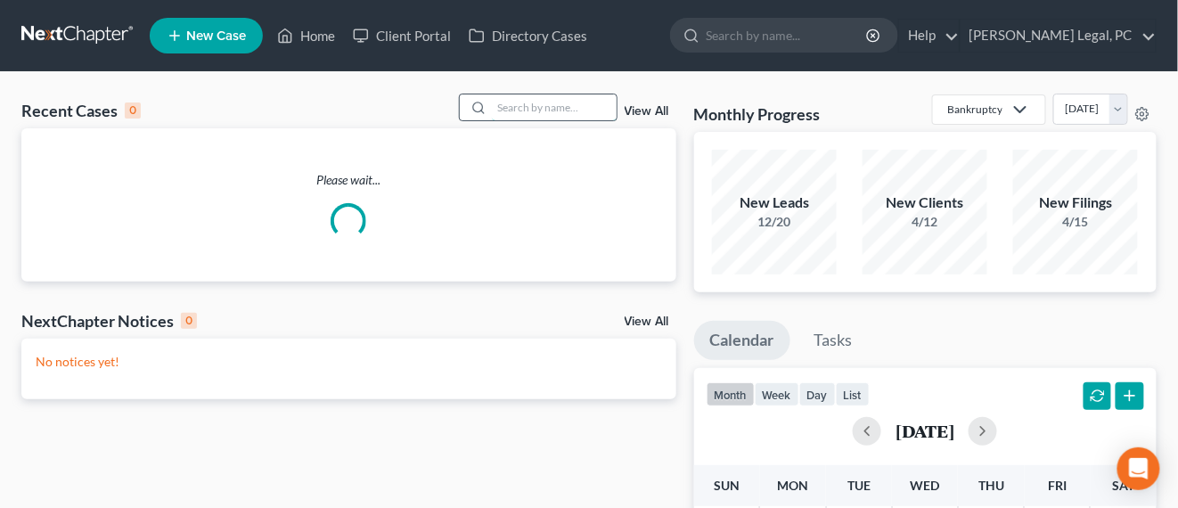
click at [561, 115] on input "search" at bounding box center [554, 107] width 125 height 26
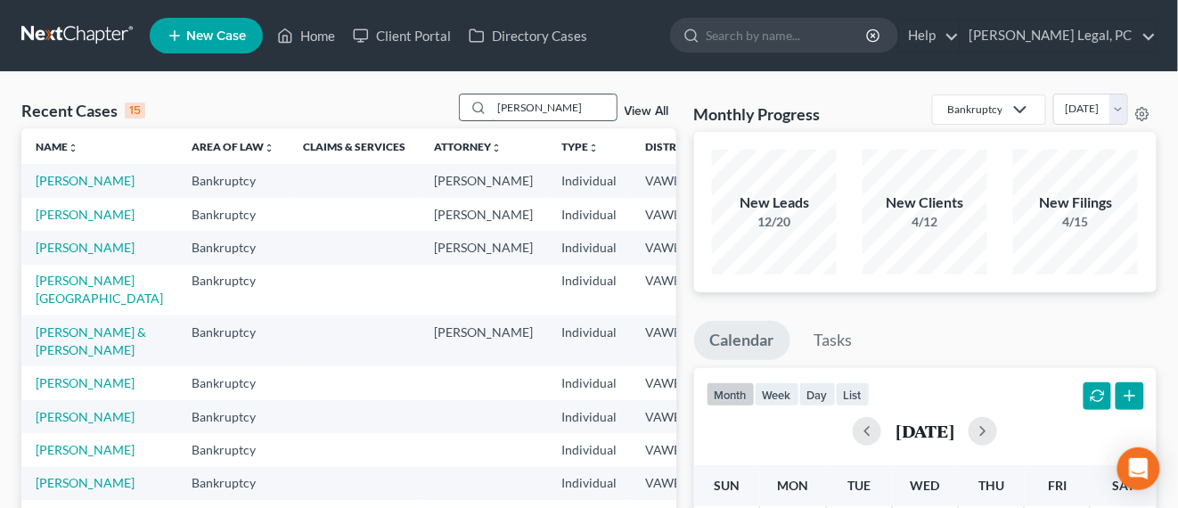
type input "[PERSON_NAME]"
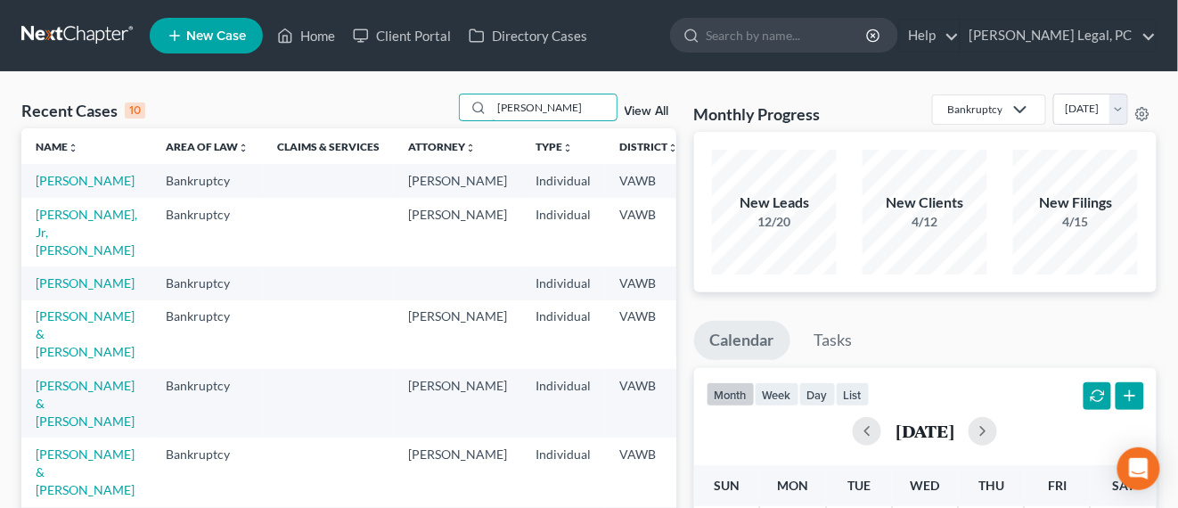
scroll to position [111, 0]
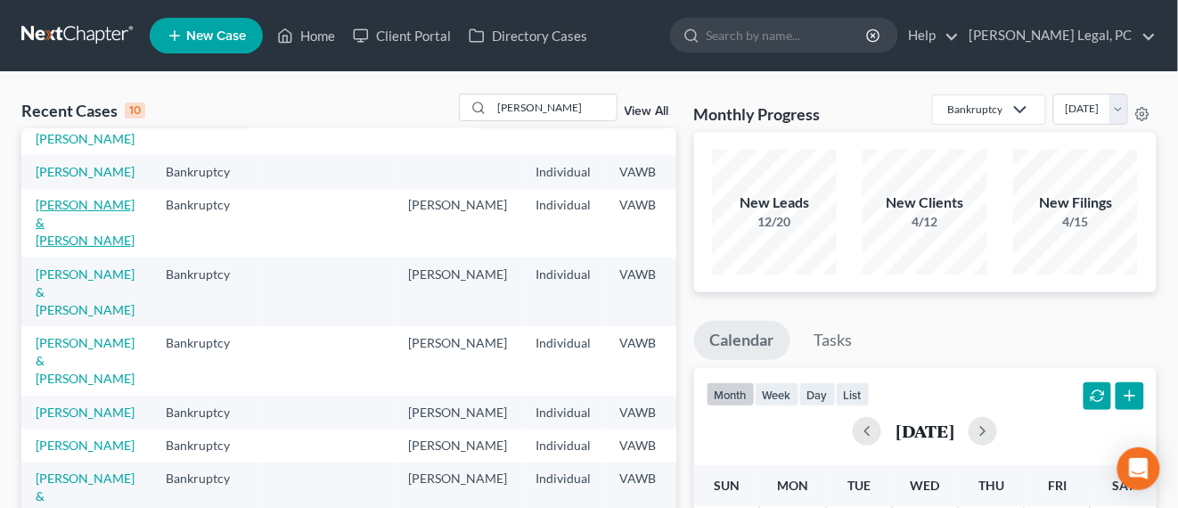
click at [60, 233] on link "[PERSON_NAME] & [PERSON_NAME]" at bounding box center [85, 222] width 99 height 51
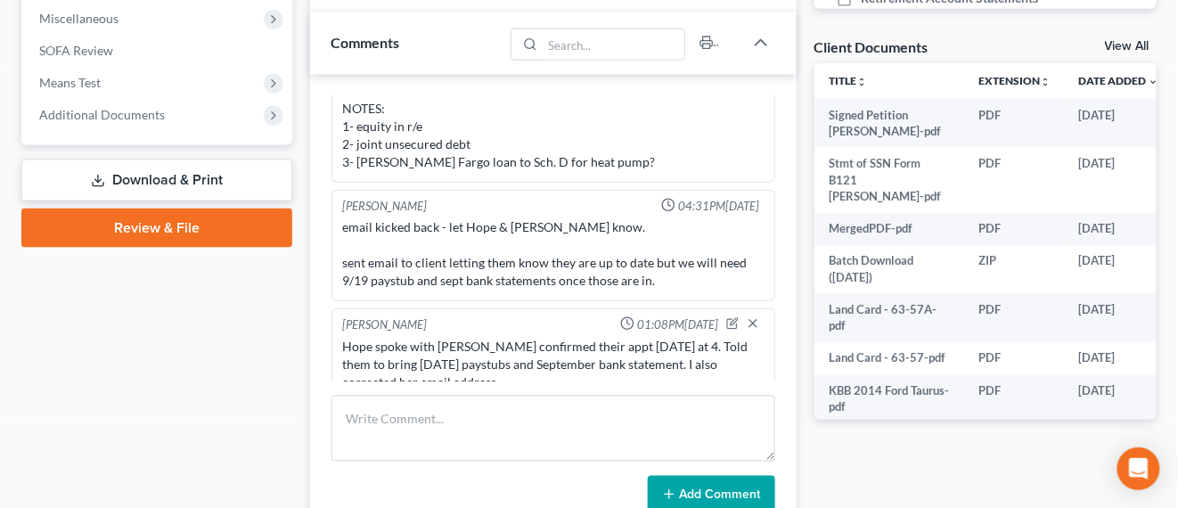
scroll to position [557, 0]
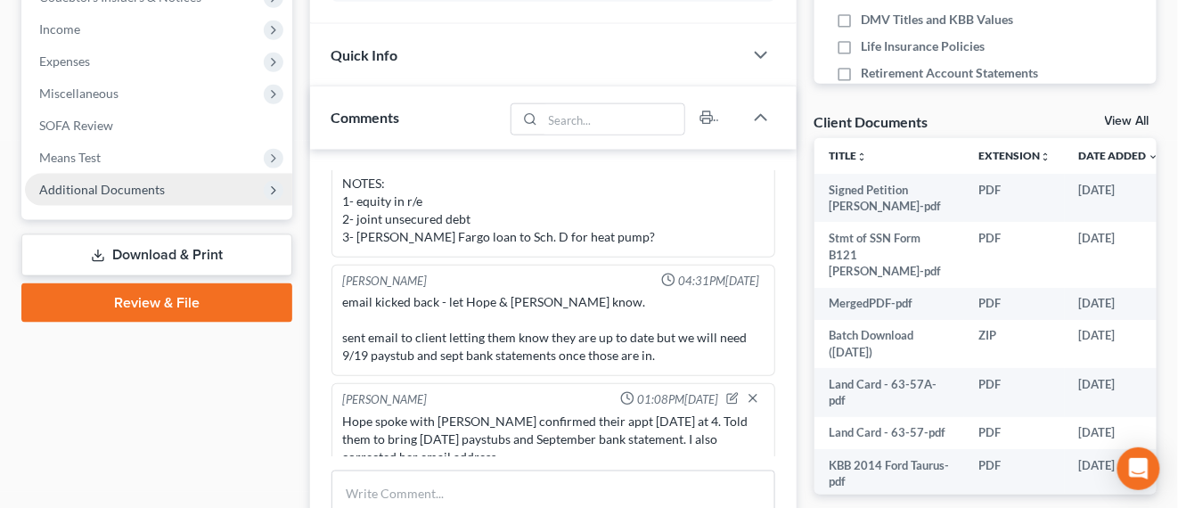
click at [132, 194] on span "Additional Documents" at bounding box center [102, 189] width 126 height 15
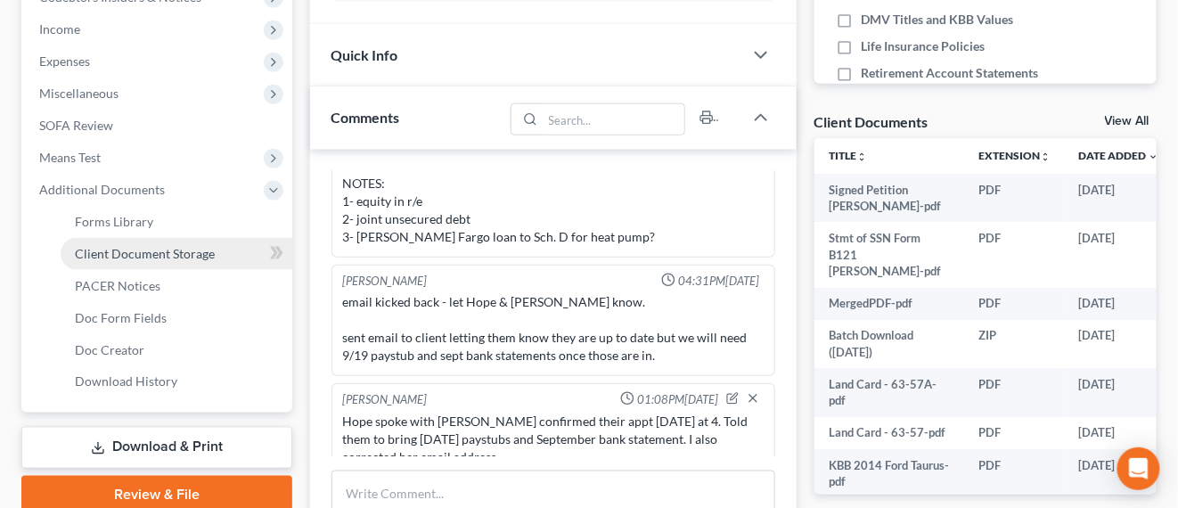
drag, startPoint x: 148, startPoint y: 252, endPoint x: 339, endPoint y: 252, distance: 190.7
click at [148, 252] on span "Client Document Storage" at bounding box center [145, 253] width 140 height 15
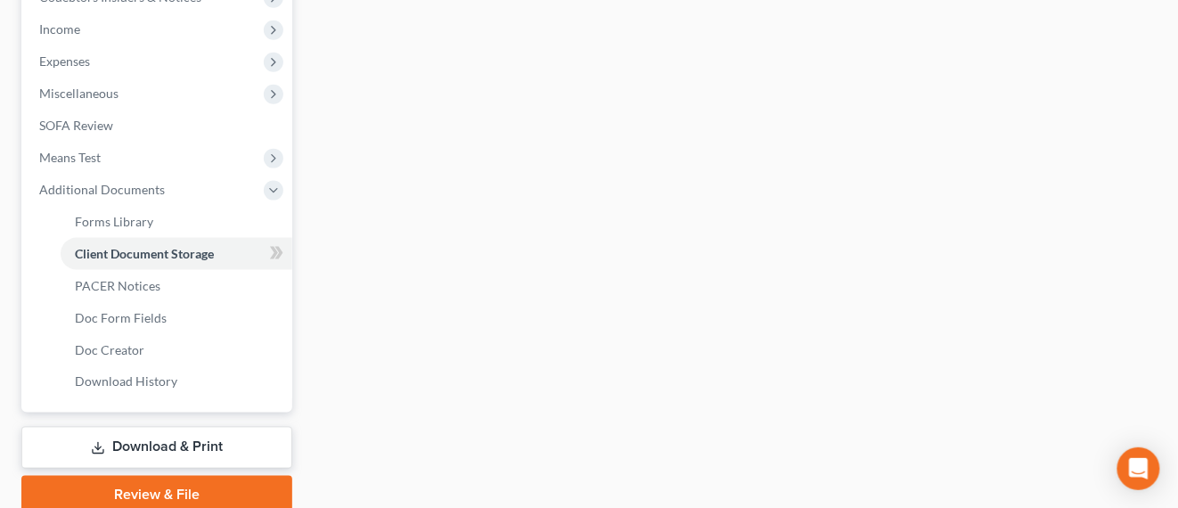
scroll to position [441, 0]
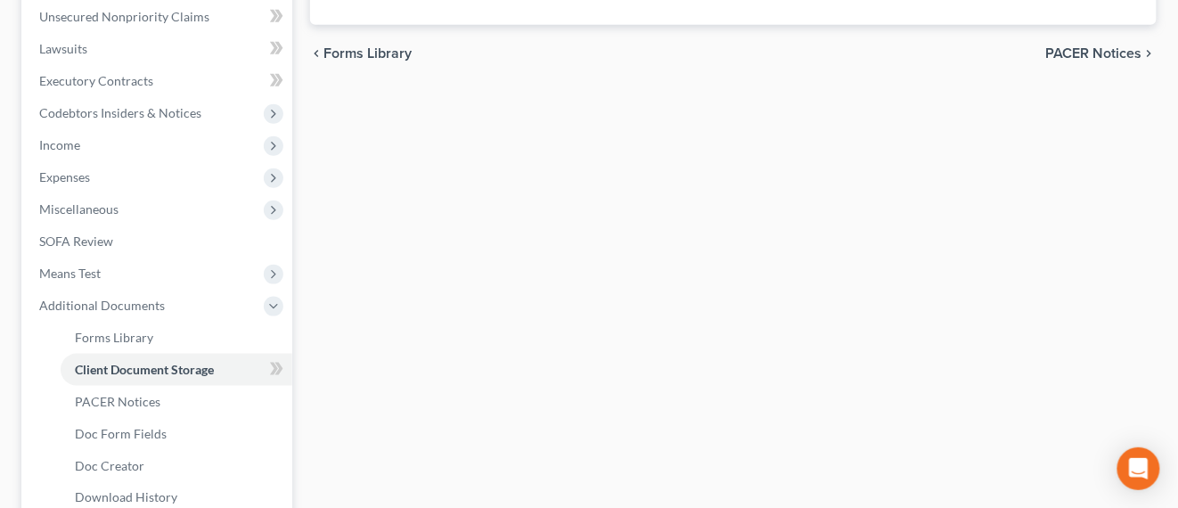
select select "0"
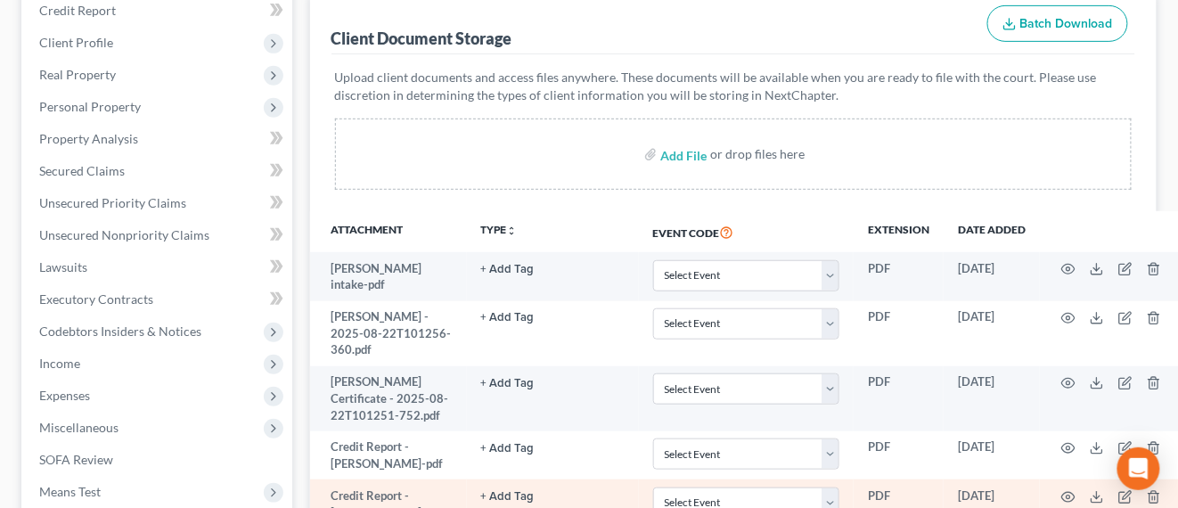
scroll to position [334, 0]
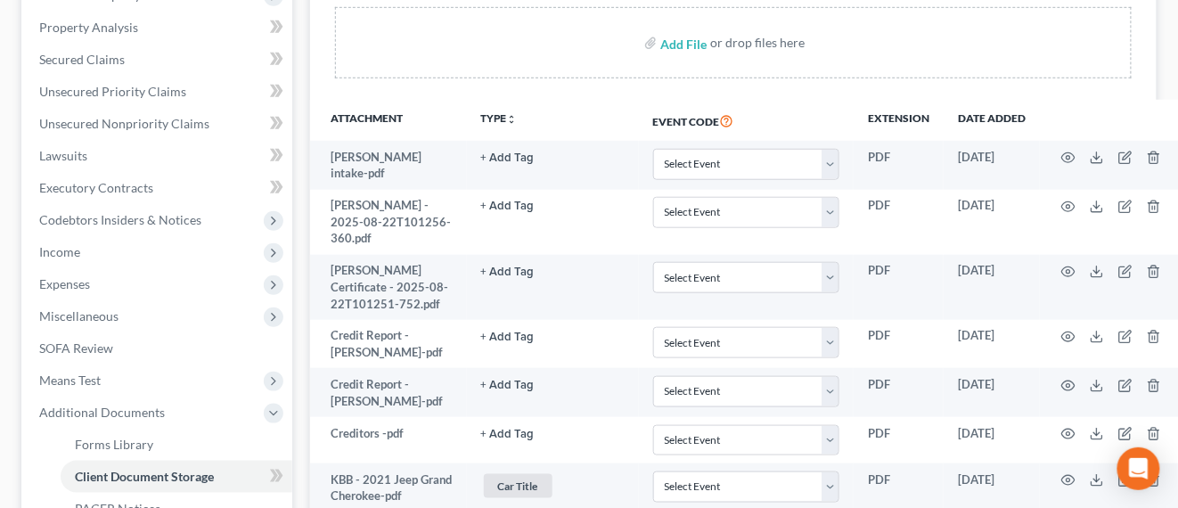
select select "0"
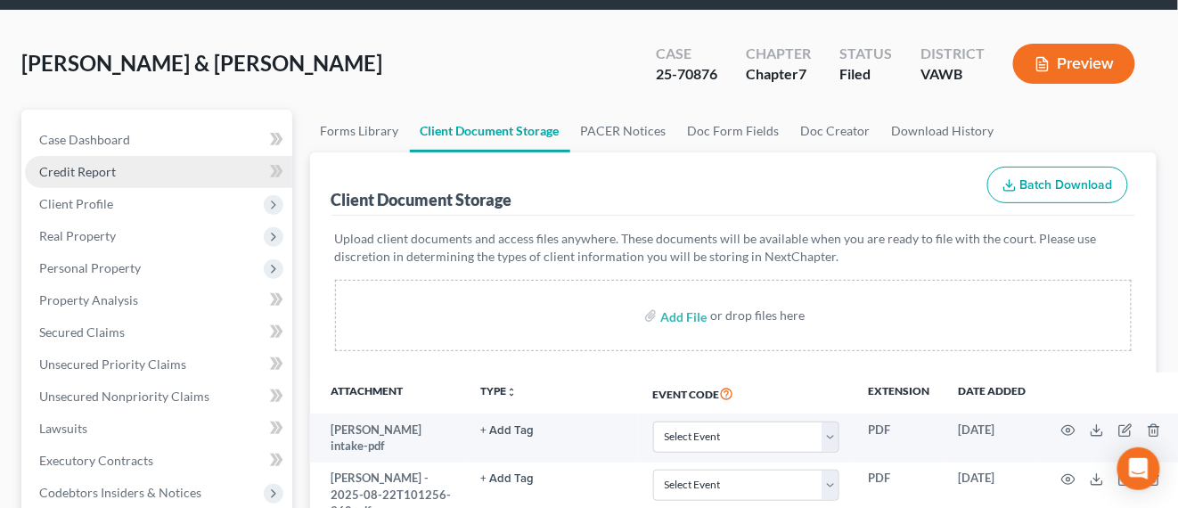
scroll to position [0, 0]
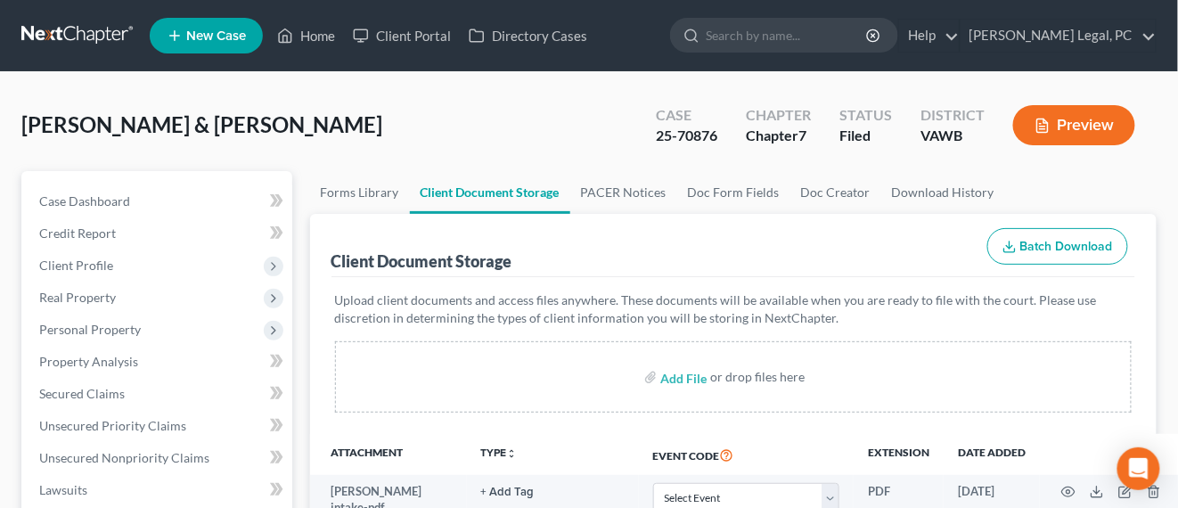
click at [69, 42] on link at bounding box center [78, 36] width 114 height 32
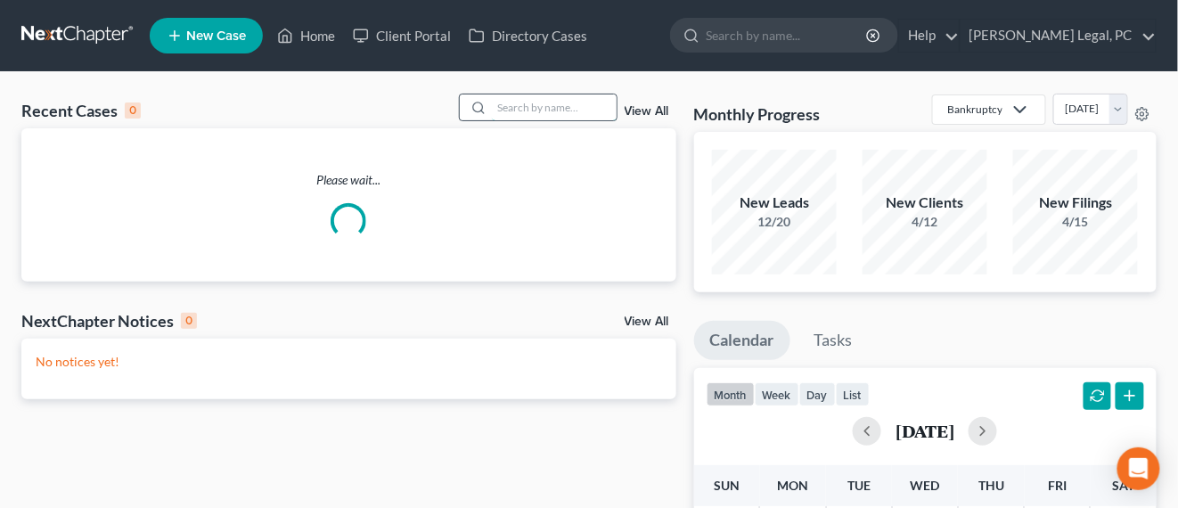
click at [554, 109] on input "search" at bounding box center [554, 107] width 125 height 26
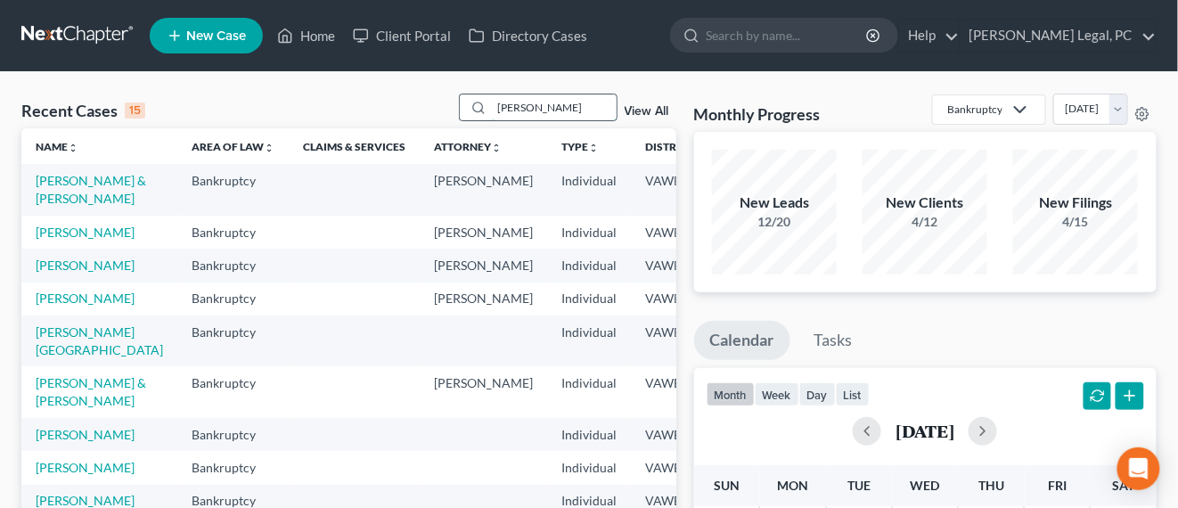
type input "[PERSON_NAME]"
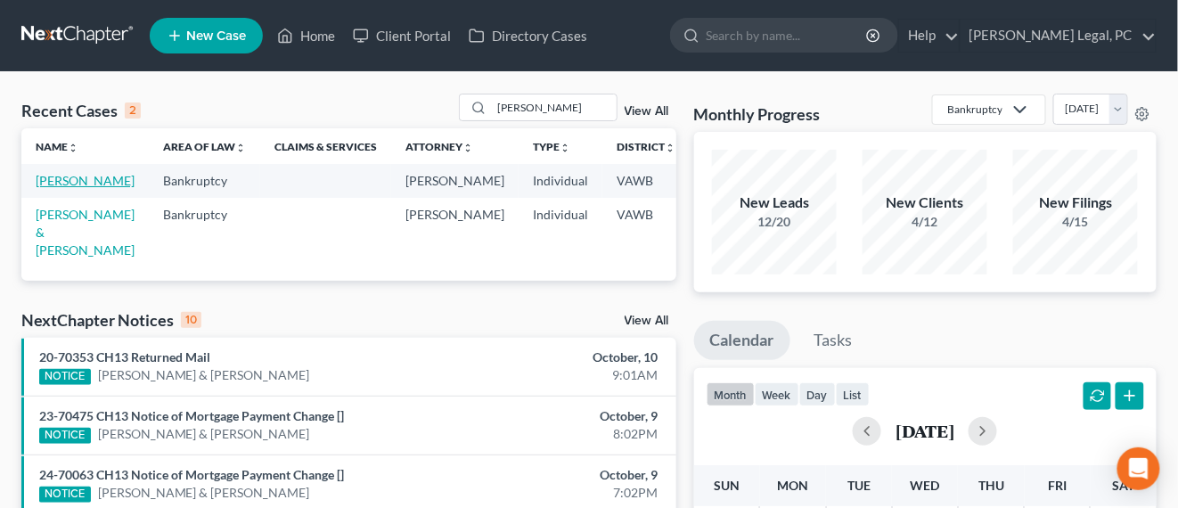
click at [49, 184] on link "[PERSON_NAME]" at bounding box center [85, 180] width 99 height 15
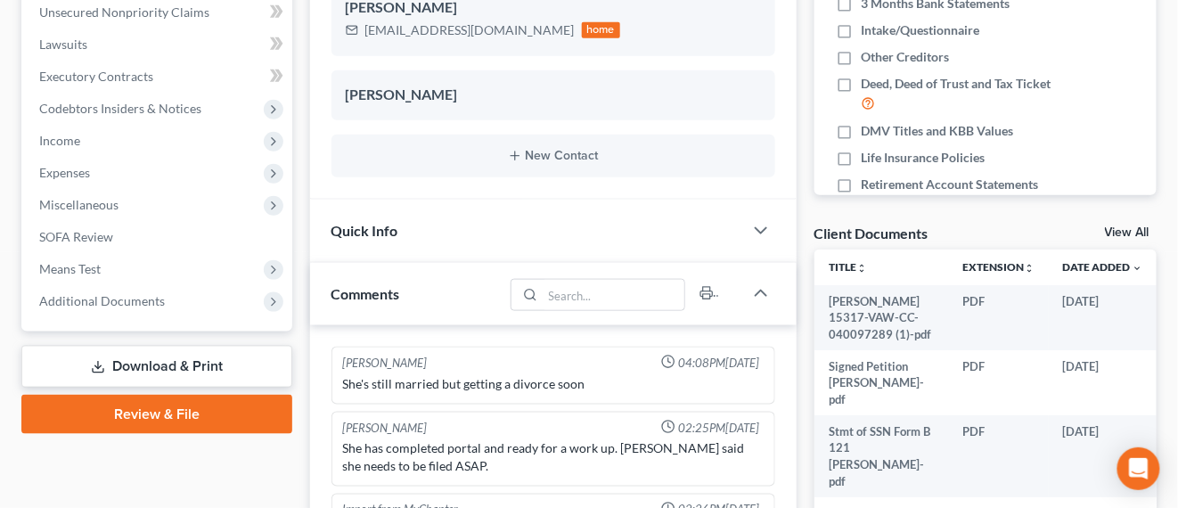
scroll to position [1194, 0]
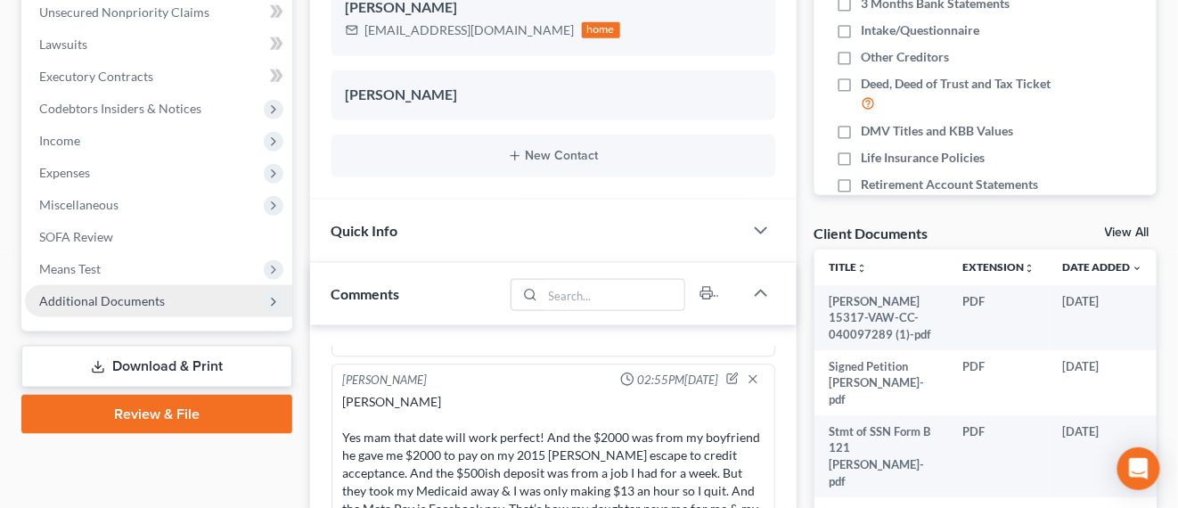
click at [144, 303] on span "Additional Documents" at bounding box center [102, 300] width 126 height 15
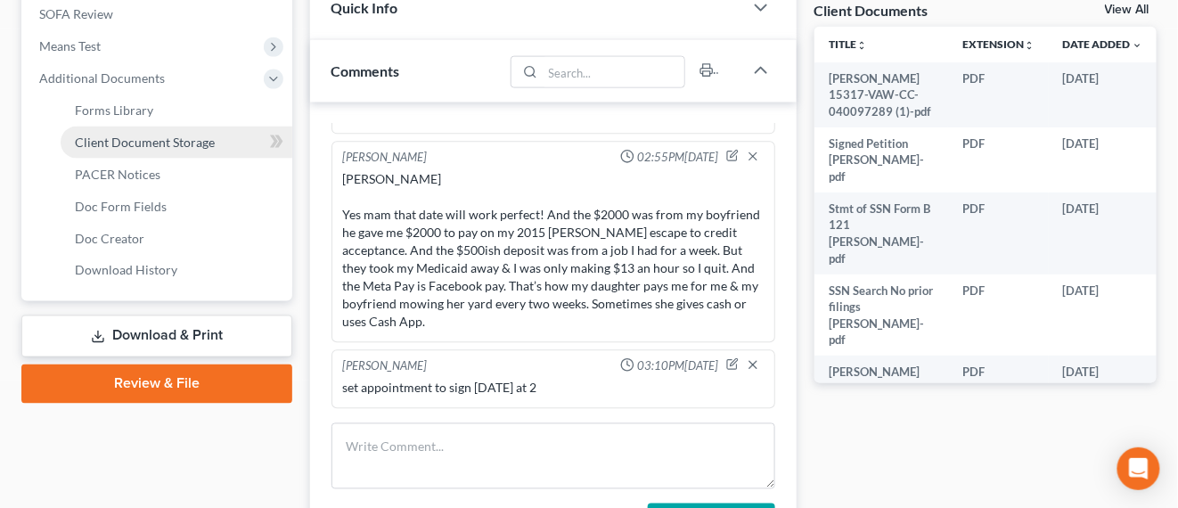
click at [234, 127] on link "Client Document Storage" at bounding box center [177, 143] width 232 height 32
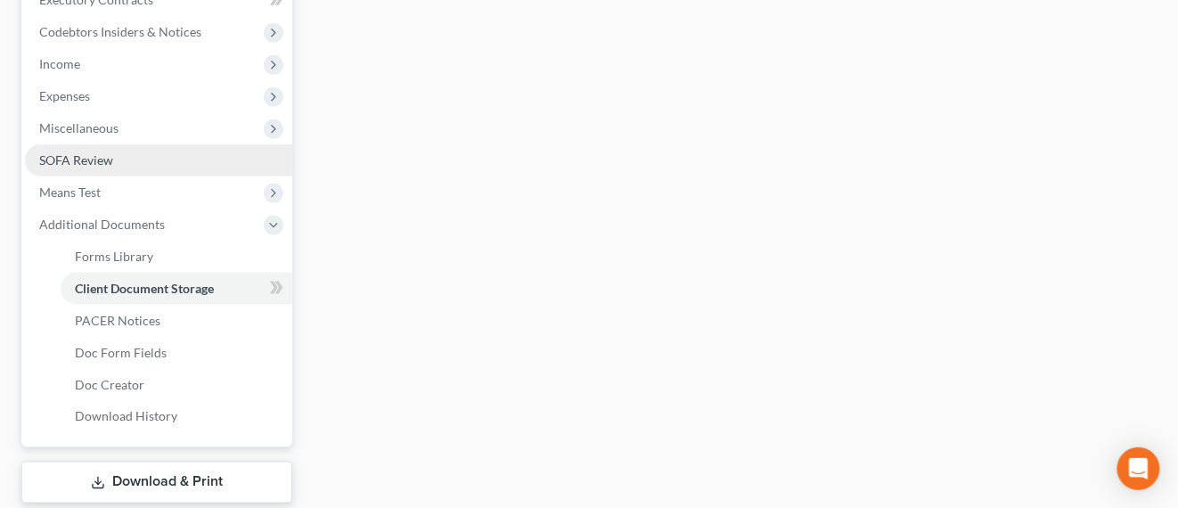
select select "0"
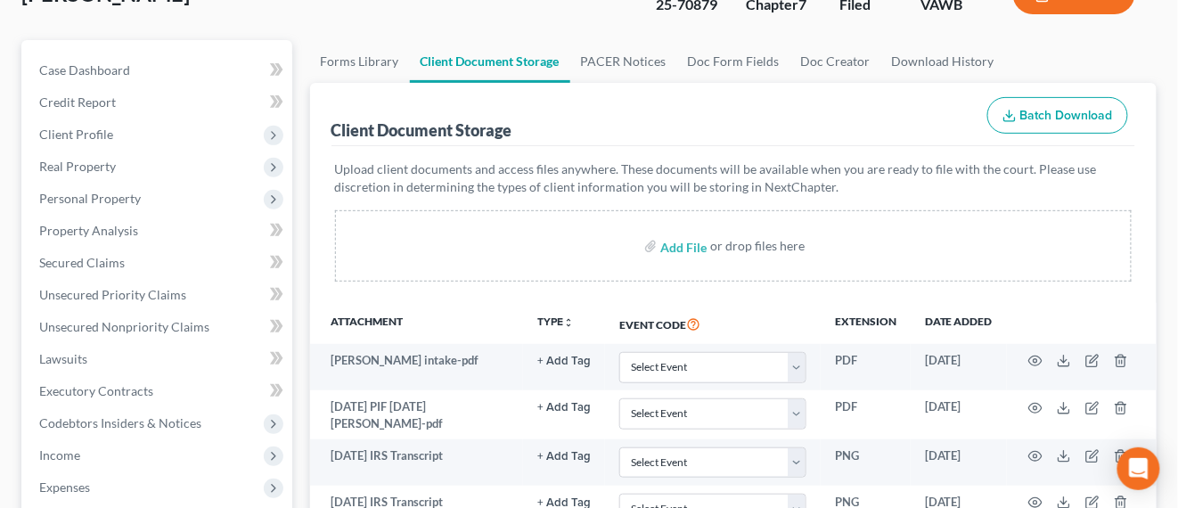
scroll to position [223, 0]
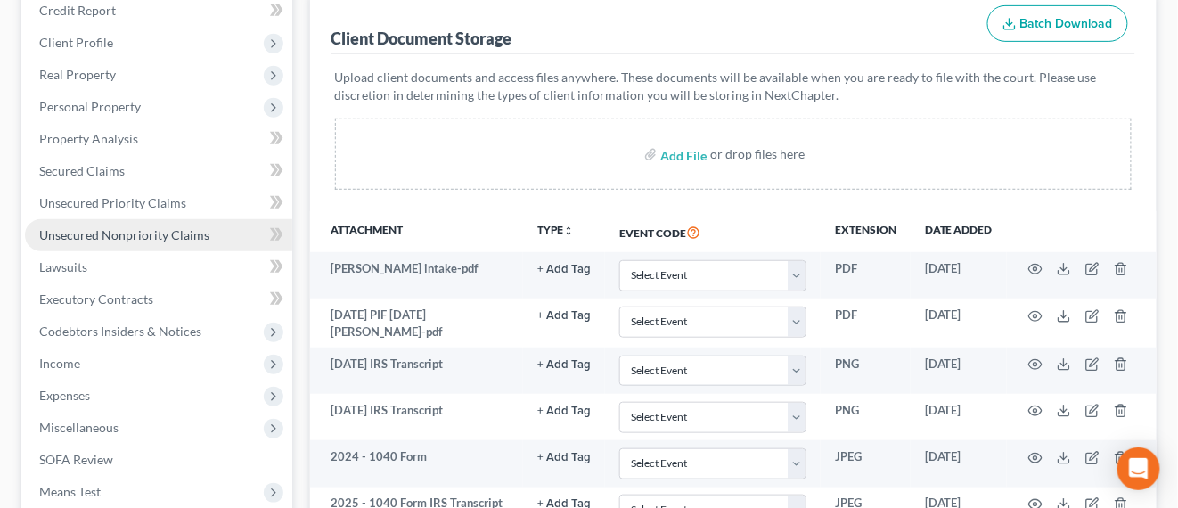
select select "0"
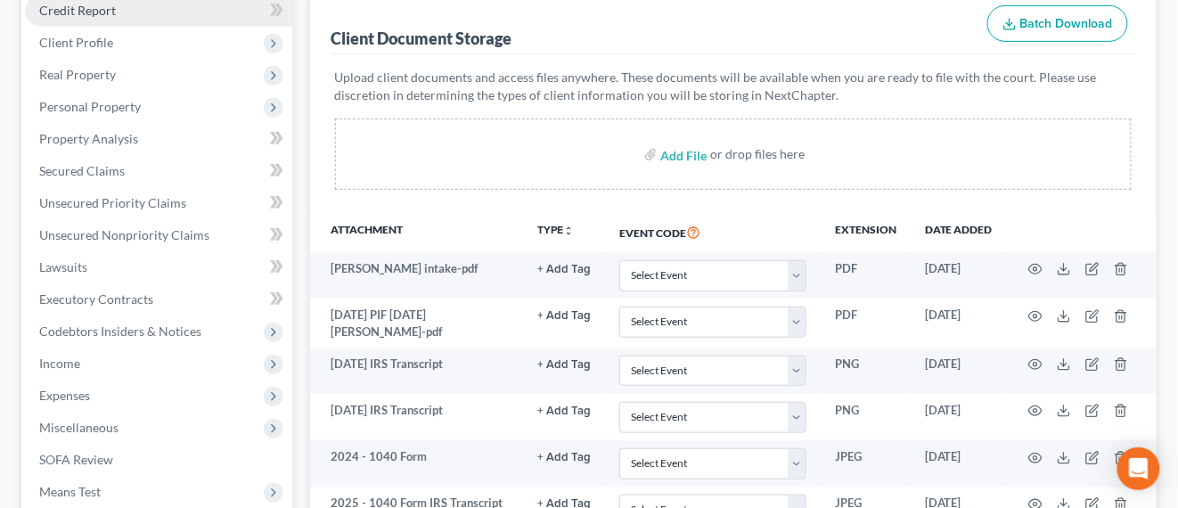
scroll to position [0, 0]
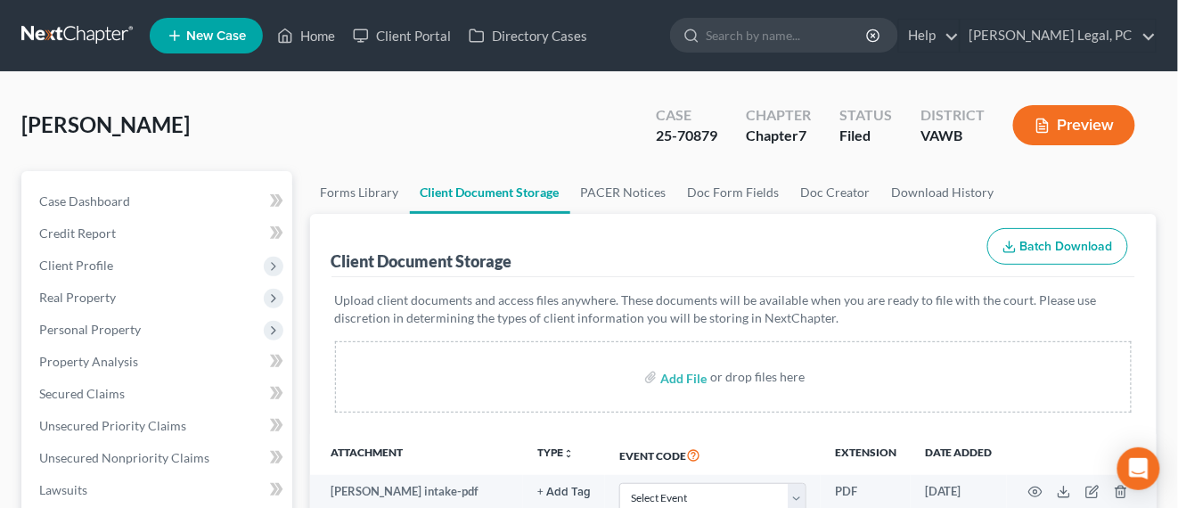
click at [95, 36] on link at bounding box center [78, 36] width 114 height 32
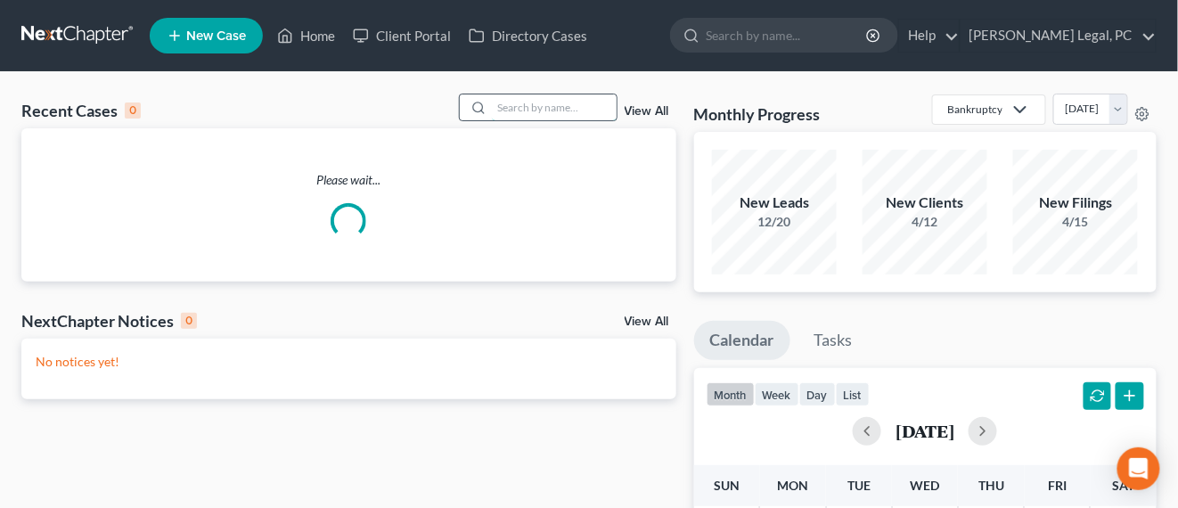
click at [578, 110] on input "search" at bounding box center [554, 107] width 125 height 26
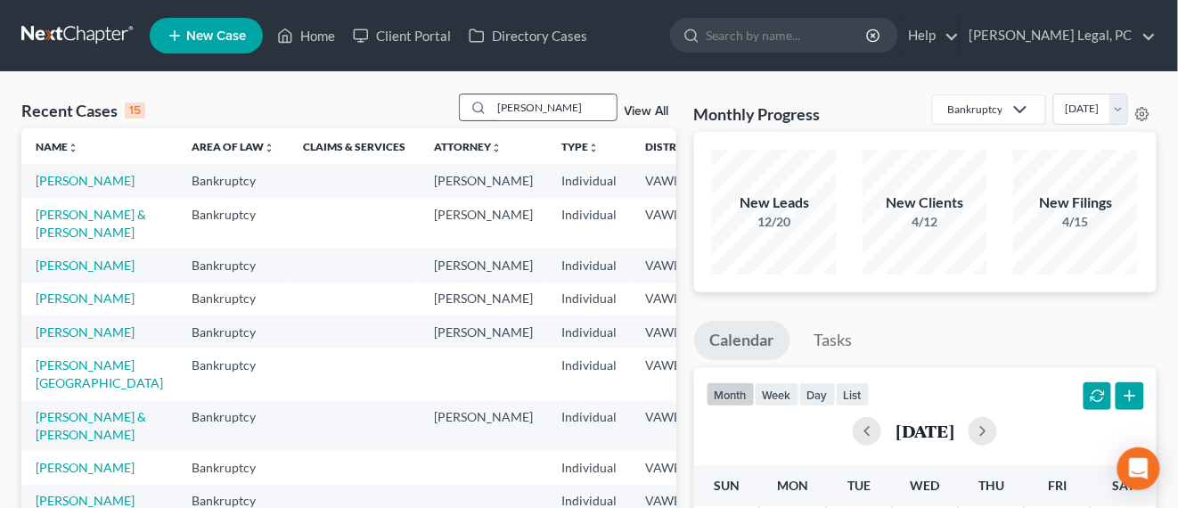
type input "[PERSON_NAME]"
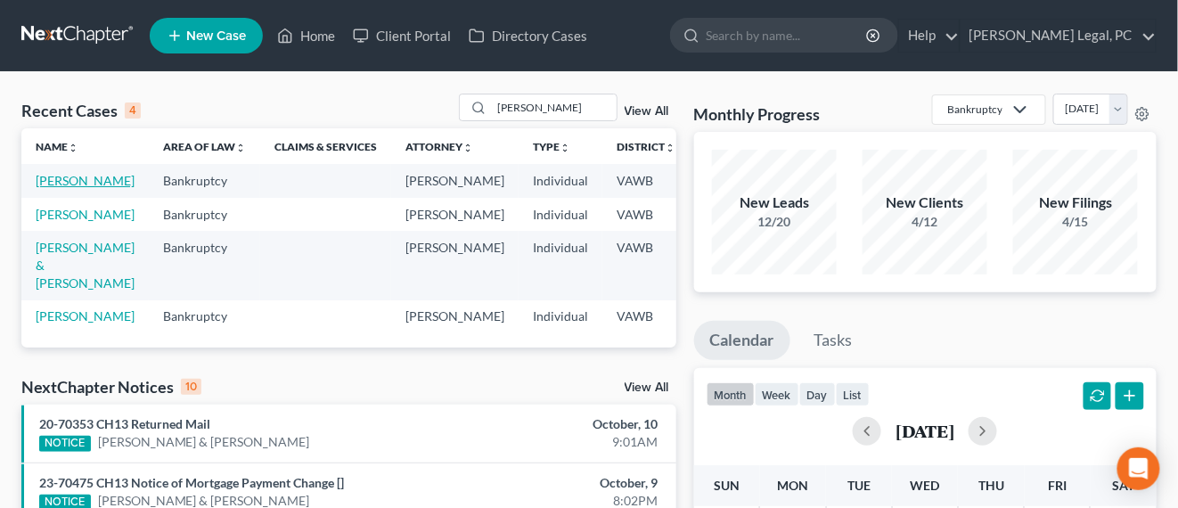
click at [44, 188] on link "[PERSON_NAME]" at bounding box center [85, 180] width 99 height 15
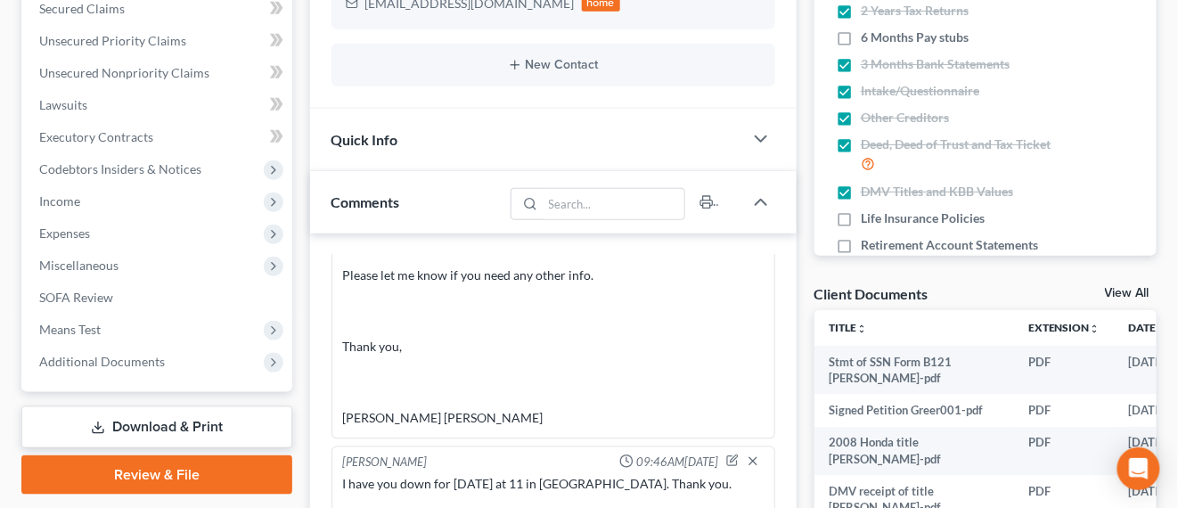
scroll to position [446, 0]
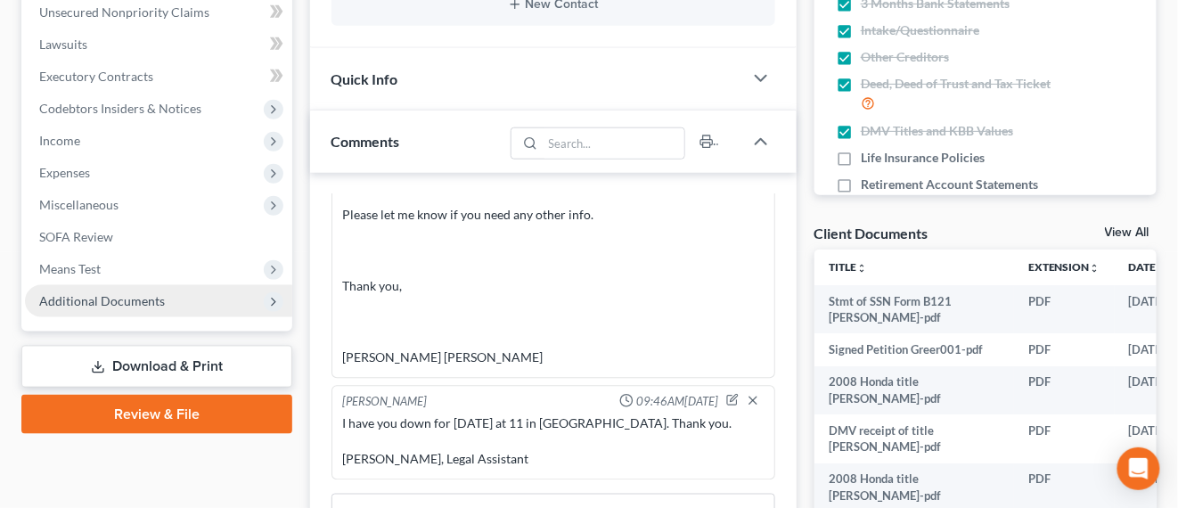
click at [142, 295] on span "Additional Documents" at bounding box center [102, 300] width 126 height 15
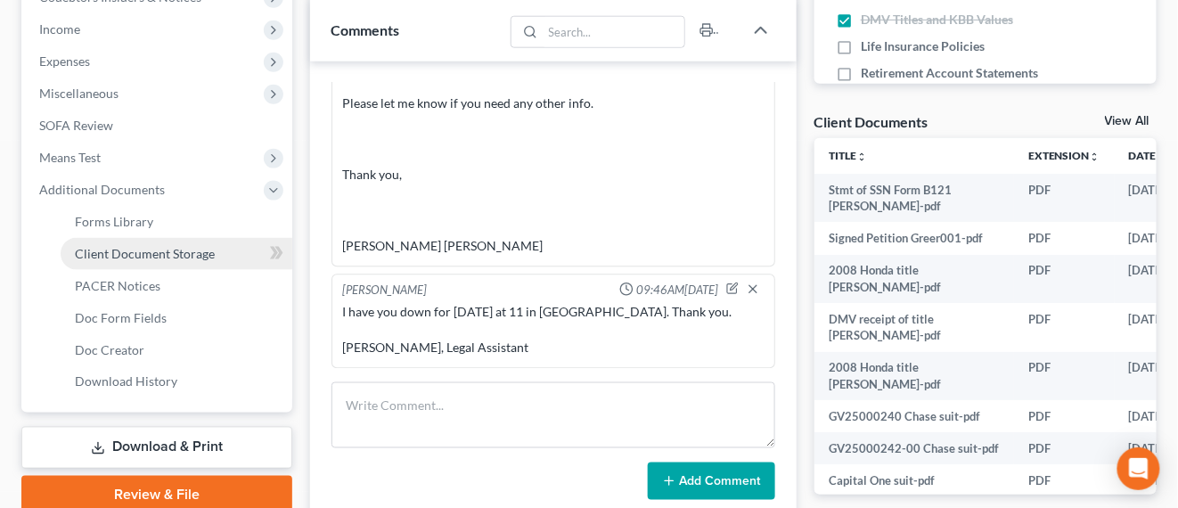
click at [175, 247] on span "Client Document Storage" at bounding box center [145, 253] width 140 height 15
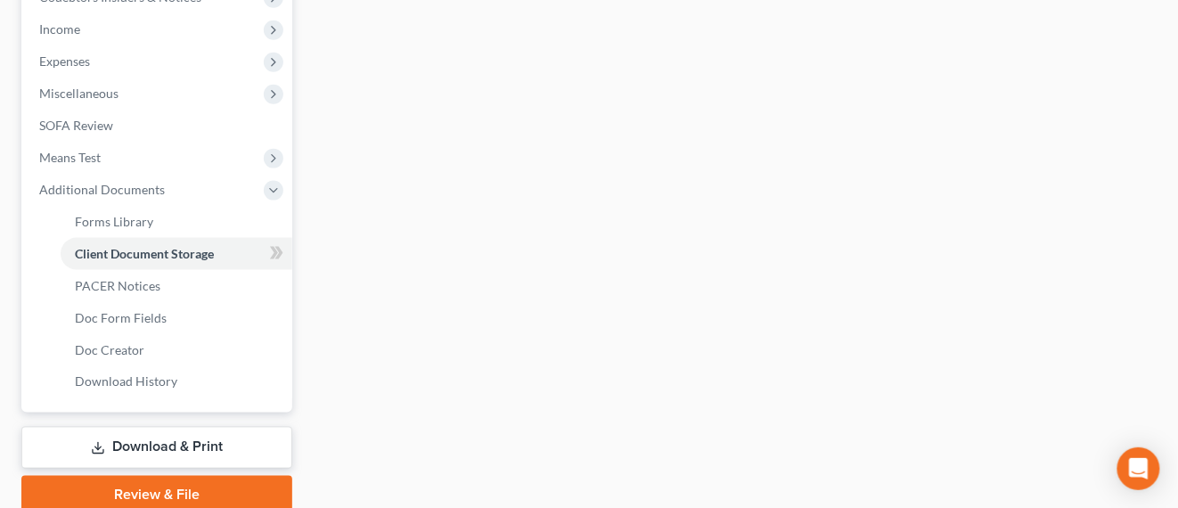
scroll to position [292, 0]
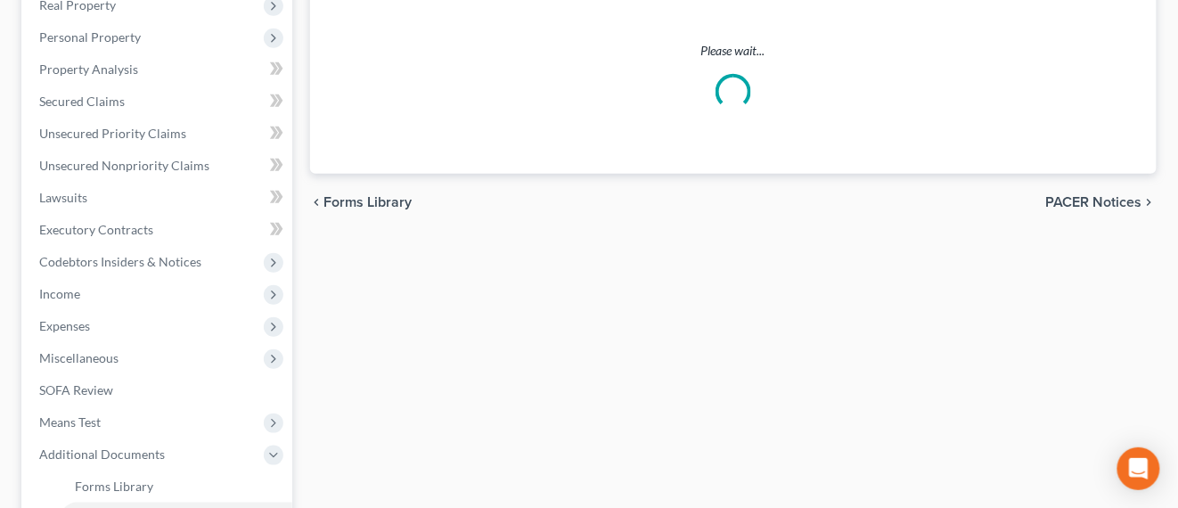
select select "0"
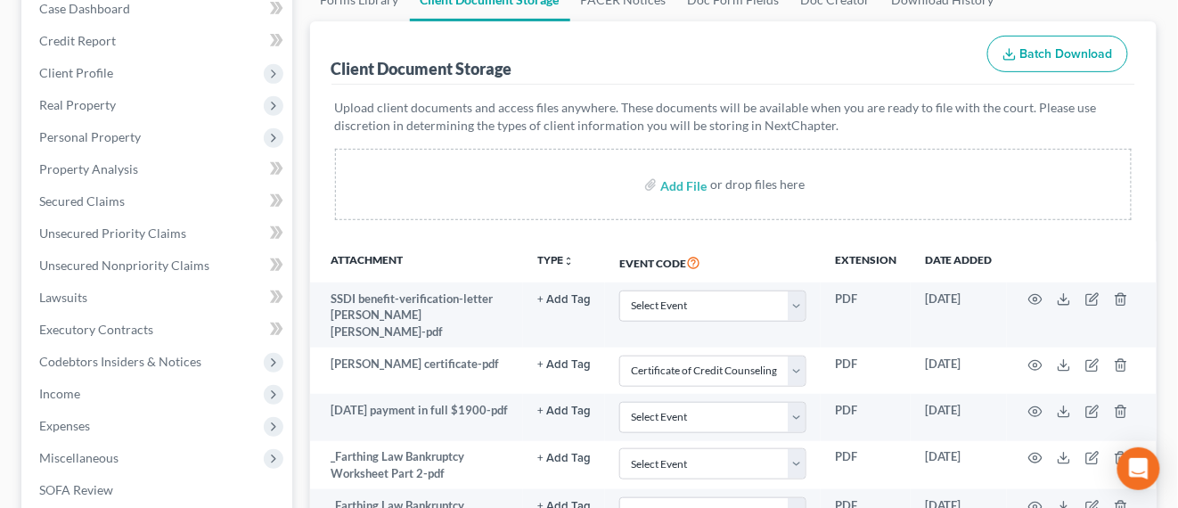
scroll to position [223, 0]
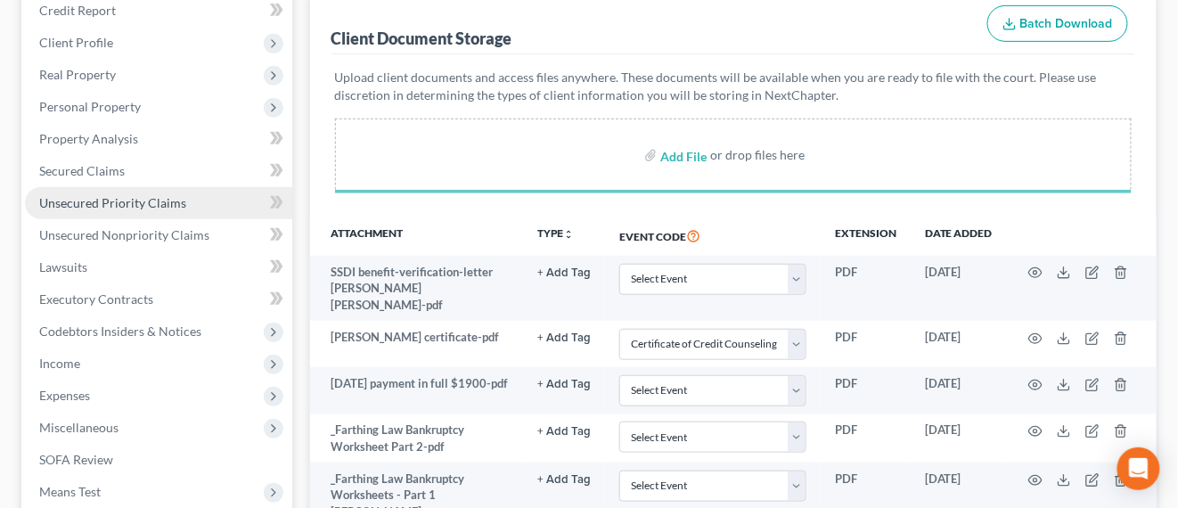
select select "0"
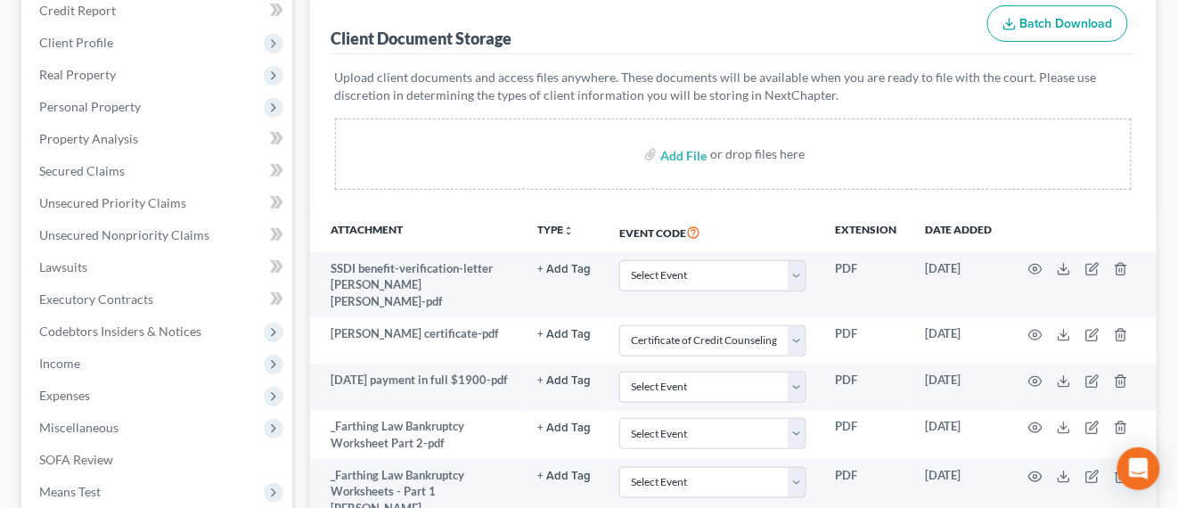
scroll to position [0, 0]
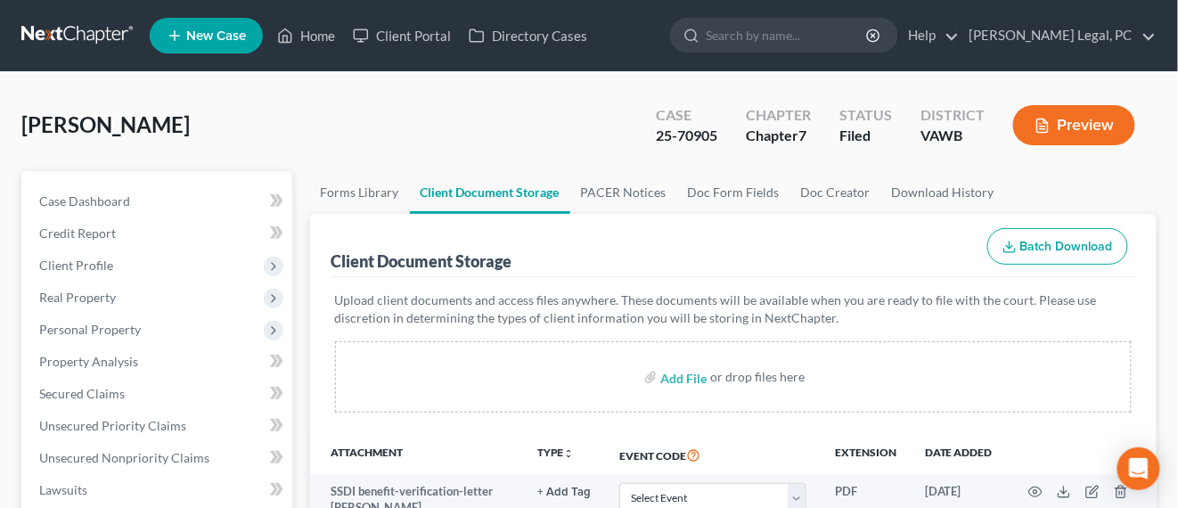
click at [73, 37] on link at bounding box center [78, 36] width 114 height 32
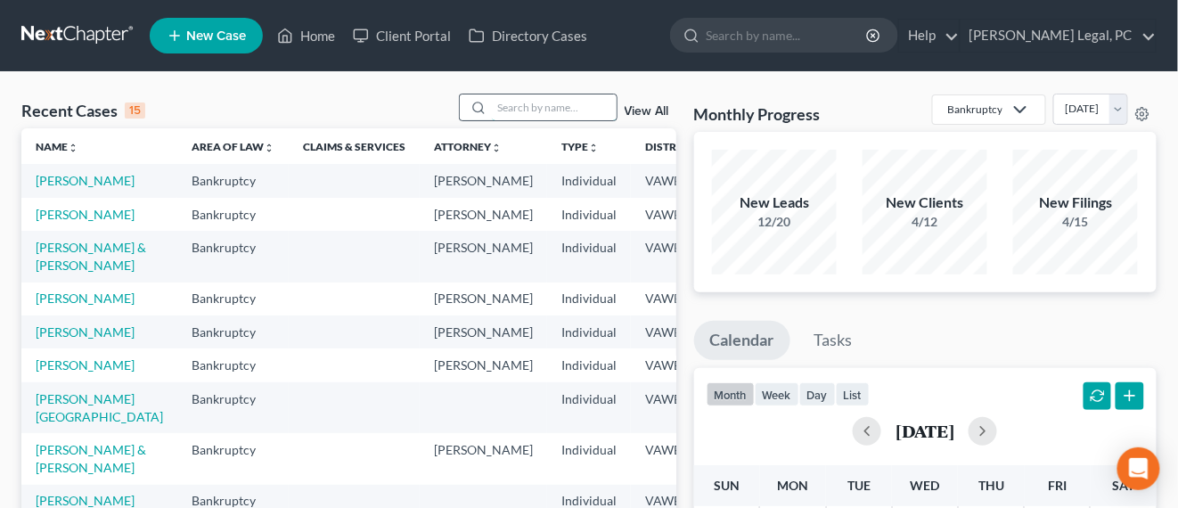
click at [522, 110] on input "search" at bounding box center [554, 107] width 125 height 26
click at [563, 107] on input "search" at bounding box center [554, 107] width 125 height 26
type input "dye"
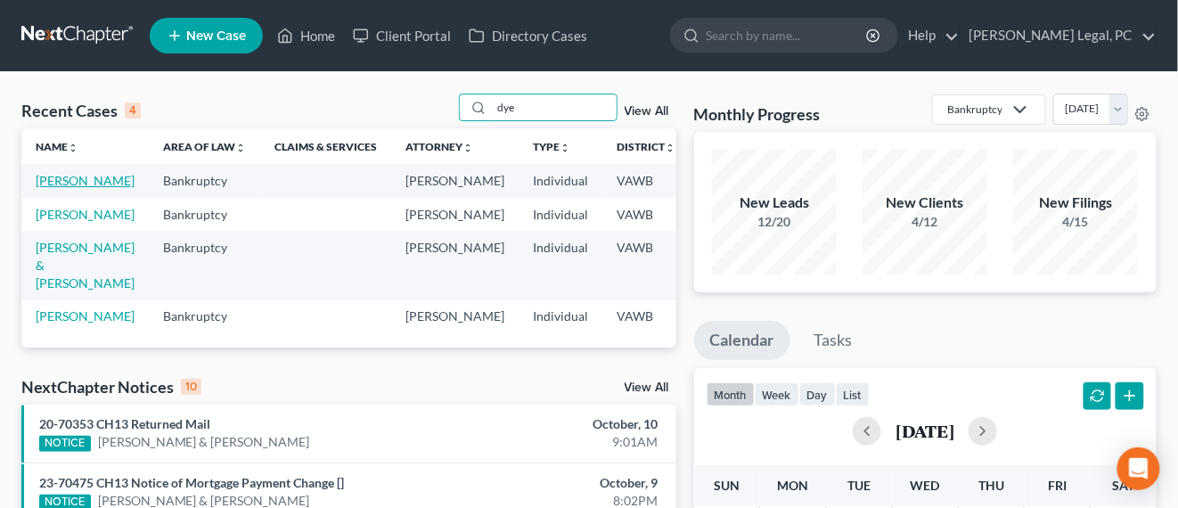
click at [50, 184] on link "[PERSON_NAME]" at bounding box center [85, 180] width 99 height 15
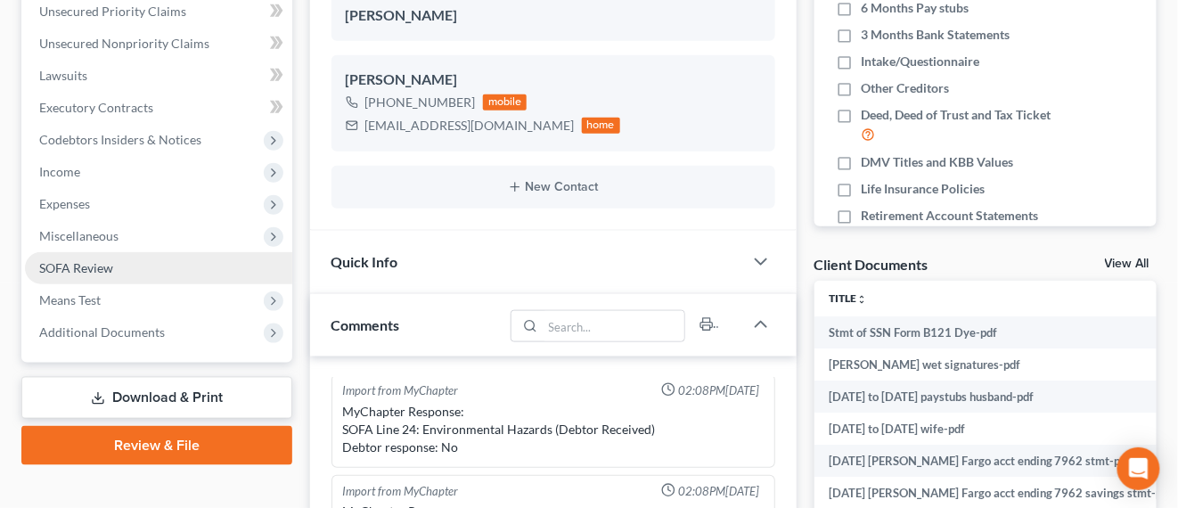
scroll to position [446, 0]
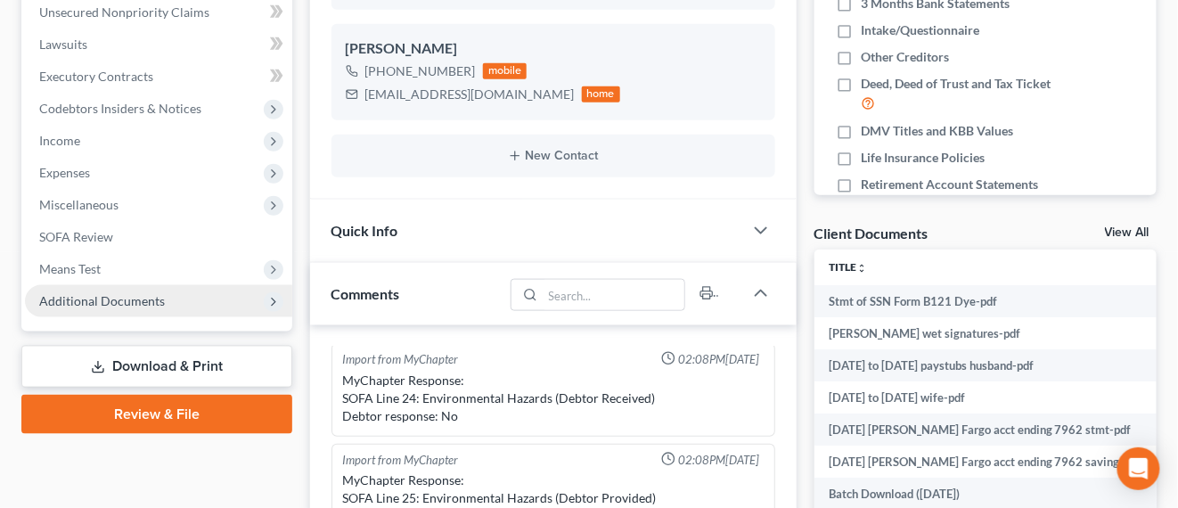
click at [155, 300] on span "Additional Documents" at bounding box center [102, 300] width 126 height 15
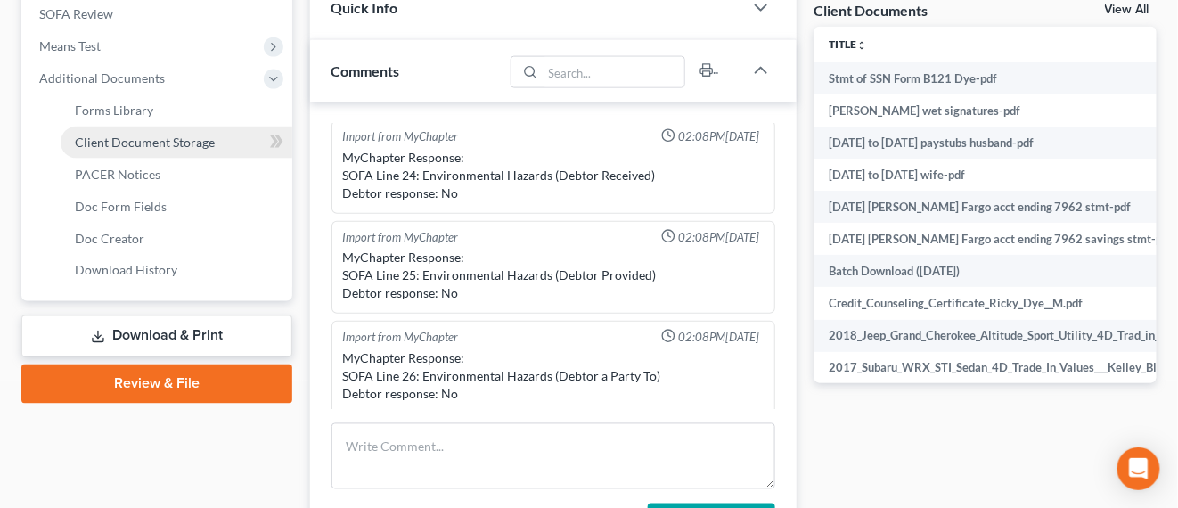
click at [169, 148] on link "Client Document Storage" at bounding box center [177, 143] width 232 height 32
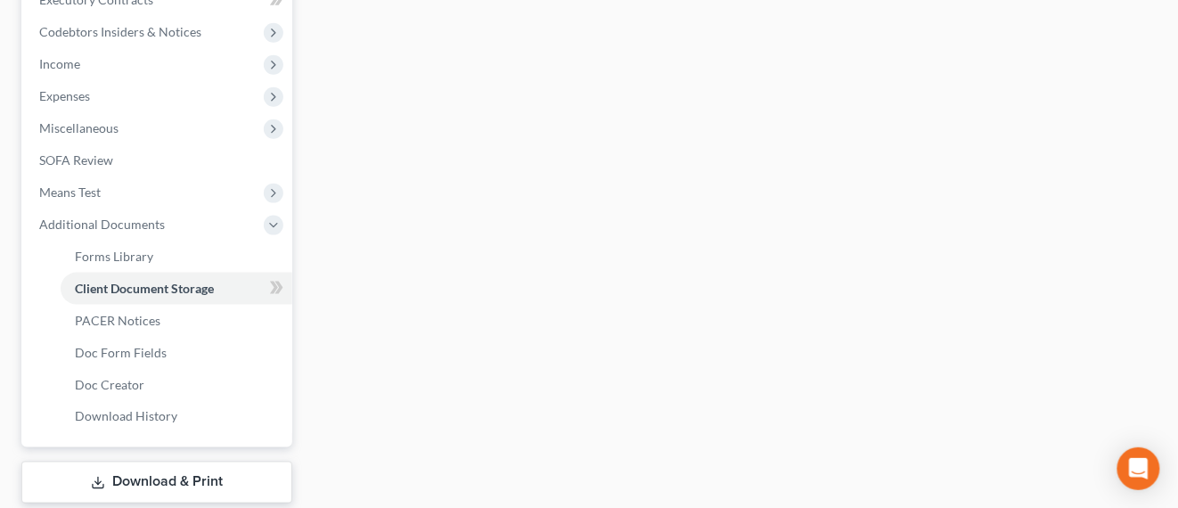
select select "0"
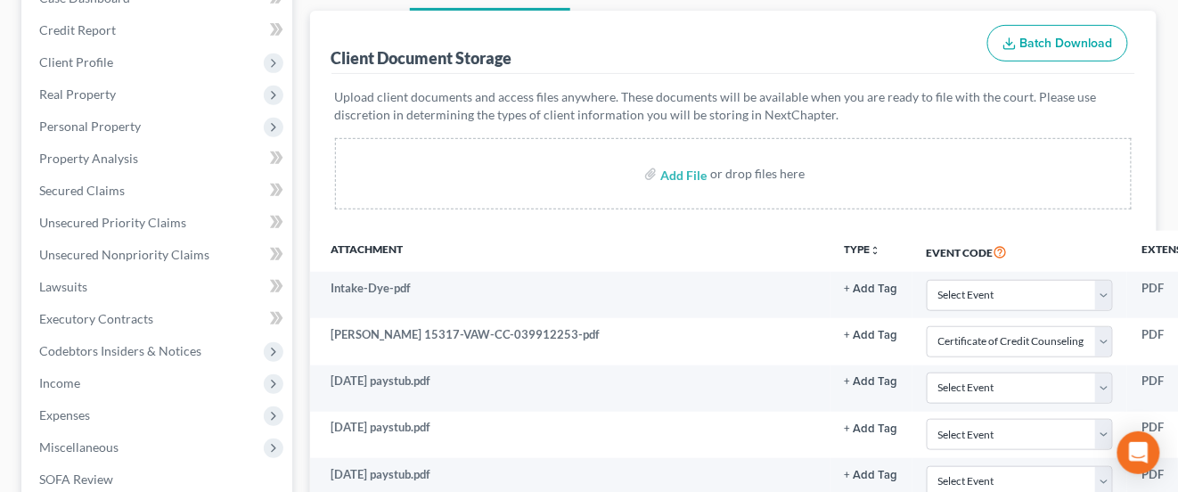
scroll to position [234, 0]
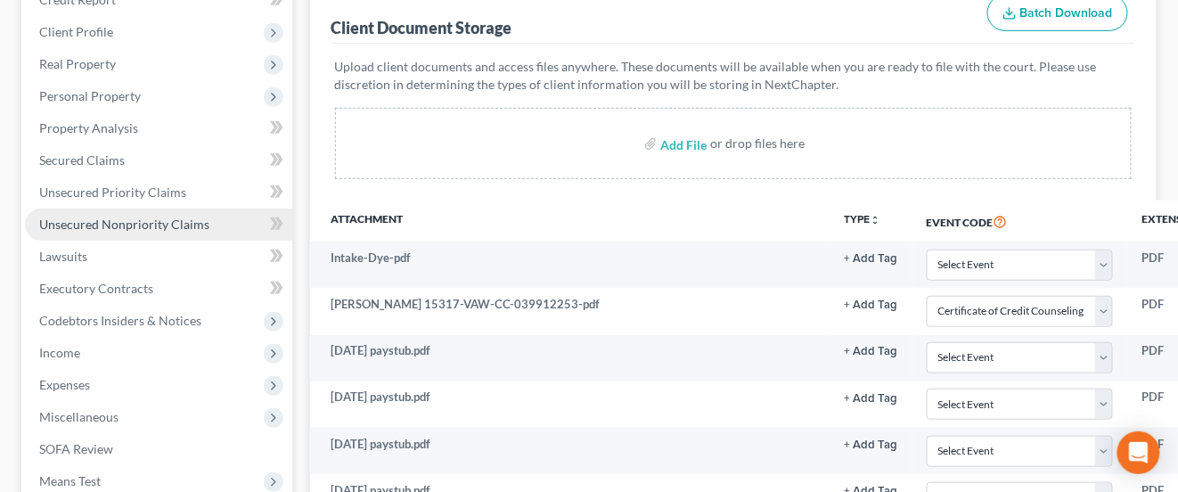
select select "0"
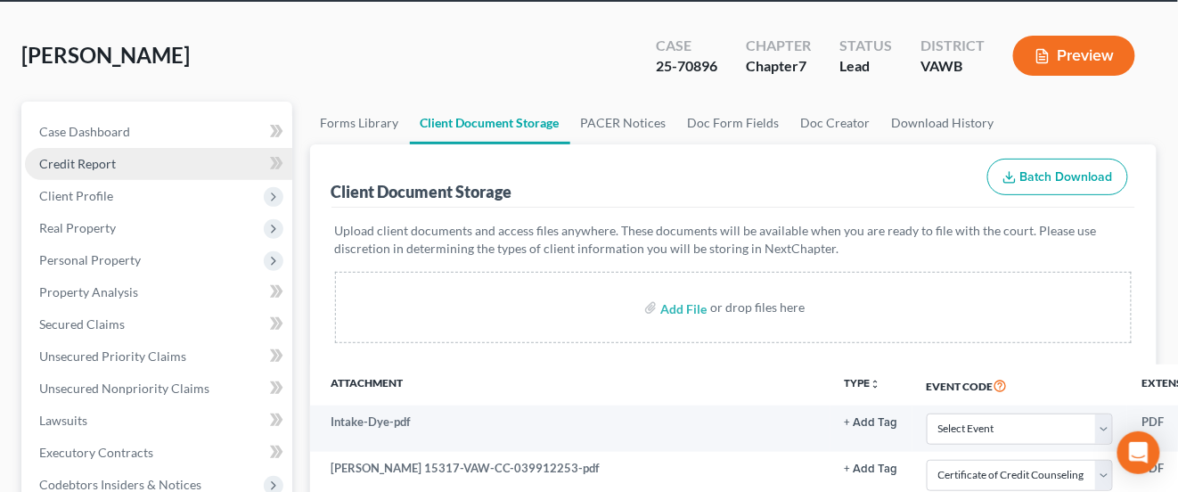
scroll to position [0, 0]
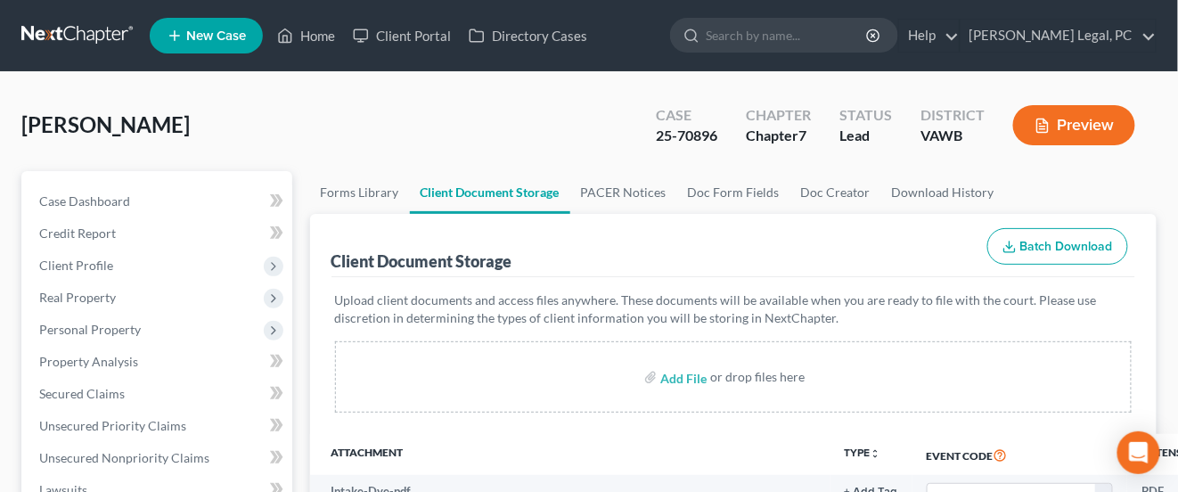
click at [37, 33] on link at bounding box center [78, 36] width 114 height 32
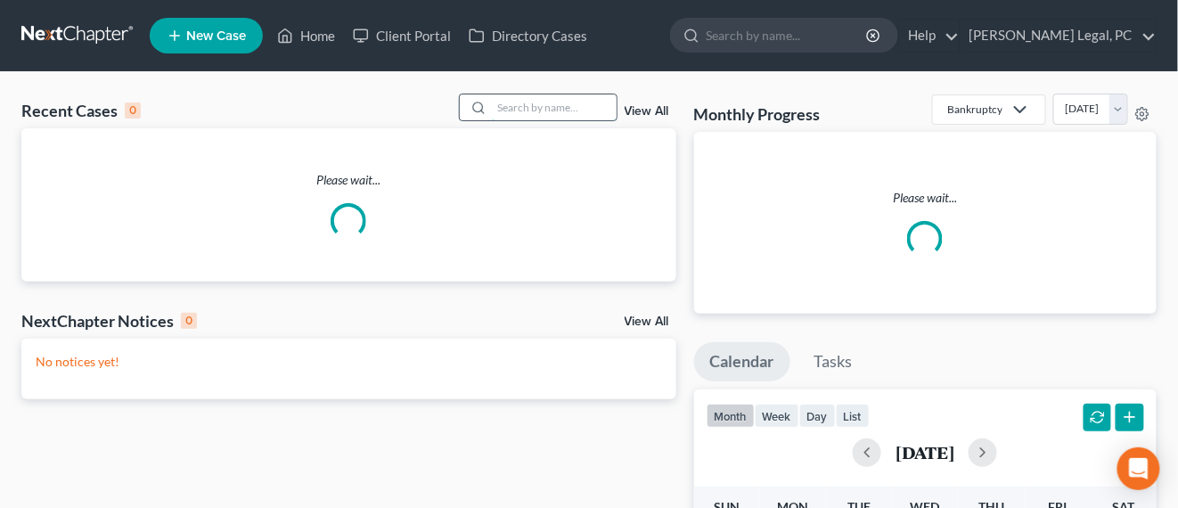
click at [581, 110] on input "search" at bounding box center [554, 107] width 125 height 26
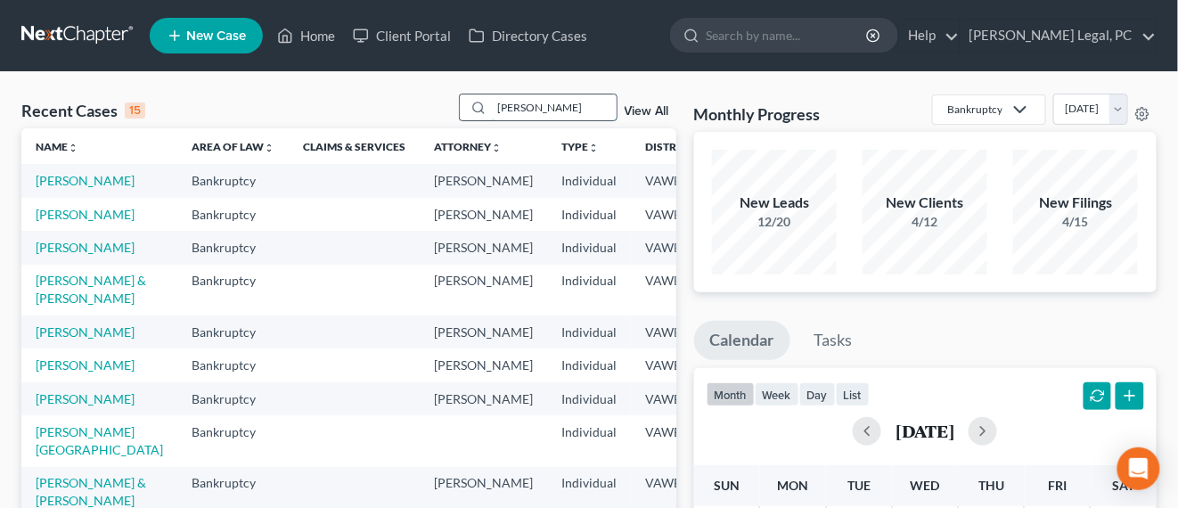
type input "[PERSON_NAME]"
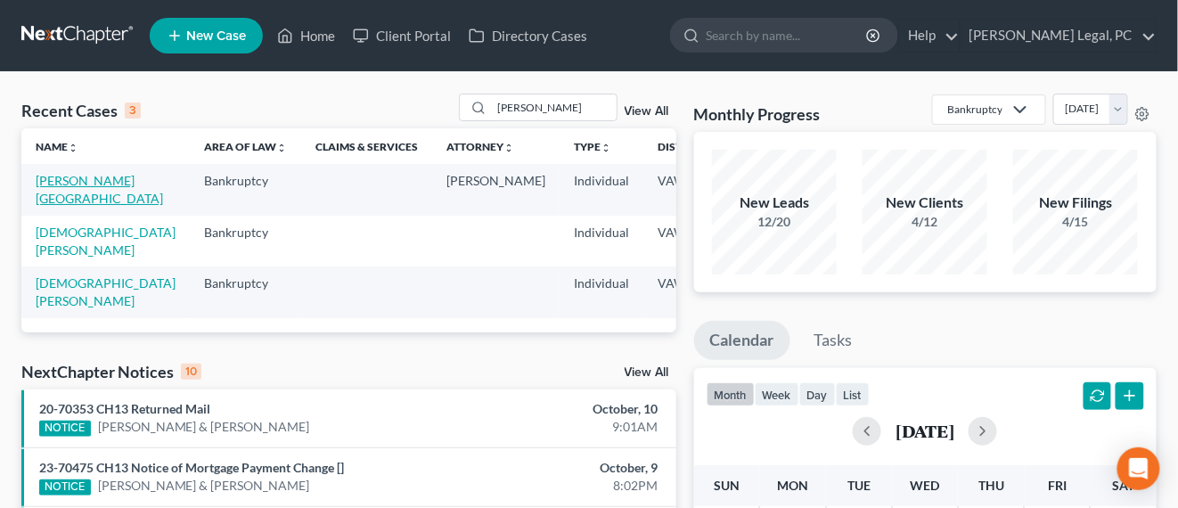
click at [38, 182] on link "[PERSON_NAME][GEOGRAPHIC_DATA]" at bounding box center [99, 189] width 127 height 33
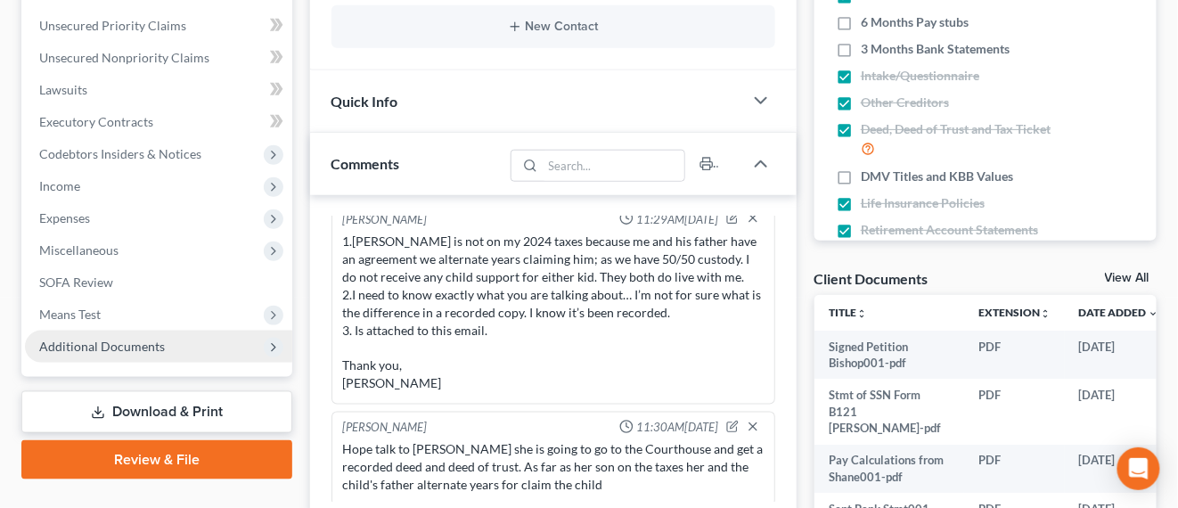
scroll to position [446, 0]
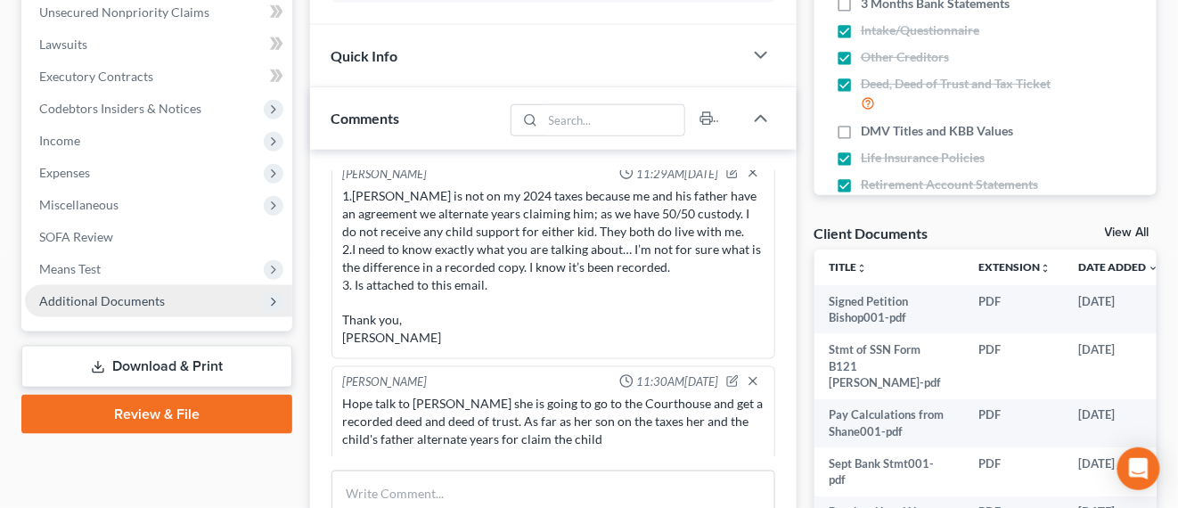
click at [98, 307] on span "Additional Documents" at bounding box center [158, 301] width 267 height 32
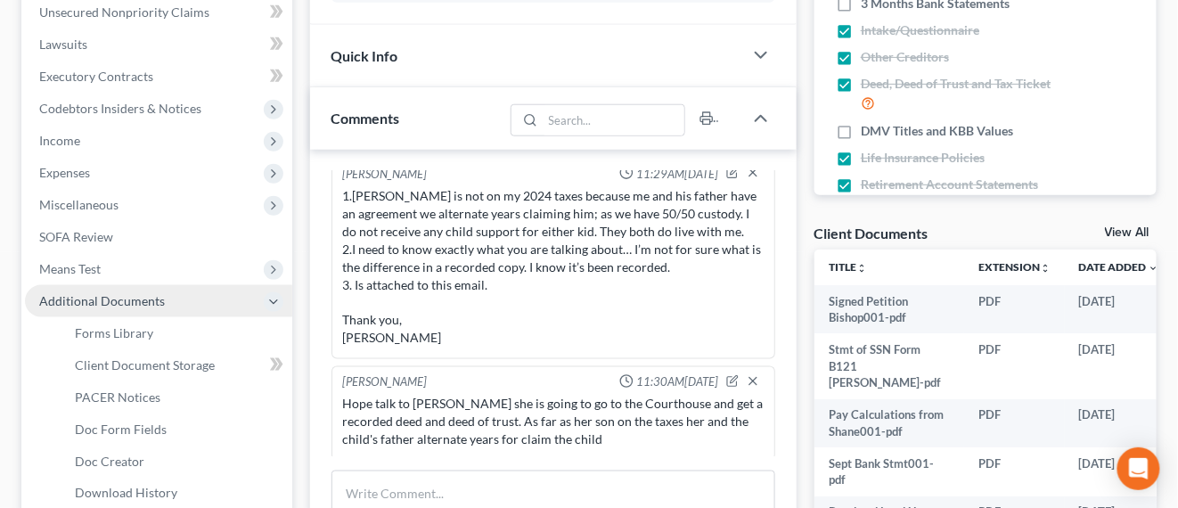
scroll to position [557, 0]
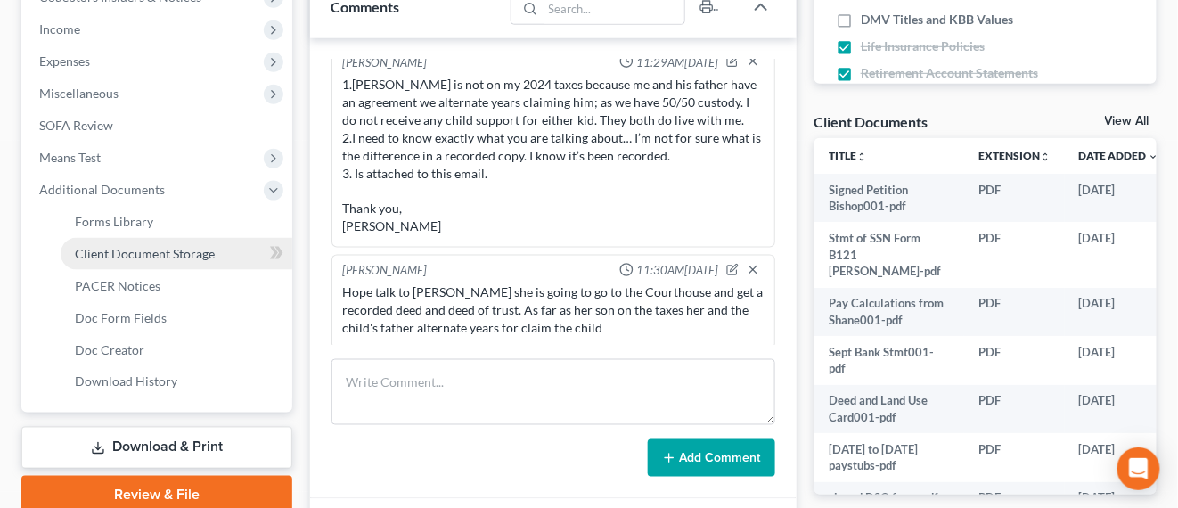
click at [179, 248] on span "Client Document Storage" at bounding box center [145, 253] width 140 height 15
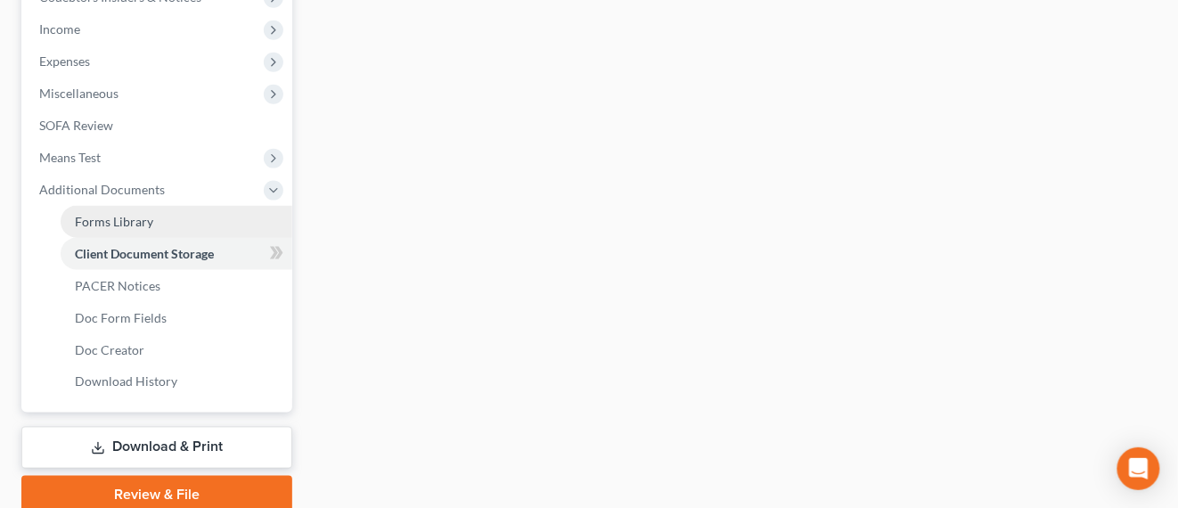
select select "0"
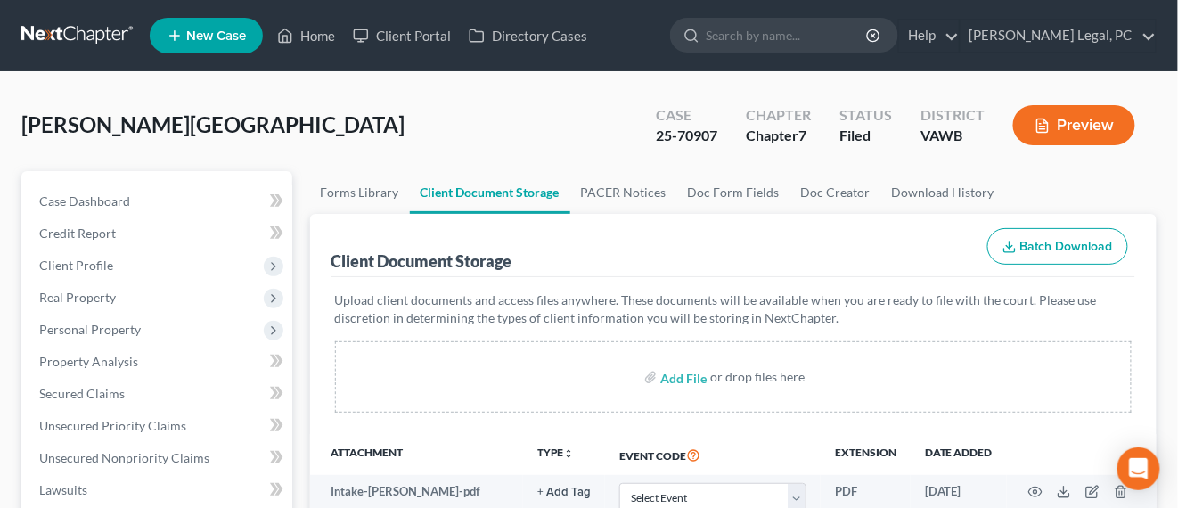
scroll to position [223, 0]
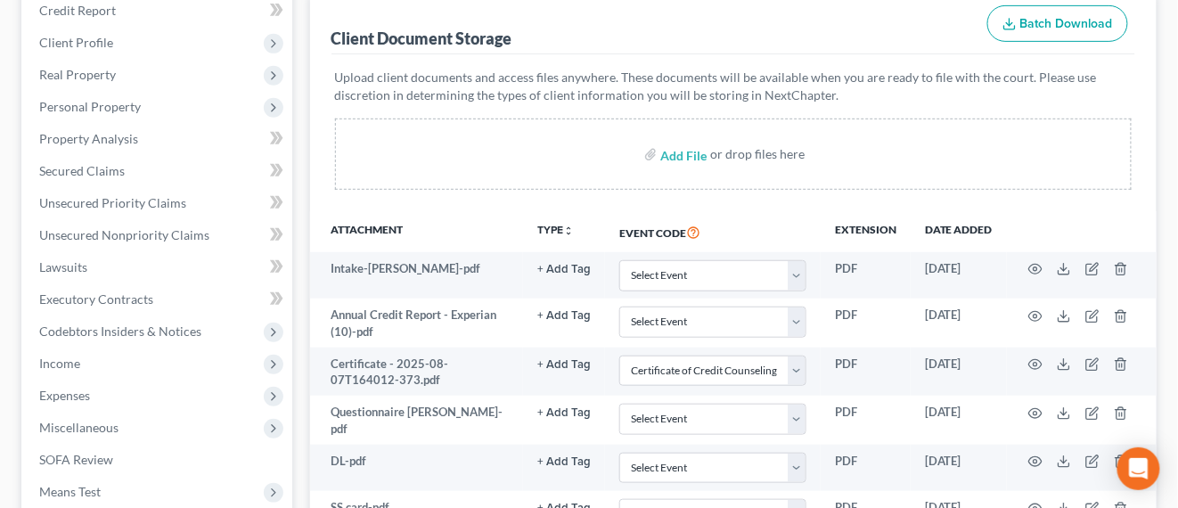
select select "0"
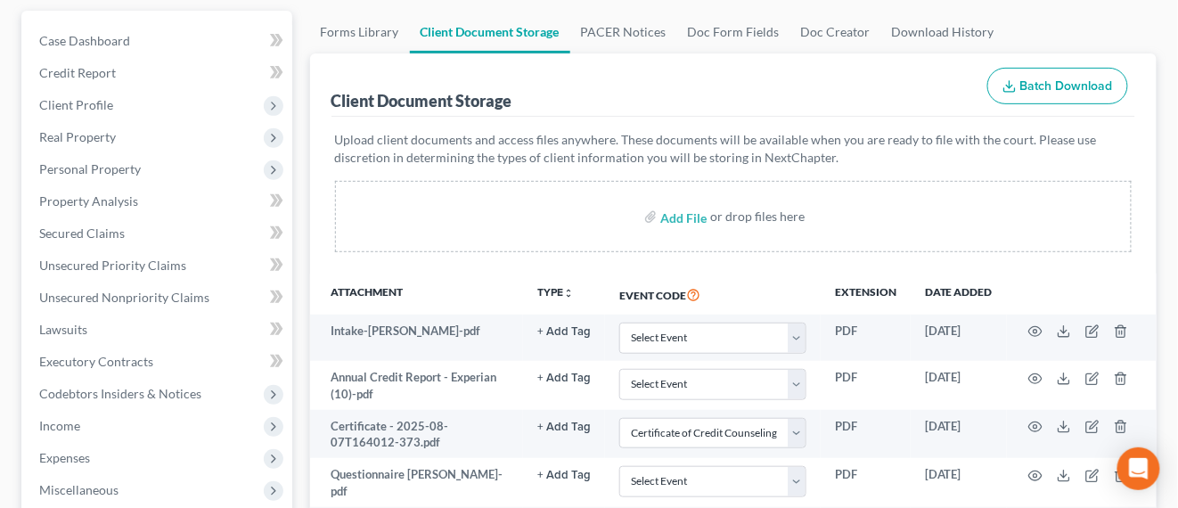
scroll to position [0, 0]
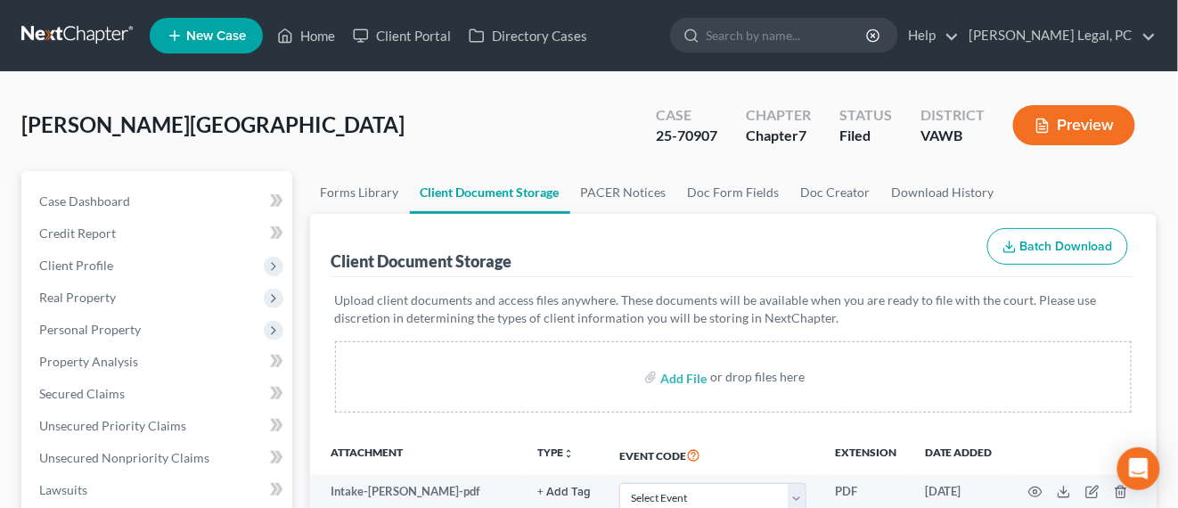
click at [70, 33] on link at bounding box center [78, 36] width 114 height 32
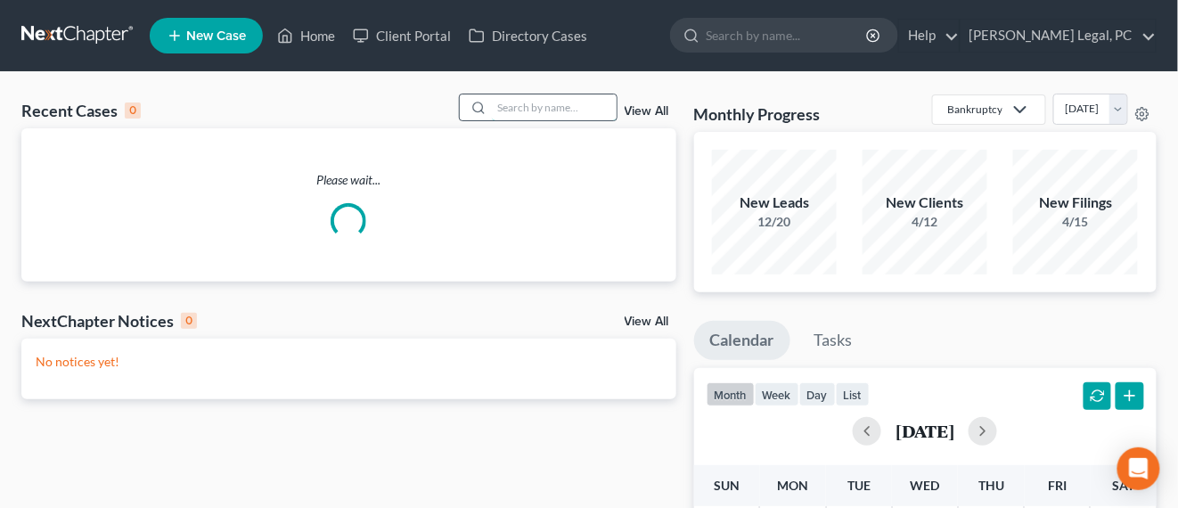
click at [550, 113] on input "search" at bounding box center [554, 107] width 125 height 26
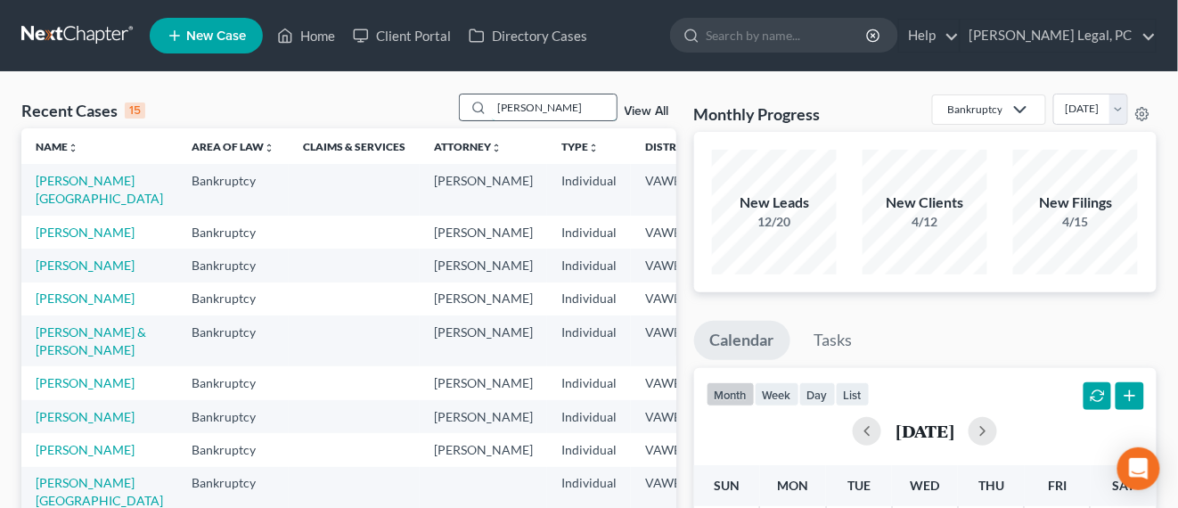
type input "grimes"
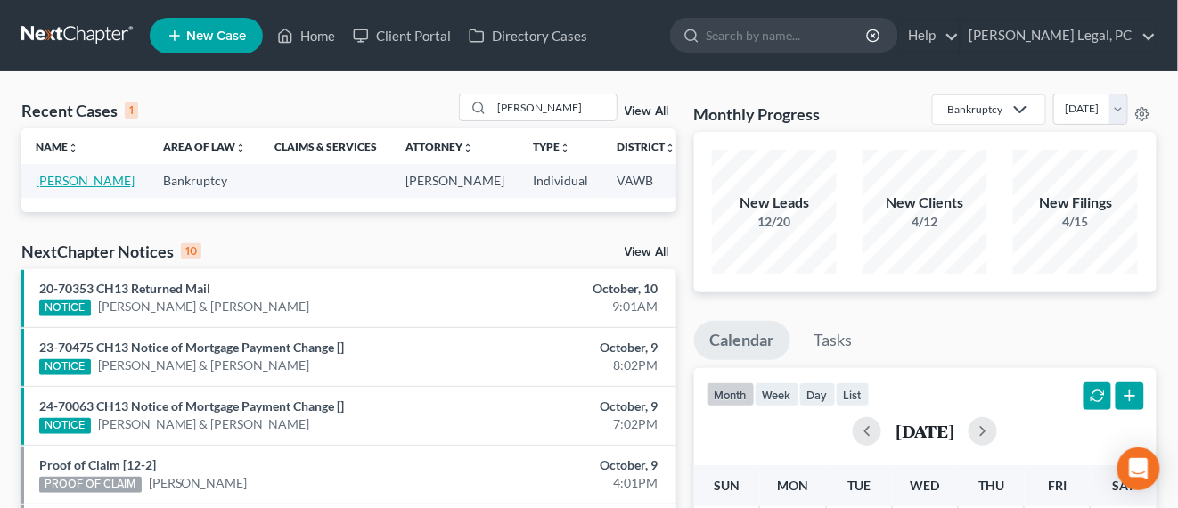
click at [61, 180] on link "[PERSON_NAME]" at bounding box center [85, 180] width 99 height 15
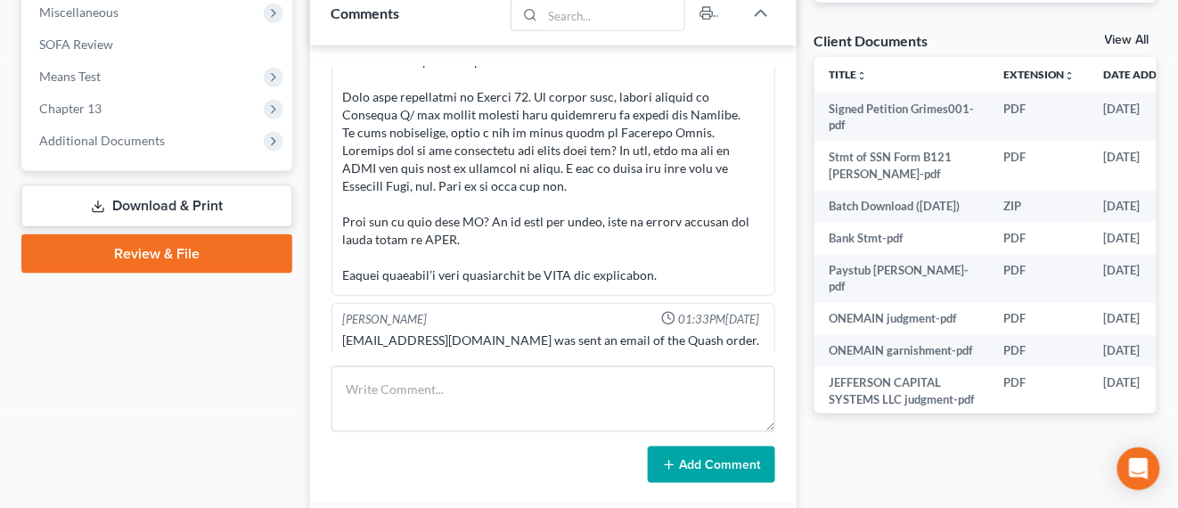
scroll to position [668, 0]
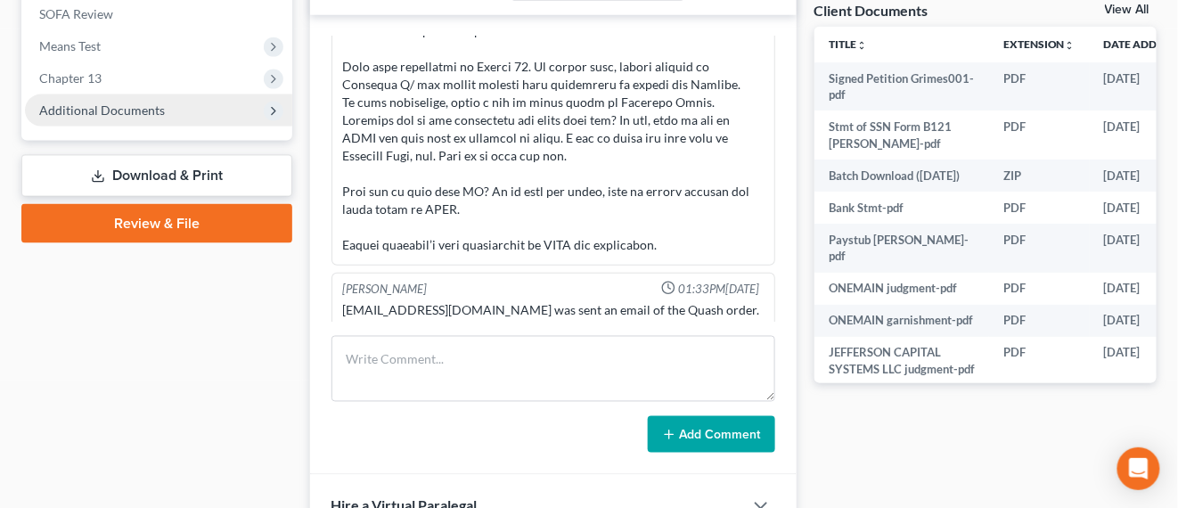
click at [101, 102] on span "Additional Documents" at bounding box center [102, 109] width 126 height 15
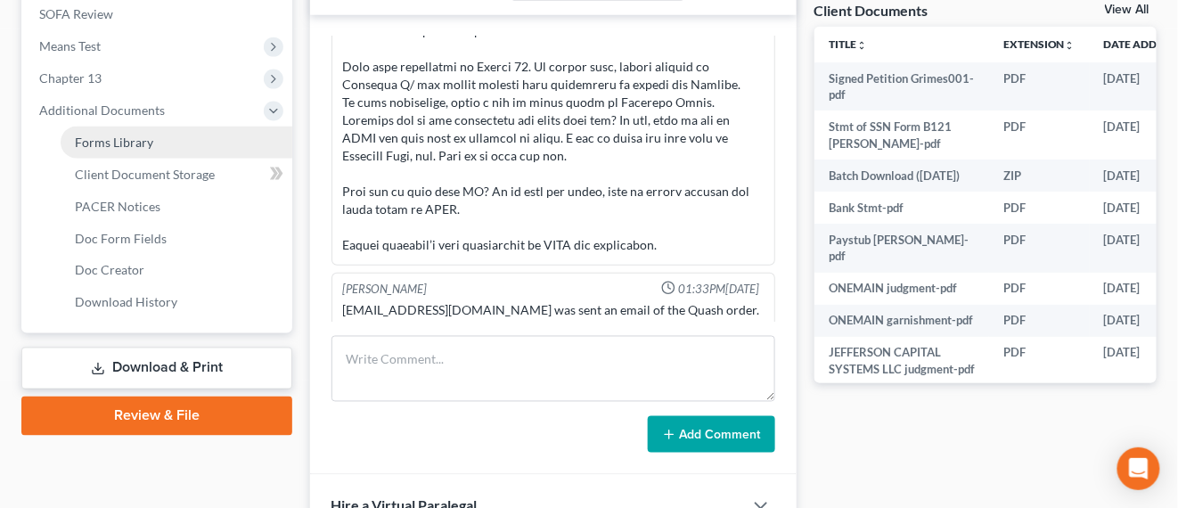
click at [161, 155] on link "Forms Library" at bounding box center [177, 143] width 232 height 32
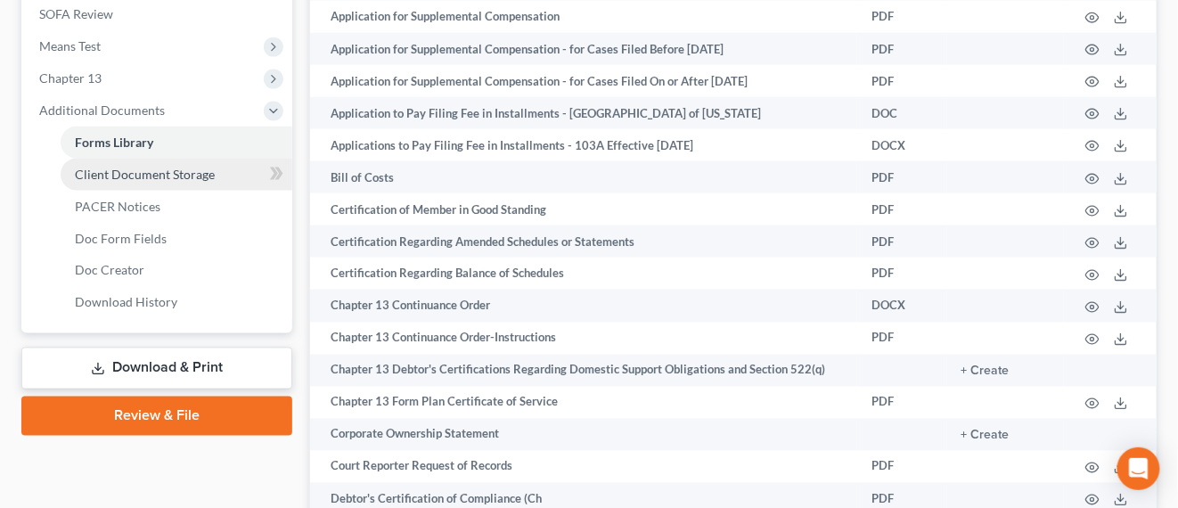
click at [140, 180] on span "Client Document Storage" at bounding box center [145, 174] width 140 height 15
select select "0"
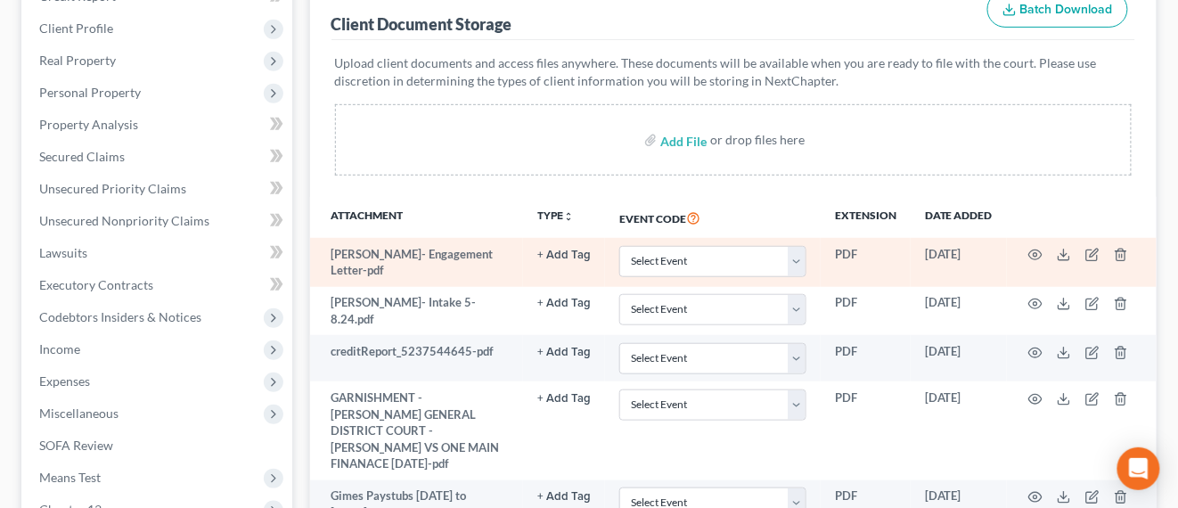
scroll to position [208, 0]
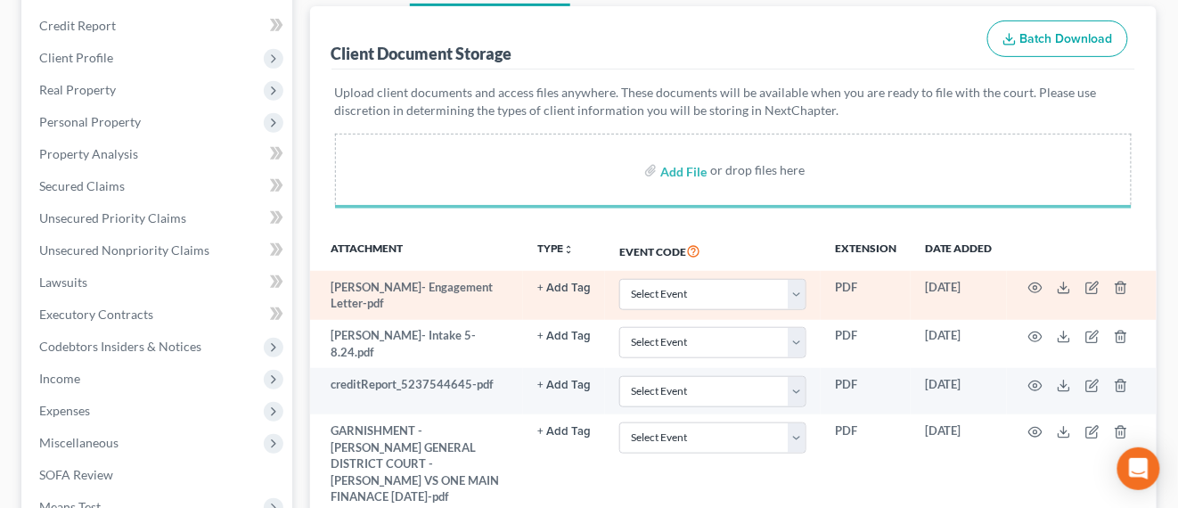
select select "0"
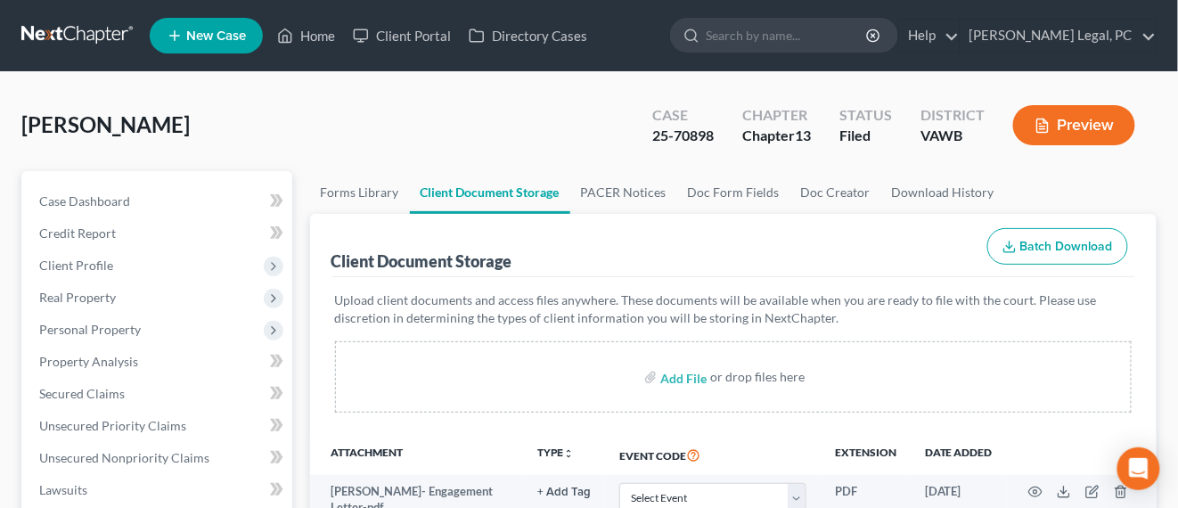
scroll to position [0, 0]
drag, startPoint x: 94, startPoint y: 33, endPoint x: 114, endPoint y: 58, distance: 31.7
click at [94, 33] on link at bounding box center [78, 36] width 114 height 32
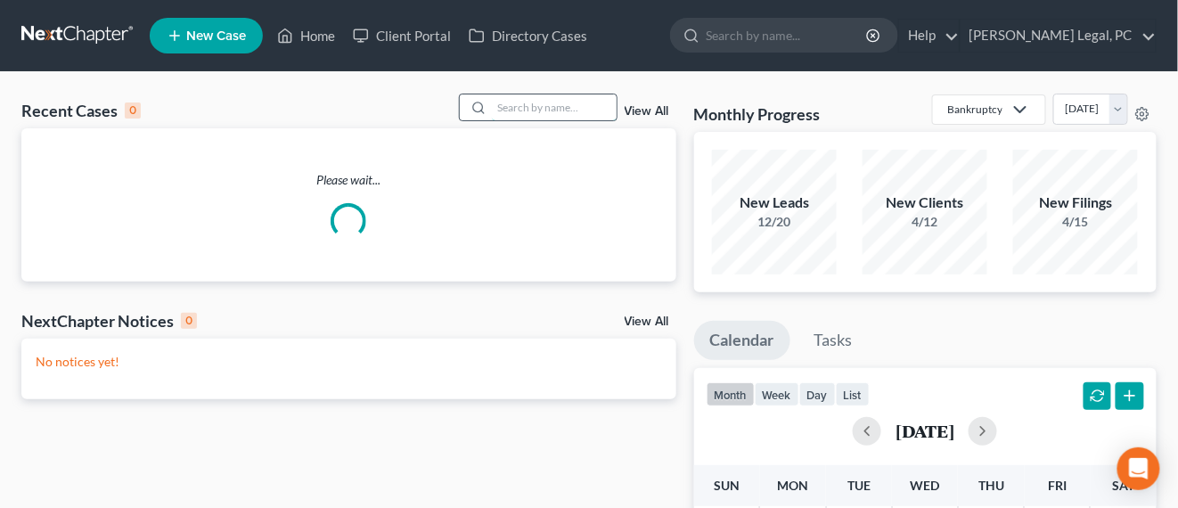
click at [552, 103] on input "search" at bounding box center [554, 107] width 125 height 26
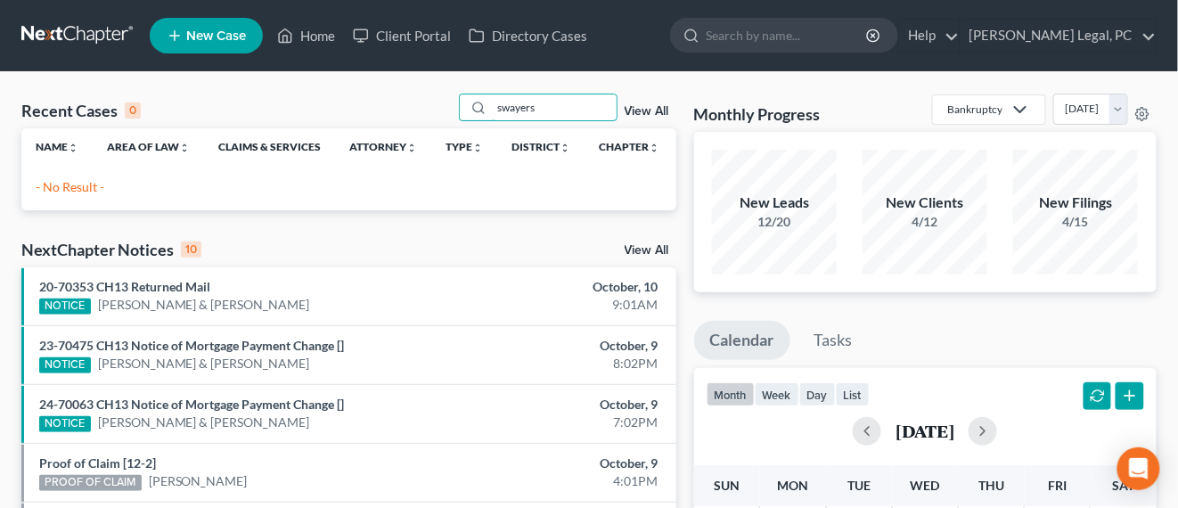
drag, startPoint x: 548, startPoint y: 110, endPoint x: 445, endPoint y: 114, distance: 103.5
click at [445, 114] on div "Recent Cases 0 swayers View All" at bounding box center [348, 111] width 655 height 35
type input "[PERSON_NAME]"
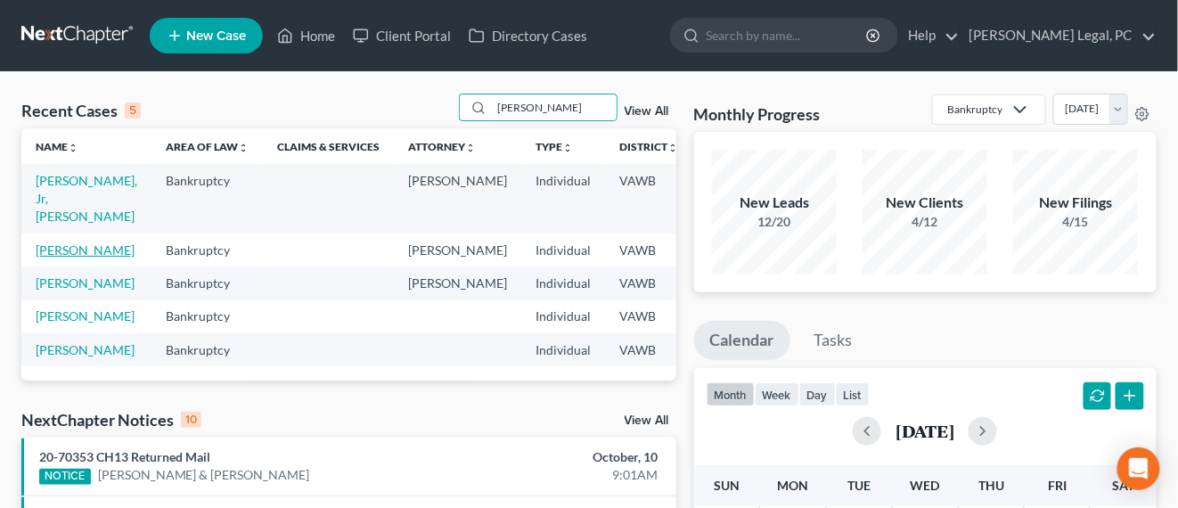
click at [45, 242] on link "[PERSON_NAME]" at bounding box center [85, 249] width 99 height 15
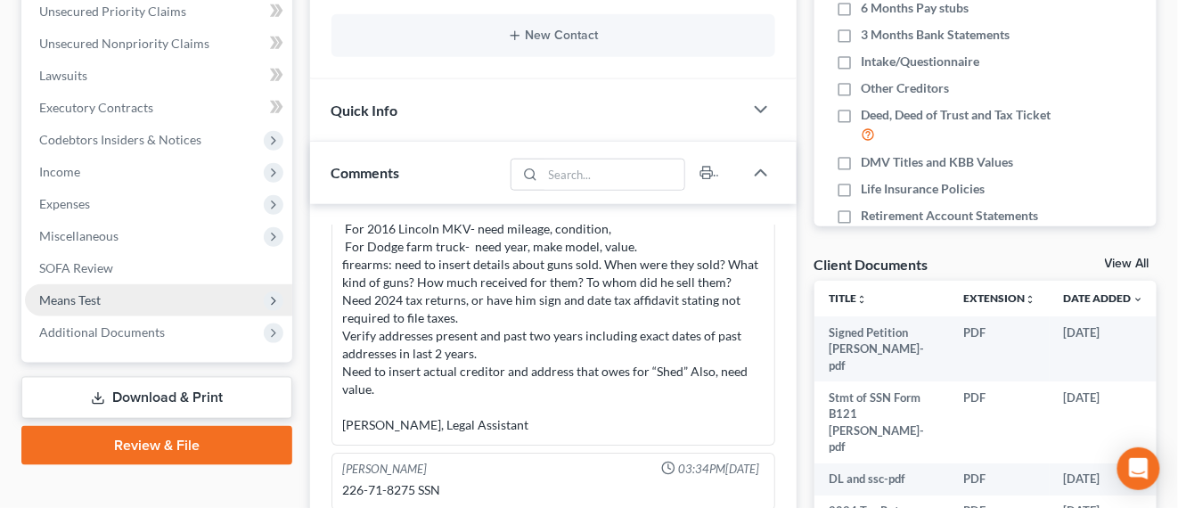
scroll to position [446, 0]
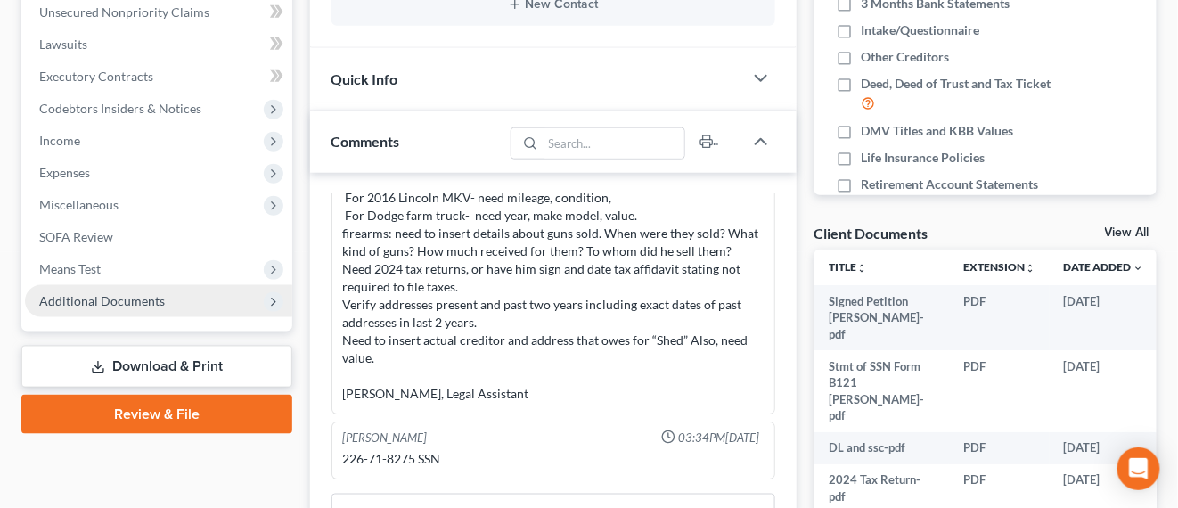
drag, startPoint x: 142, startPoint y: 300, endPoint x: 151, endPoint y: 287, distance: 16.1
click at [142, 299] on span "Additional Documents" at bounding box center [102, 300] width 126 height 15
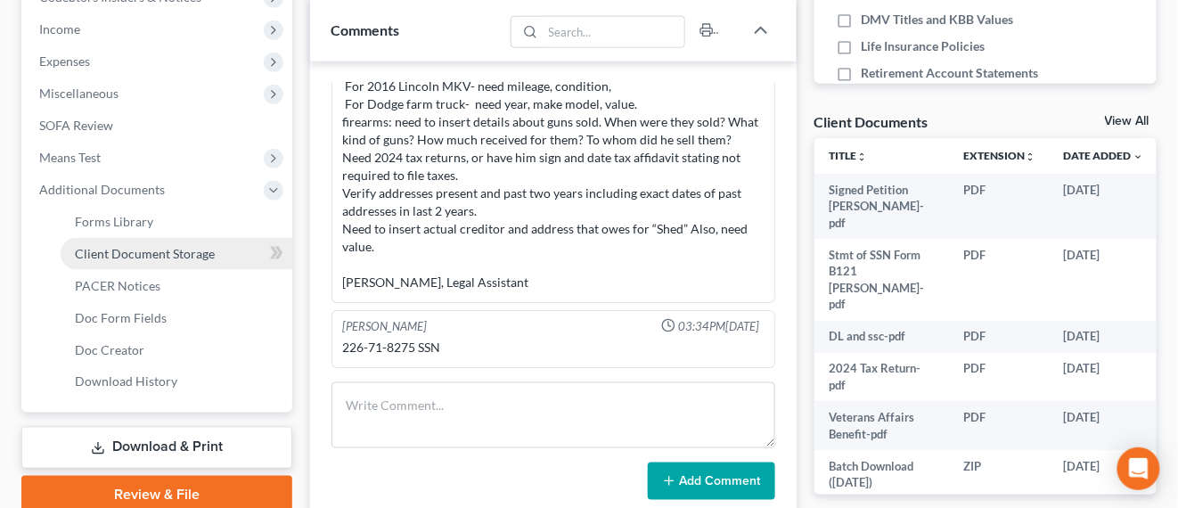
click at [158, 250] on span "Client Document Storage" at bounding box center [145, 253] width 140 height 15
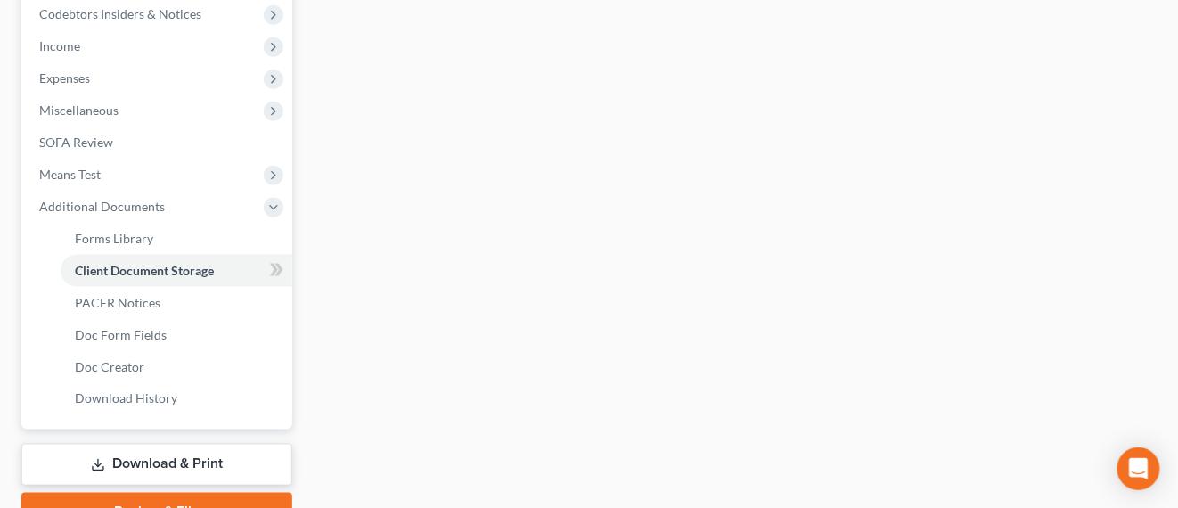
select select "0"
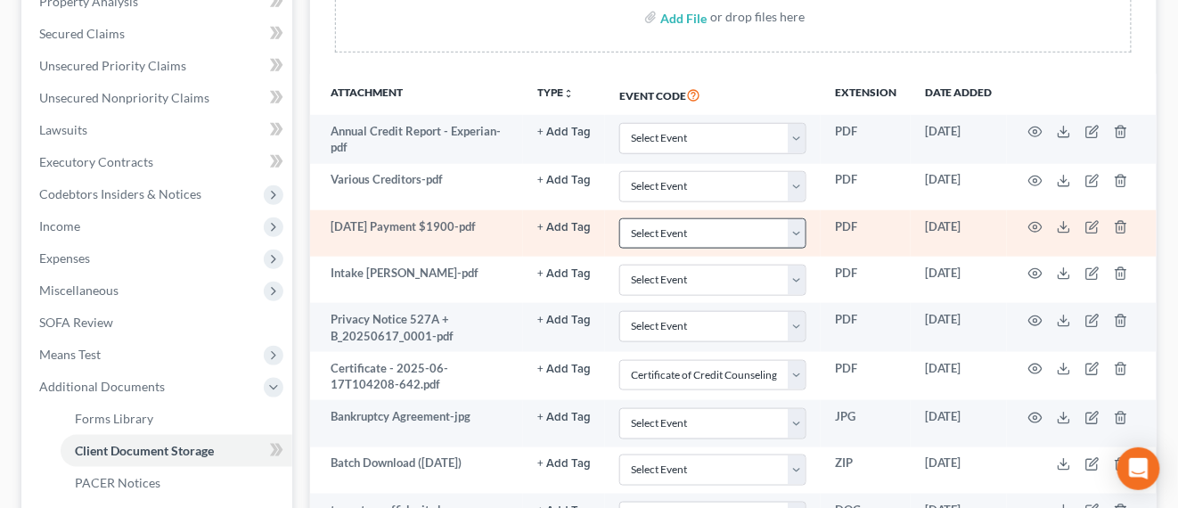
scroll to position [214, 0]
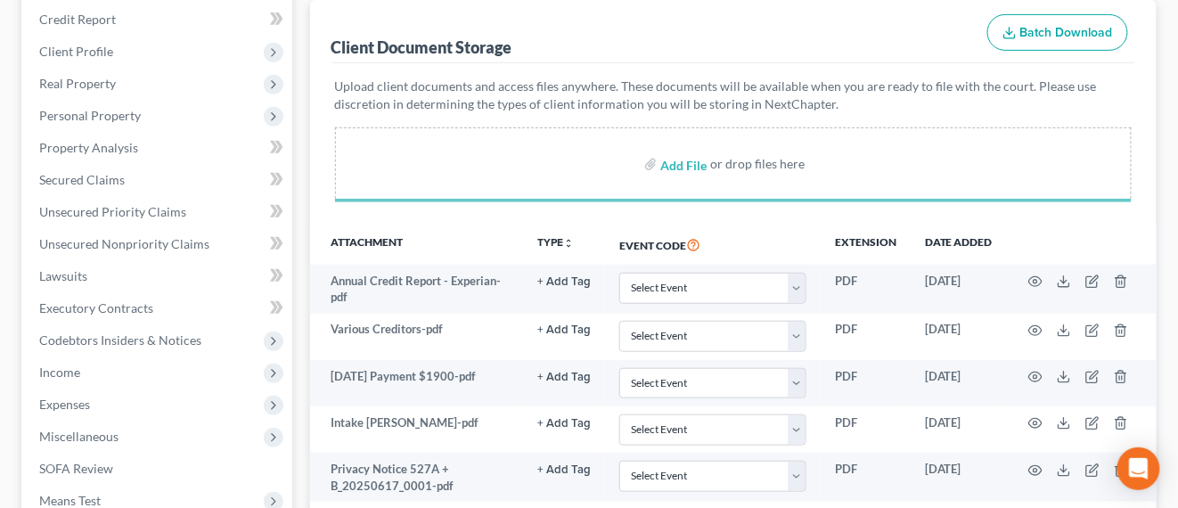
select select "0"
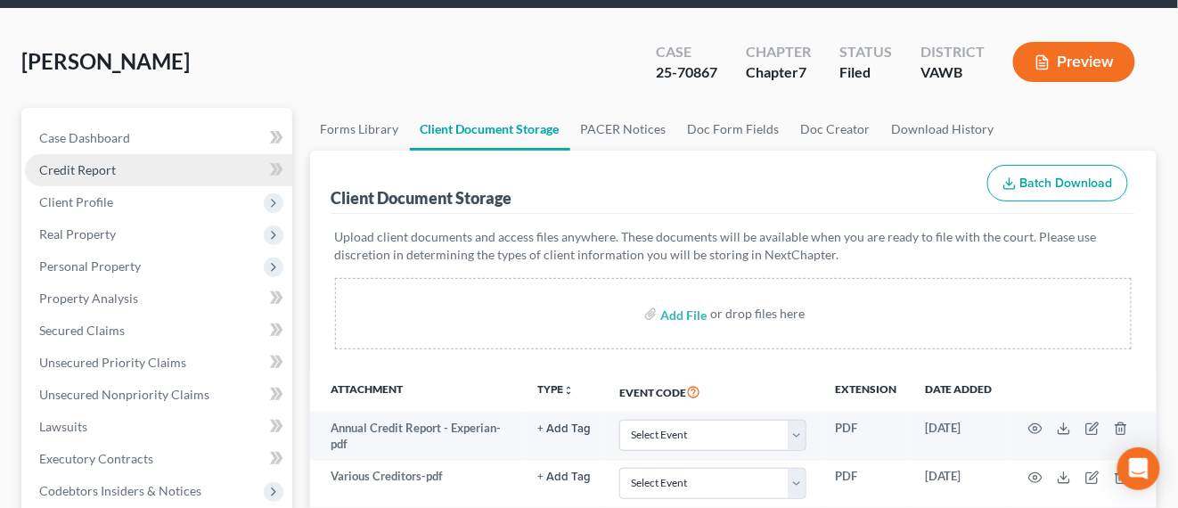
scroll to position [0, 0]
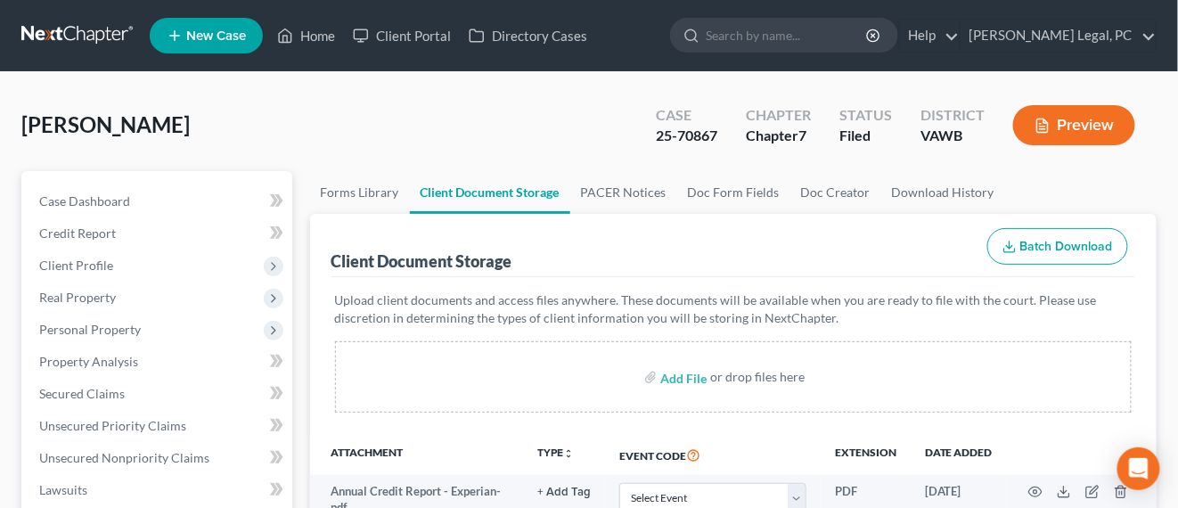
click at [63, 39] on link at bounding box center [78, 36] width 114 height 32
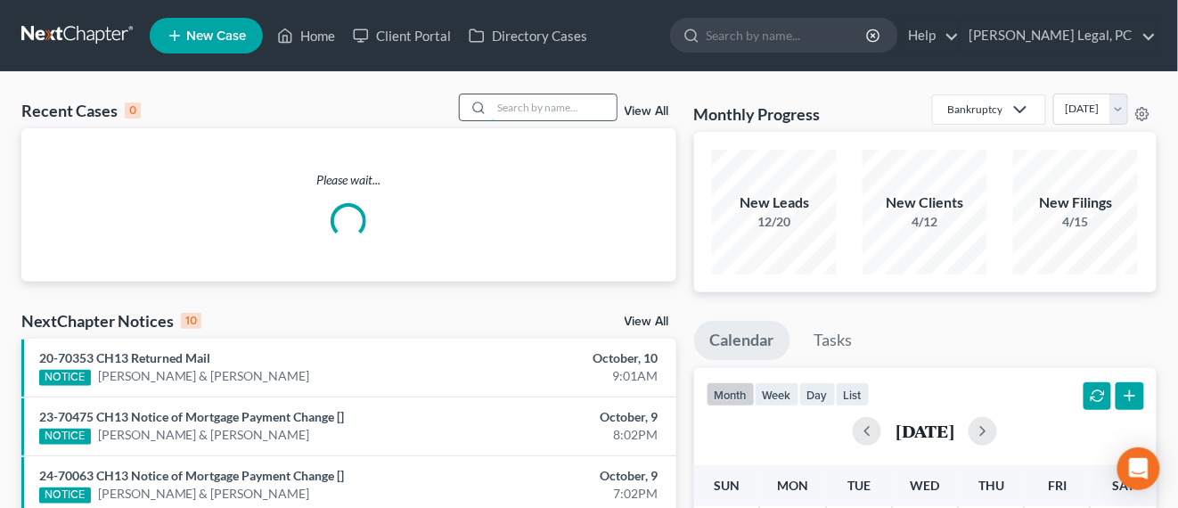
click at [588, 106] on input "search" at bounding box center [554, 107] width 125 height 26
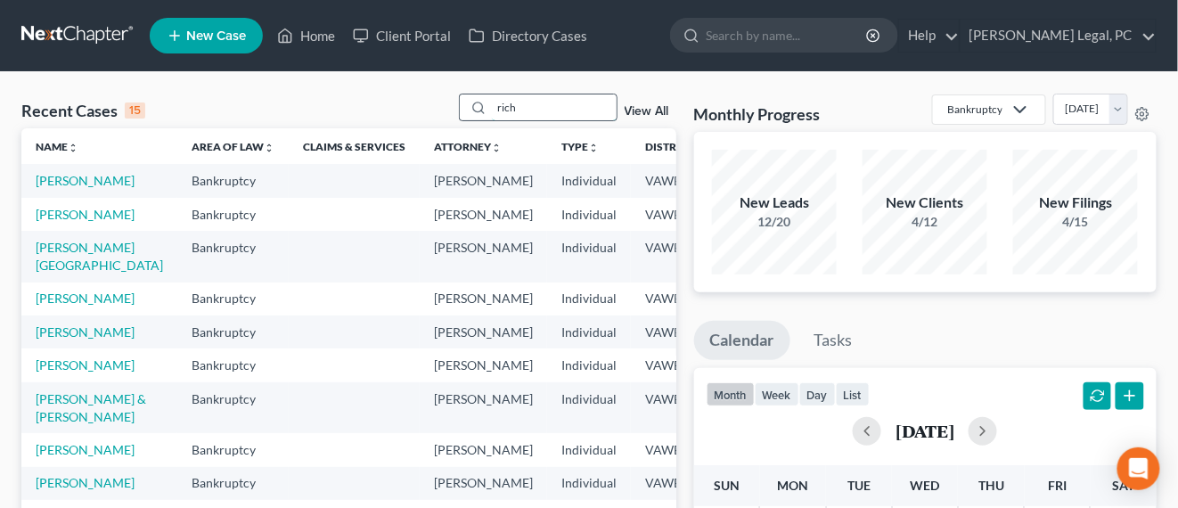
type input "rich"
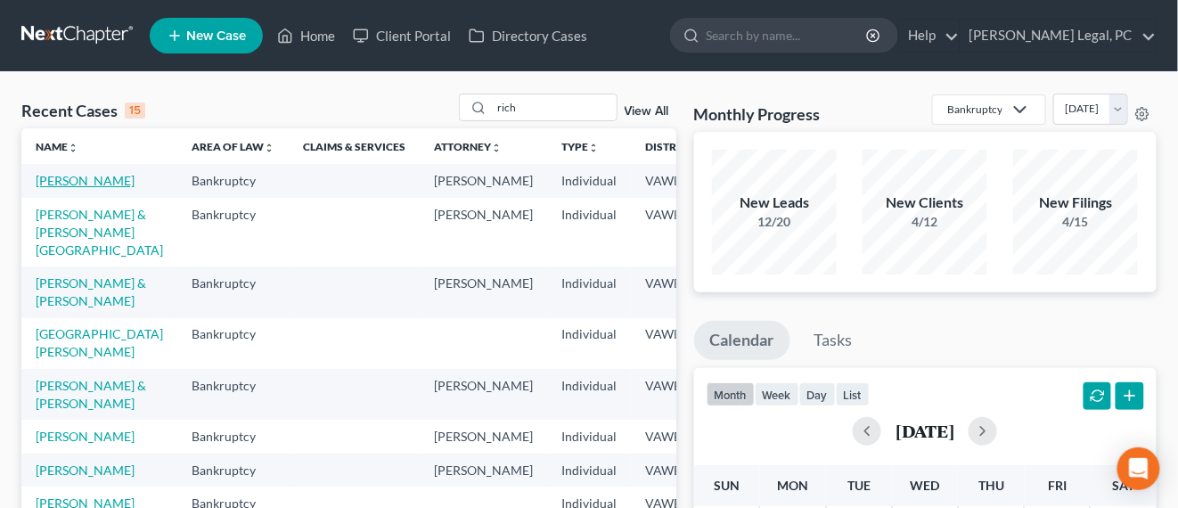
click at [61, 181] on link "[PERSON_NAME]" at bounding box center [85, 180] width 99 height 15
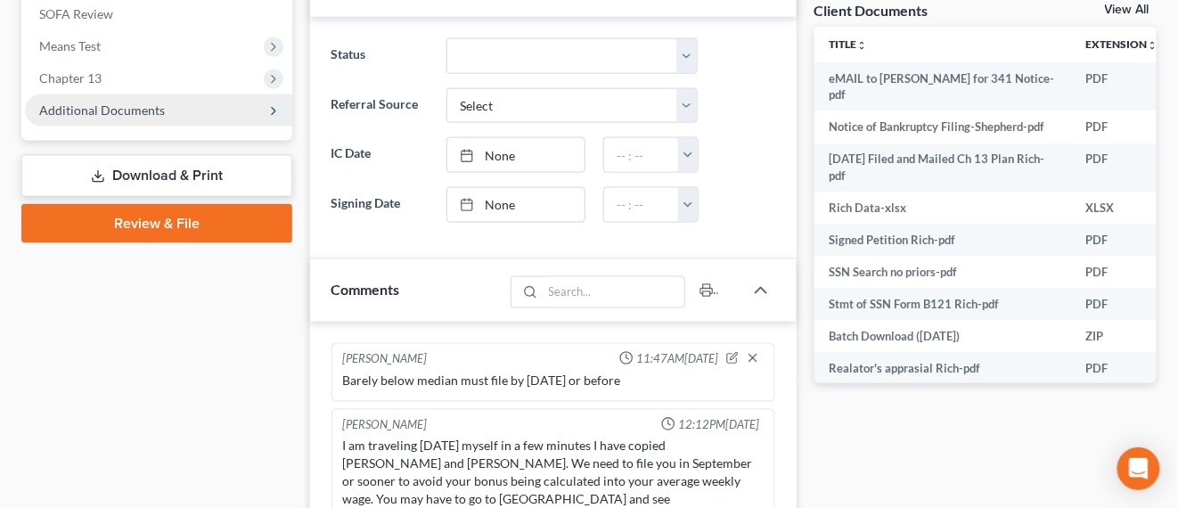
scroll to position [2748, 0]
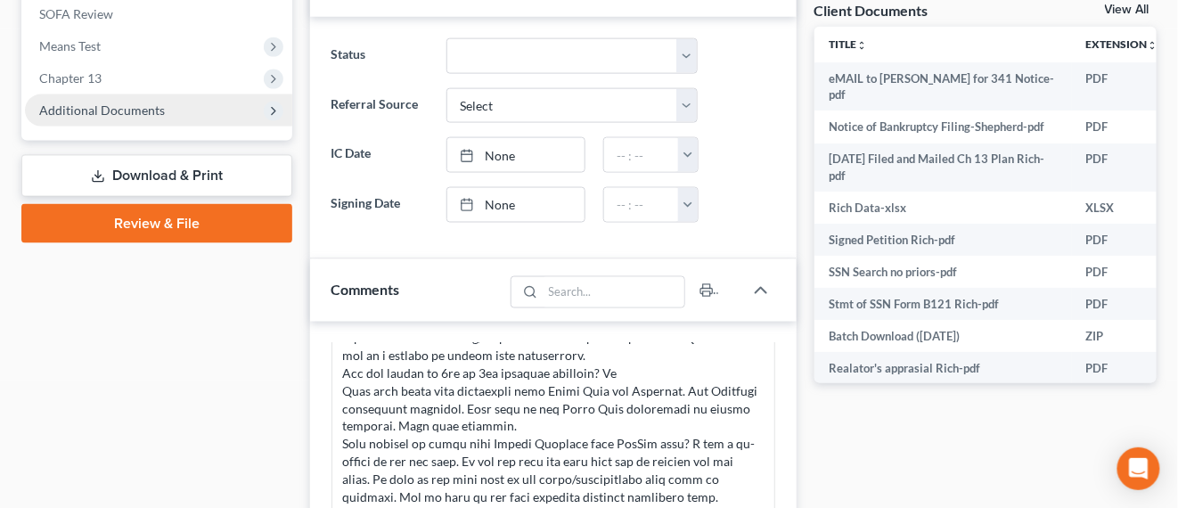
click at [121, 118] on span "Additional Documents" at bounding box center [158, 110] width 267 height 32
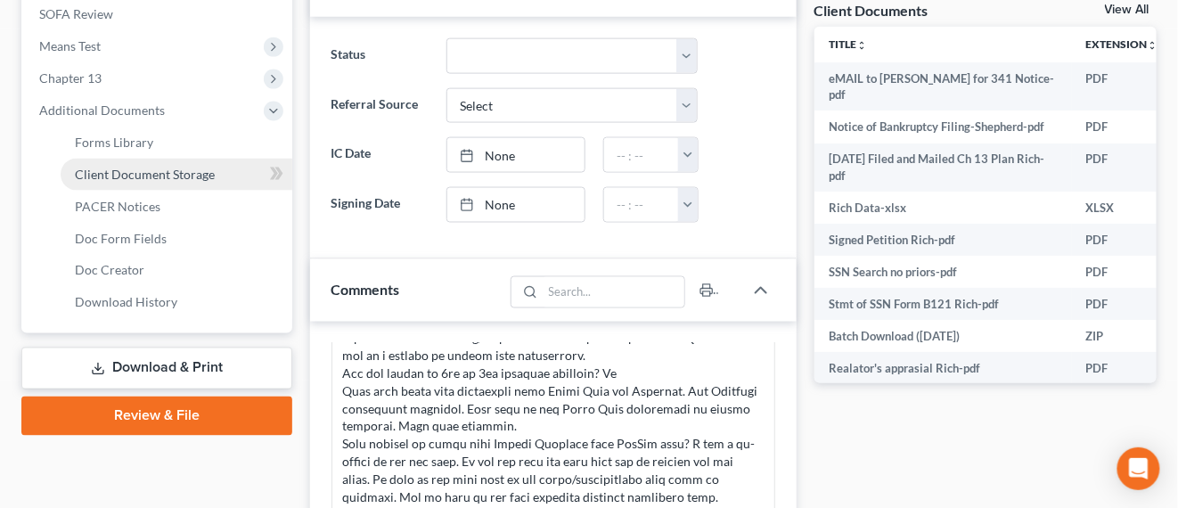
click at [140, 174] on span "Client Document Storage" at bounding box center [145, 174] width 140 height 15
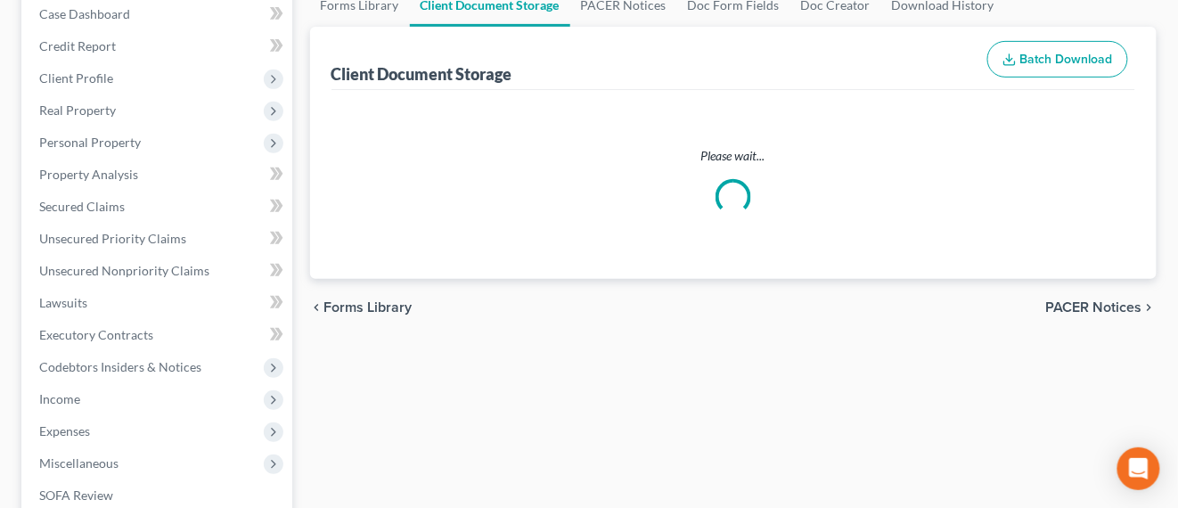
scroll to position [46, 0]
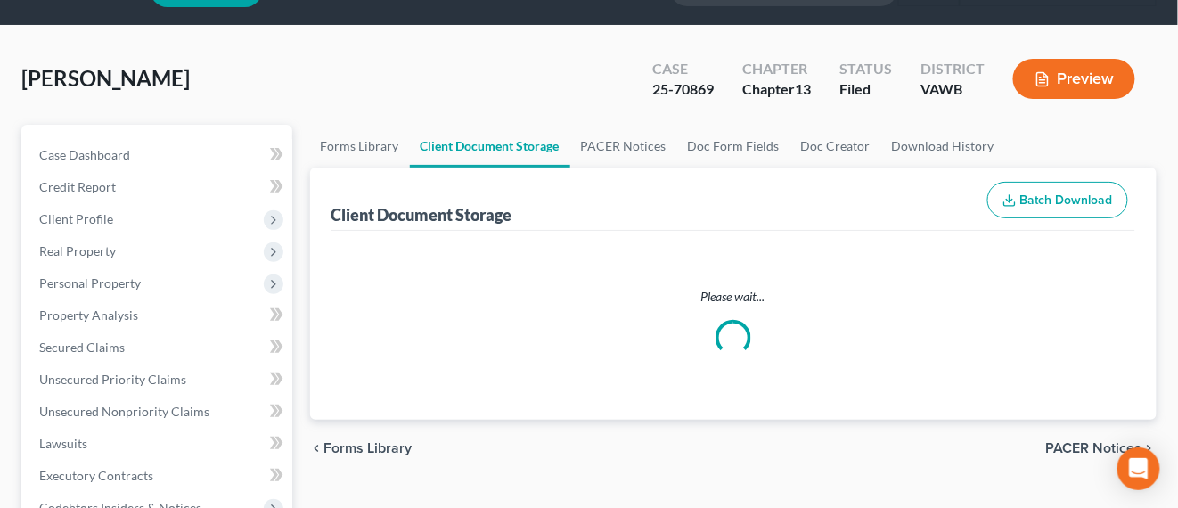
select select "0"
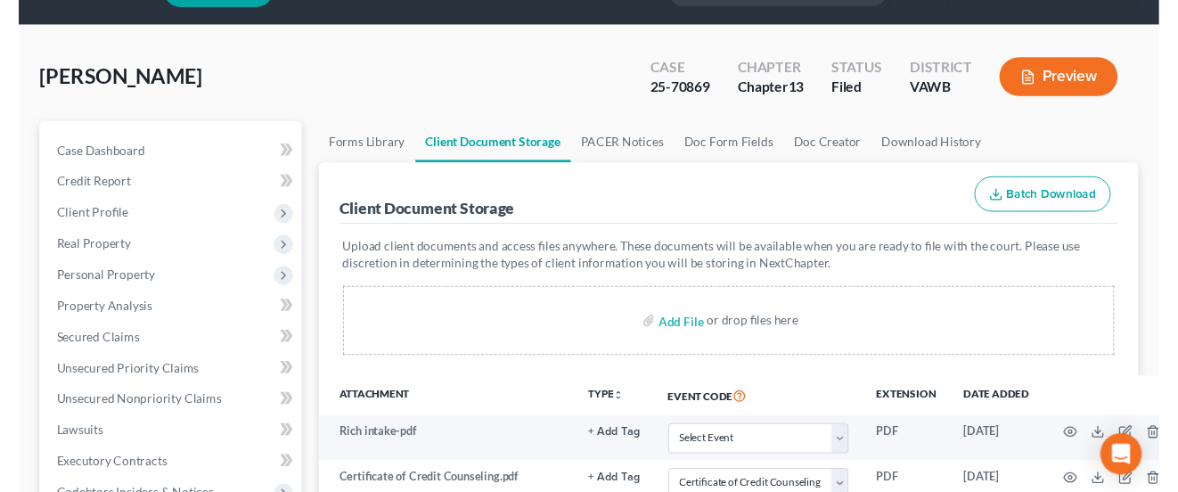
scroll to position [0, 0]
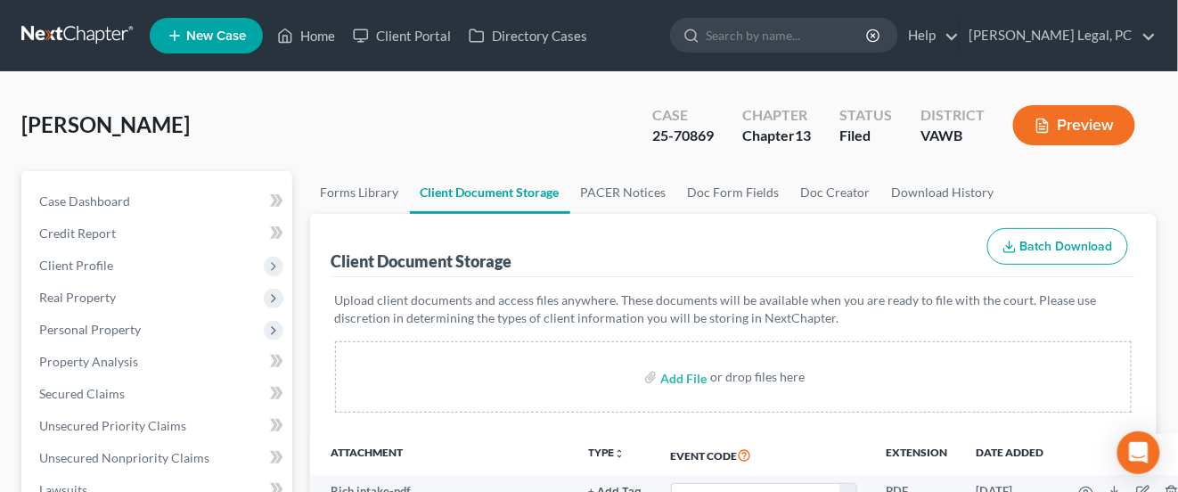
select select "0"
click at [88, 28] on link at bounding box center [78, 36] width 114 height 32
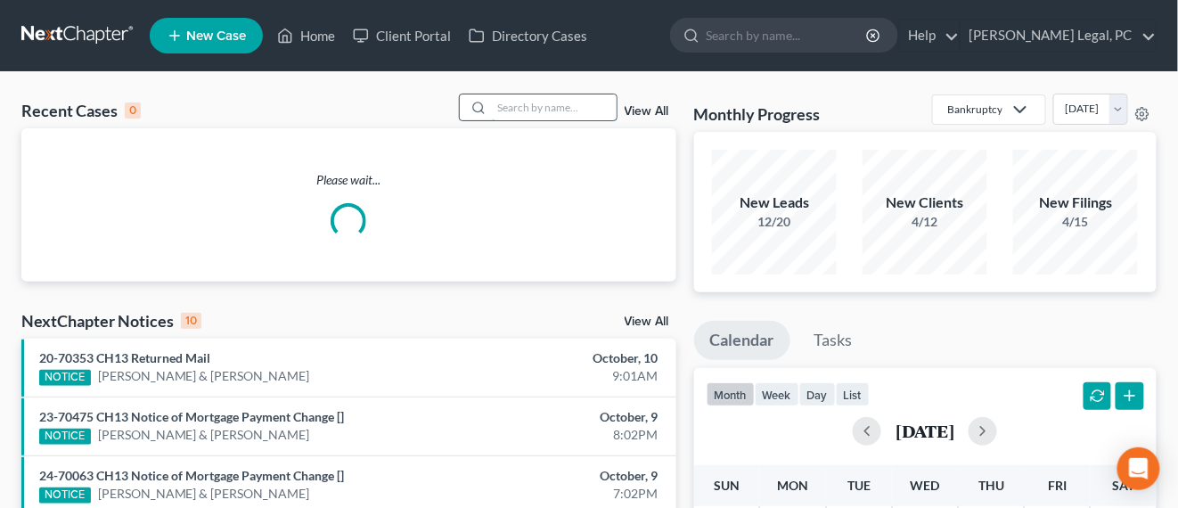
click at [567, 111] on input "search" at bounding box center [554, 107] width 125 height 26
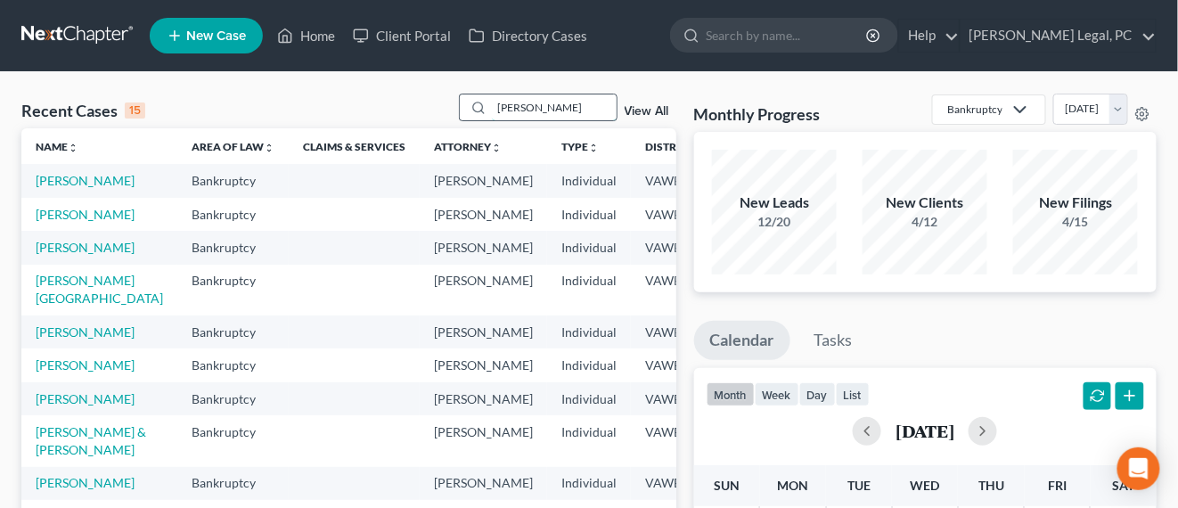
type input "boswell"
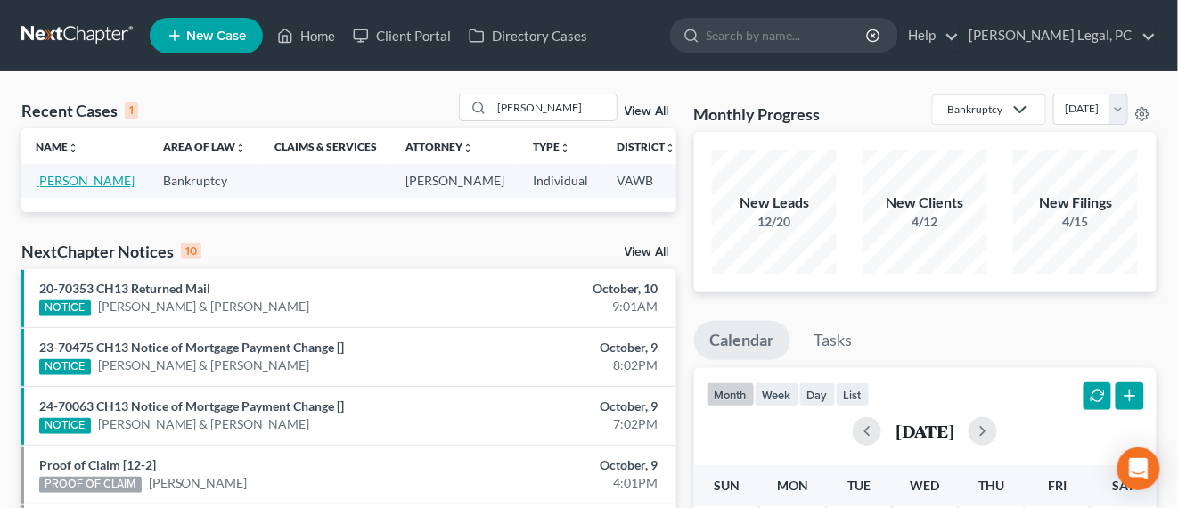
click at [56, 188] on link "[PERSON_NAME]" at bounding box center [85, 180] width 99 height 15
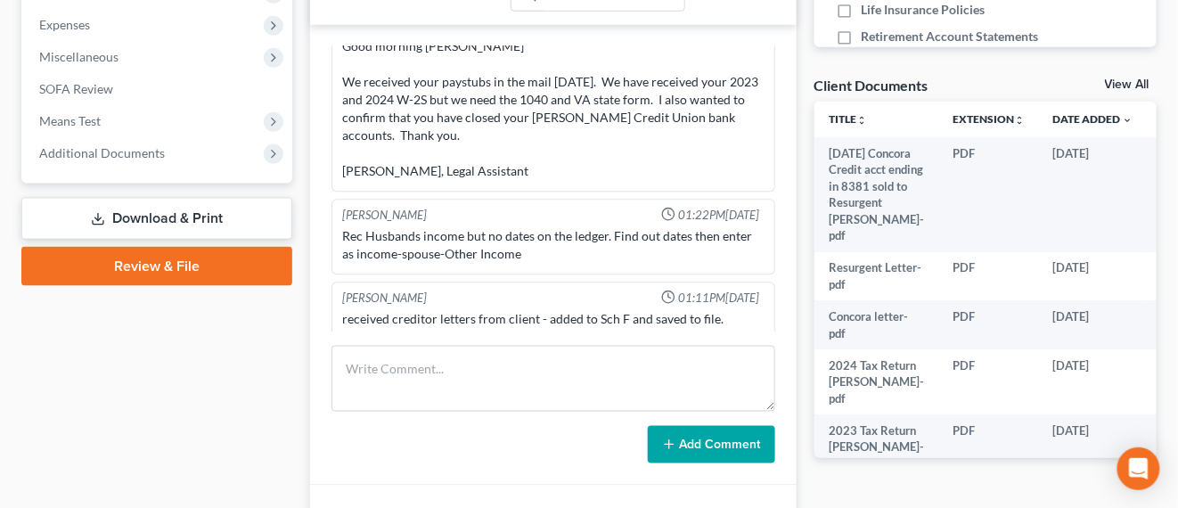
scroll to position [668, 0]
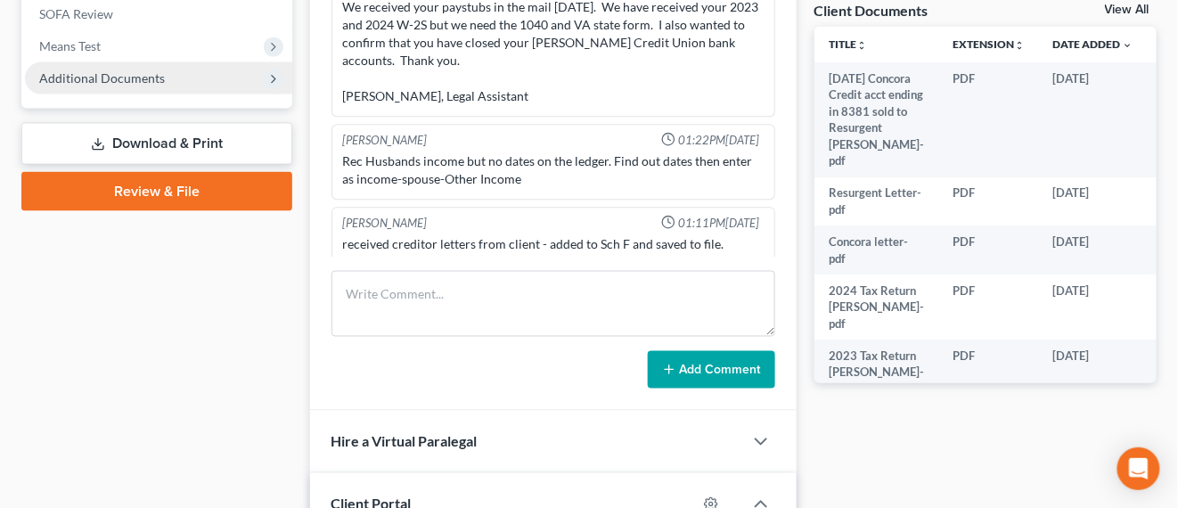
click at [165, 79] on span "Additional Documents" at bounding box center [158, 78] width 267 height 32
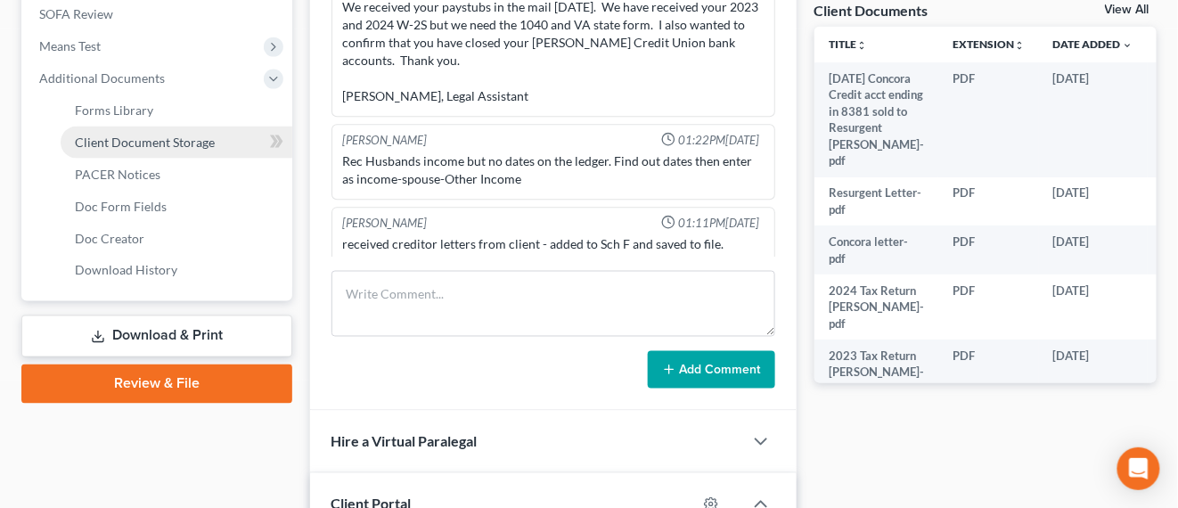
click at [172, 143] on span "Client Document Storage" at bounding box center [145, 142] width 140 height 15
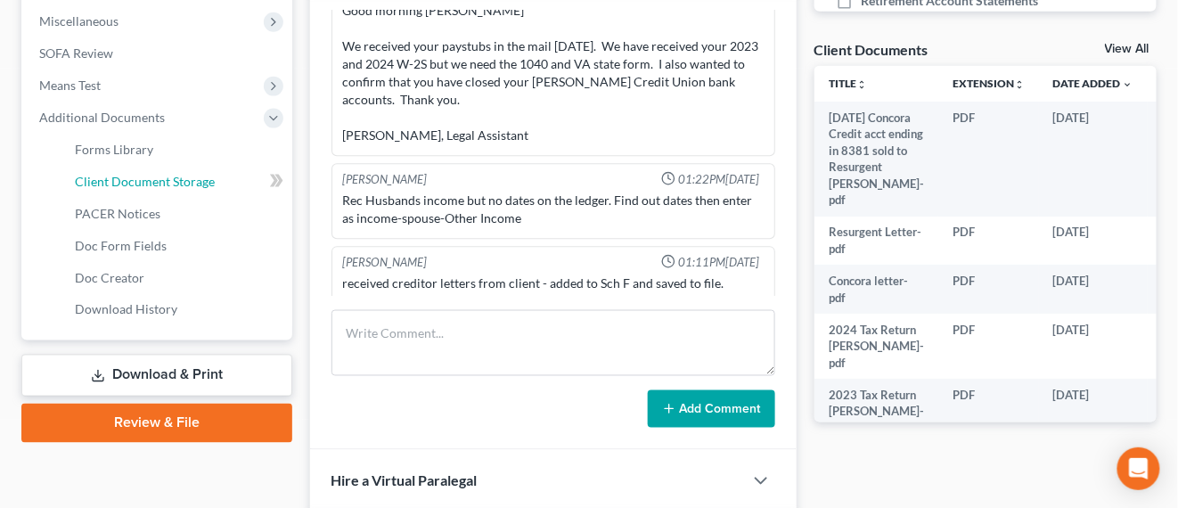
select select "0"
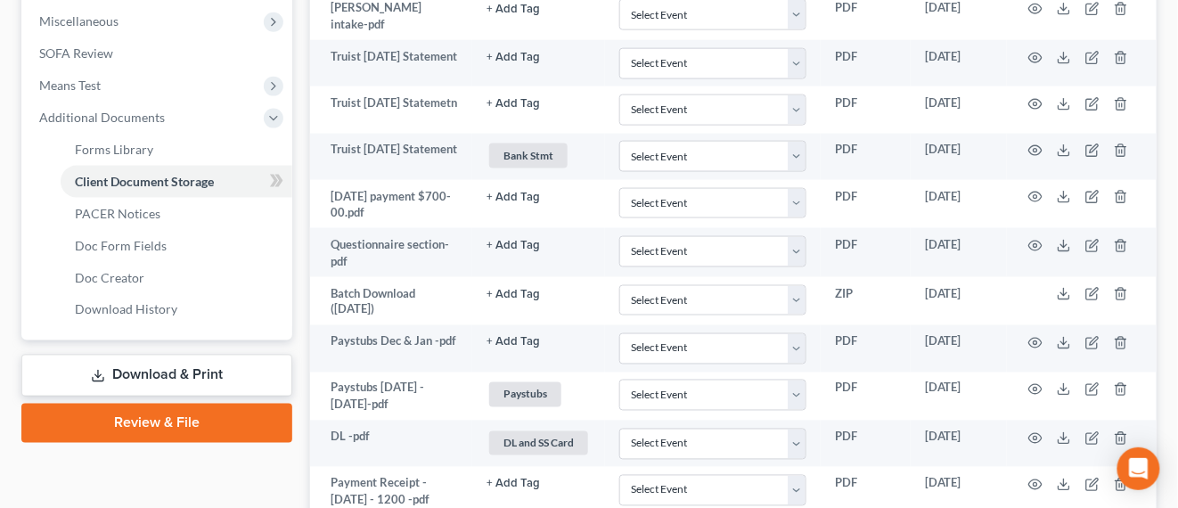
scroll to position [0, 0]
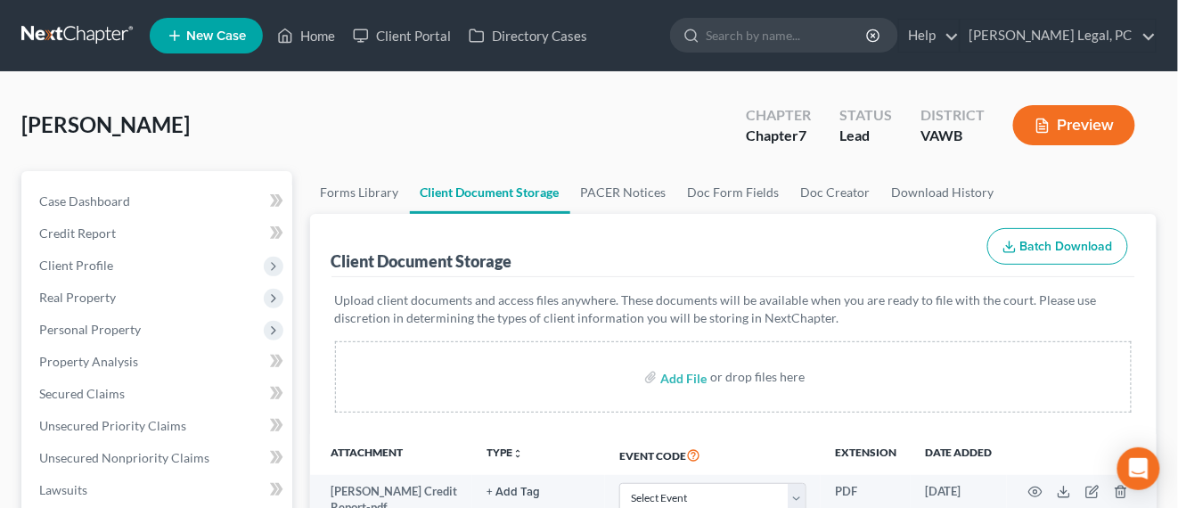
select select "0"
click at [90, 31] on link at bounding box center [78, 36] width 114 height 32
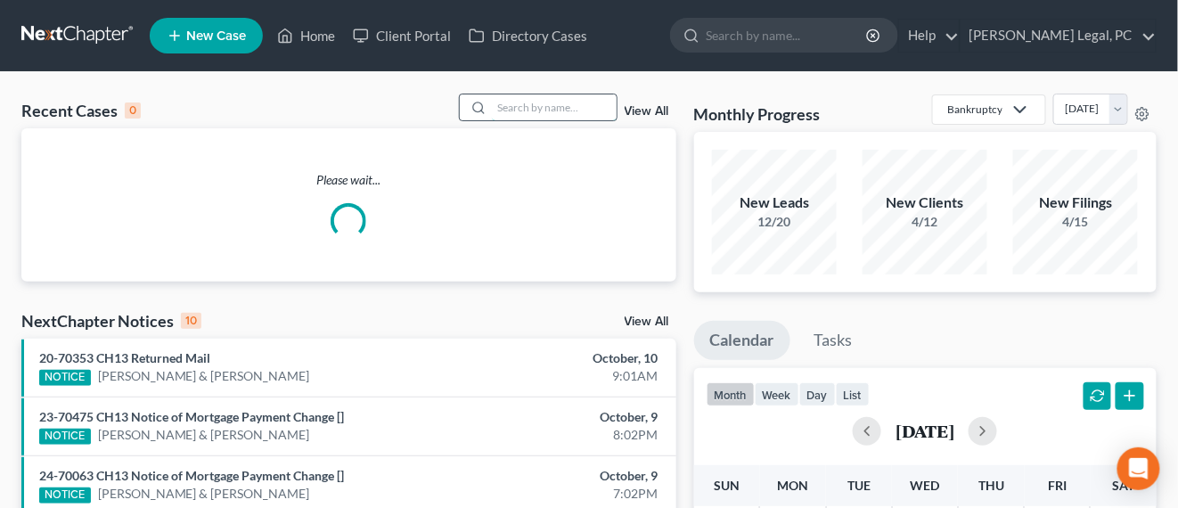
click at [561, 111] on input "search" at bounding box center [554, 107] width 125 height 26
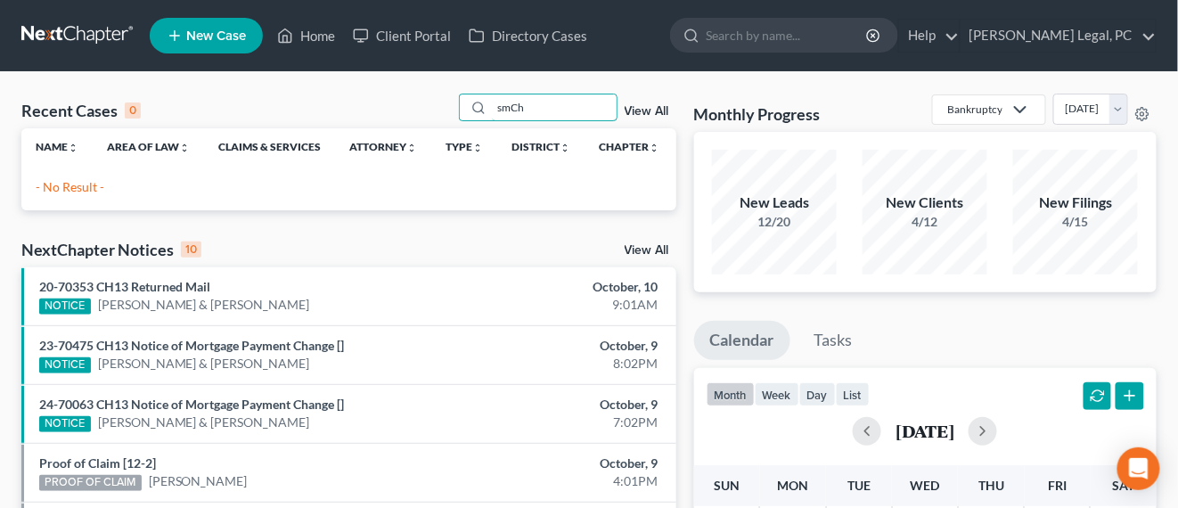
drag, startPoint x: 575, startPoint y: 110, endPoint x: 396, endPoint y: 132, distance: 180.5
click at [396, 132] on div "Recent Cases 0 smCh View All Name unfold_more expand_more expand_less Area of L…" at bounding box center [348, 152] width 655 height 117
type input "[PERSON_NAME]"
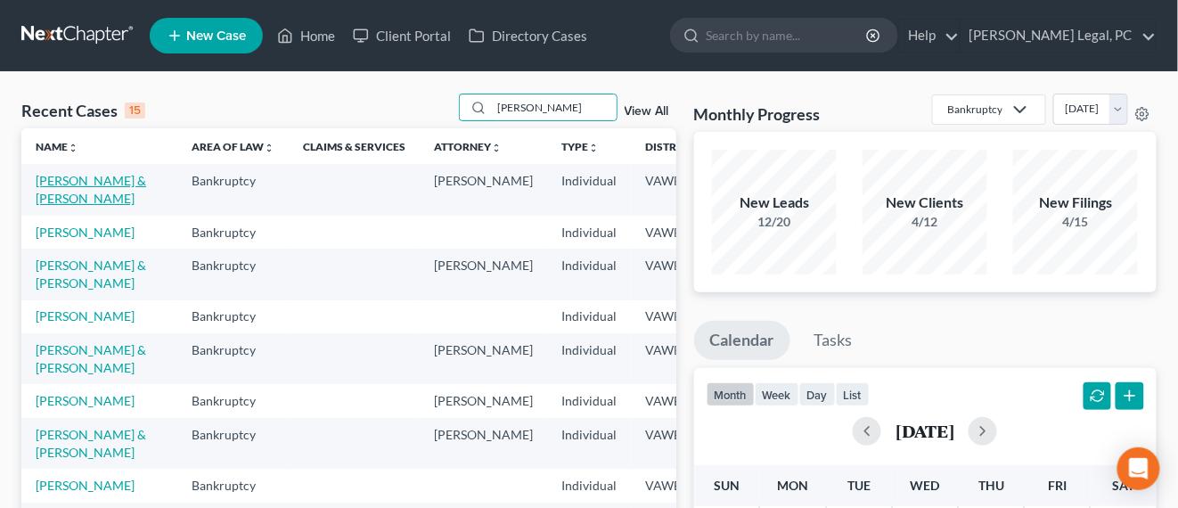
click at [51, 206] on link "[PERSON_NAME] & [PERSON_NAME]" at bounding box center [91, 189] width 111 height 33
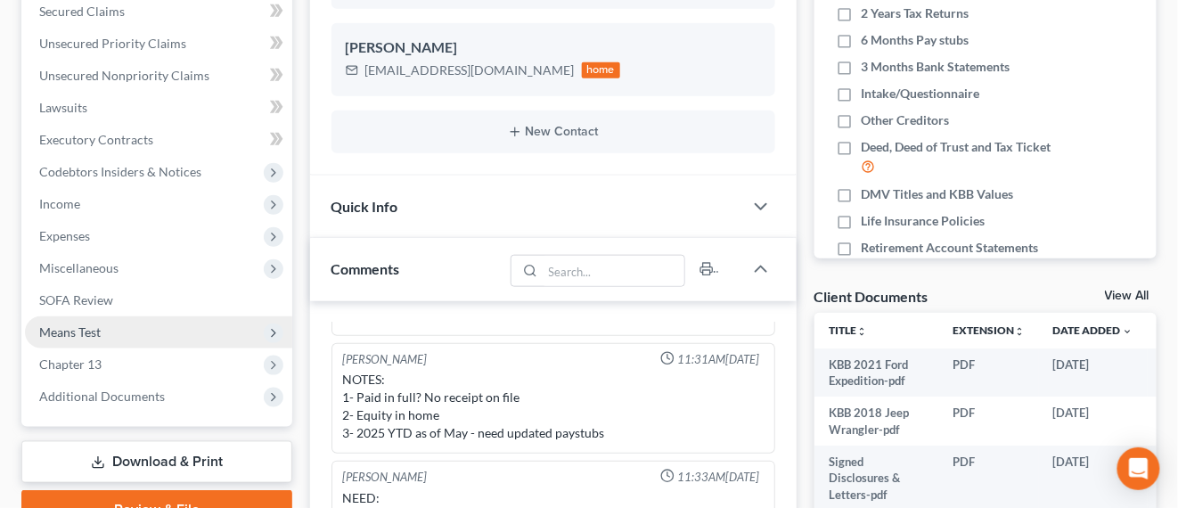
scroll to position [446, 0]
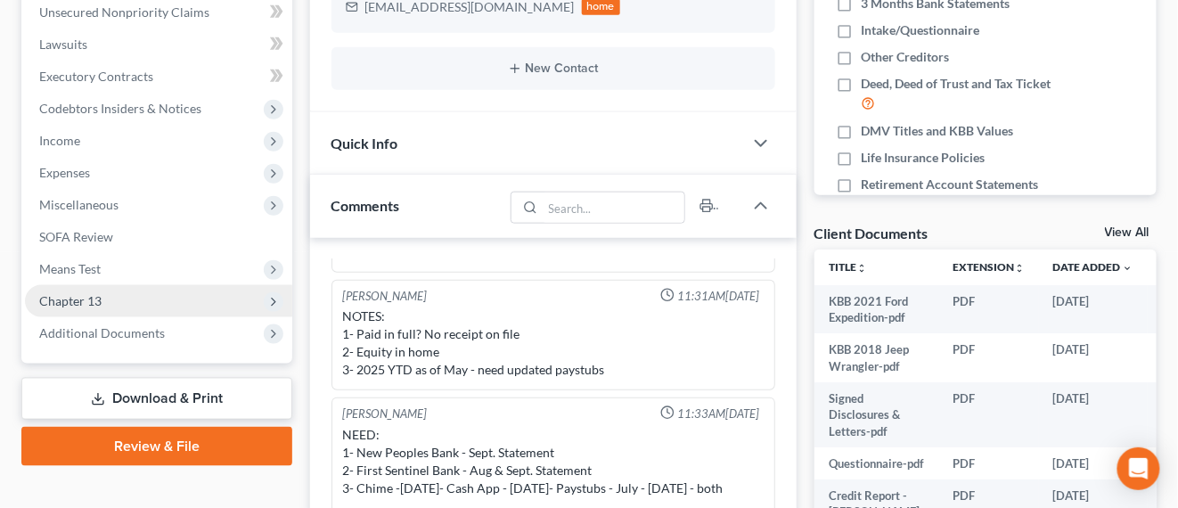
drag, startPoint x: 111, startPoint y: 331, endPoint x: 128, endPoint y: 305, distance: 30.9
click at [111, 331] on span "Additional Documents" at bounding box center [102, 332] width 126 height 15
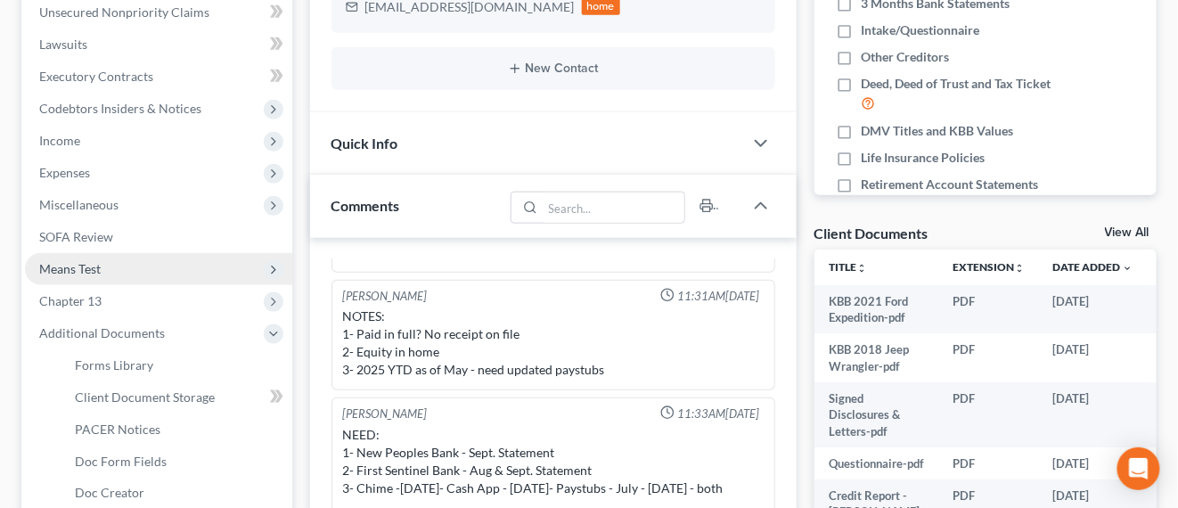
scroll to position [557, 0]
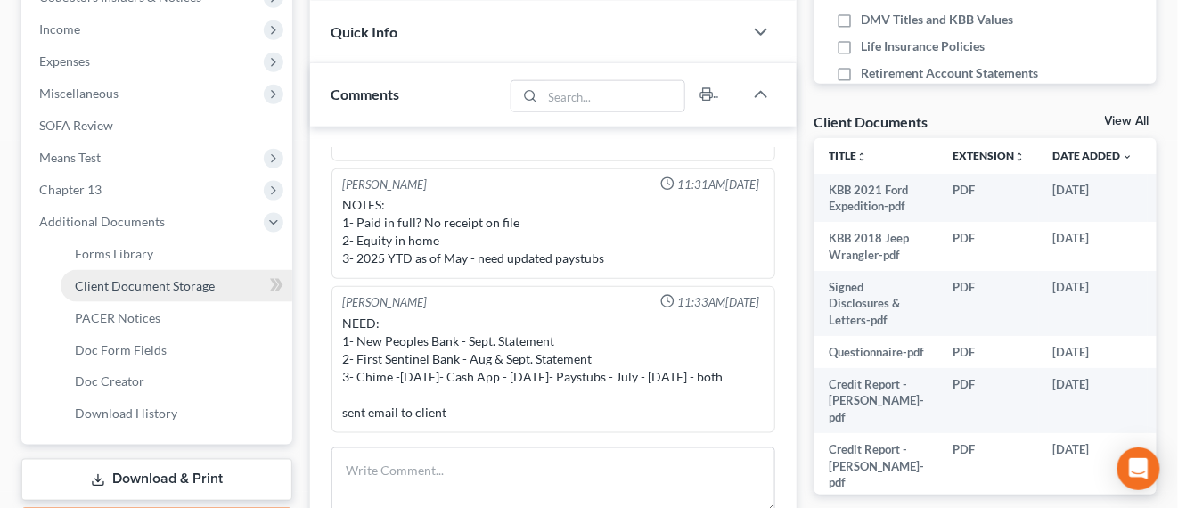
click at [168, 285] on span "Client Document Storage" at bounding box center [145, 285] width 140 height 15
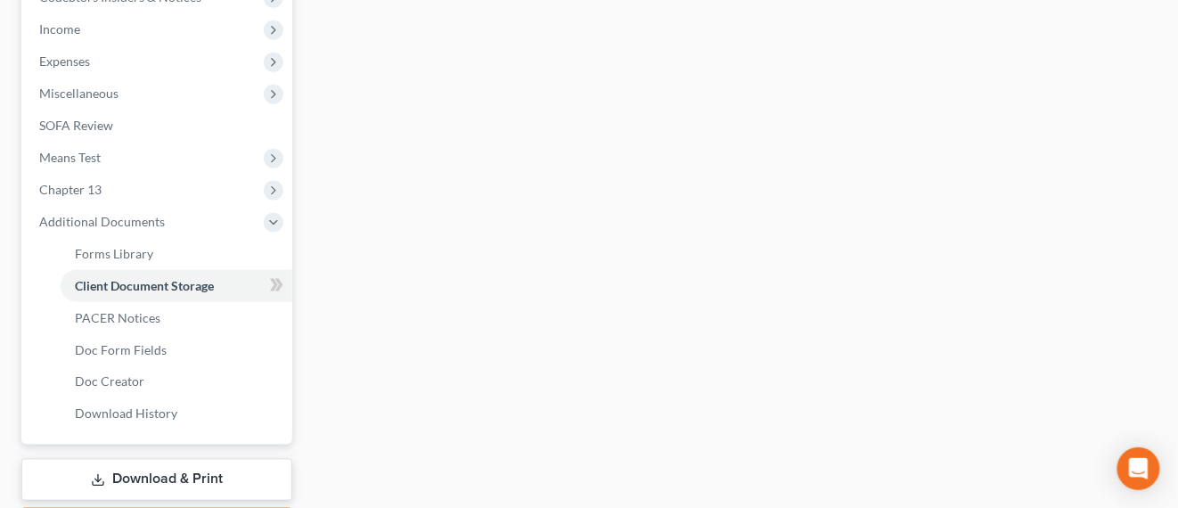
select select "0"
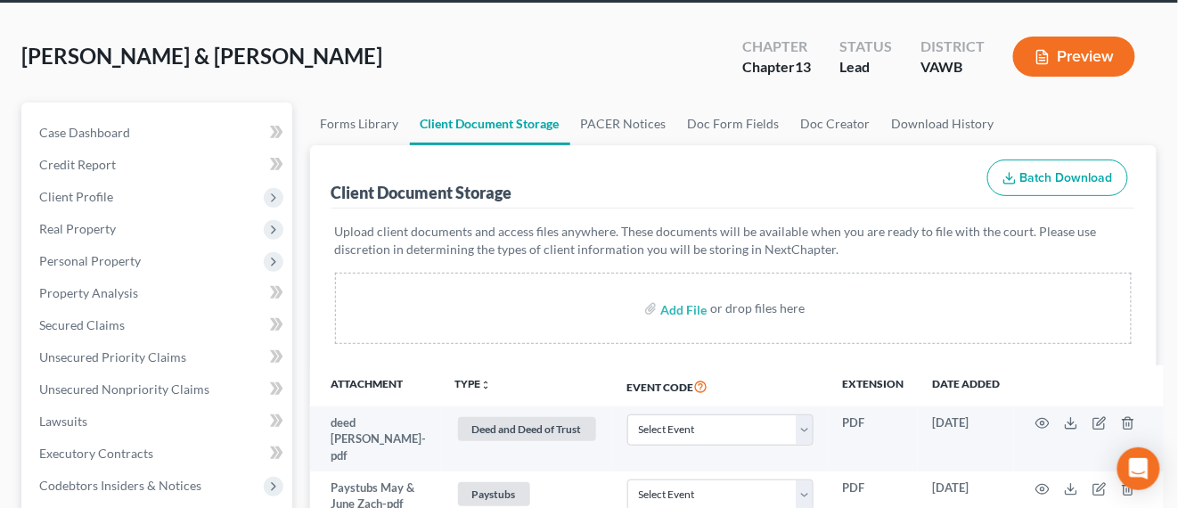
scroll to position [111, 0]
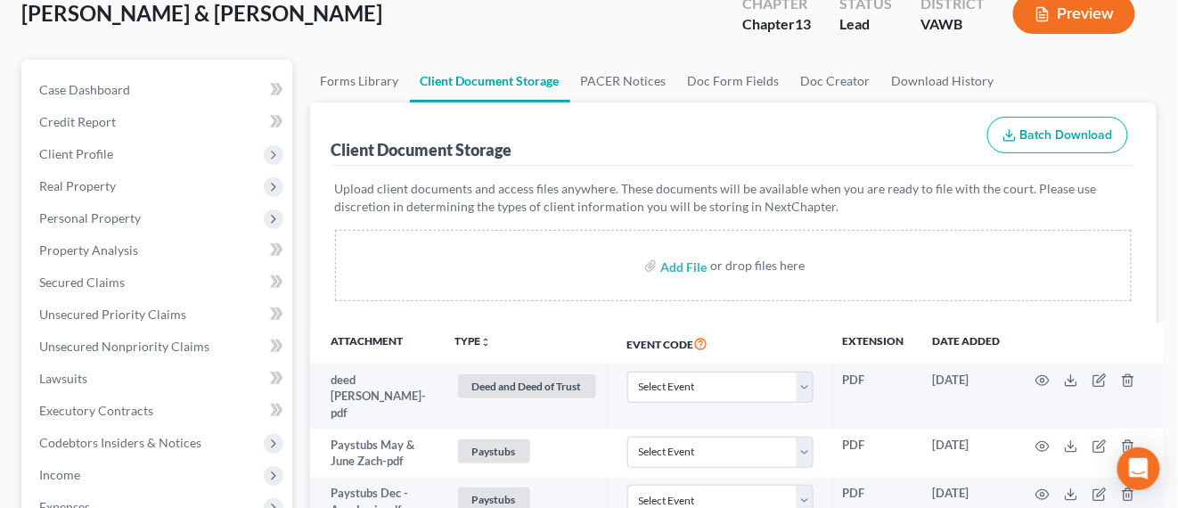
select select "0"
